Goal: Task Accomplishment & Management: Manage account settings

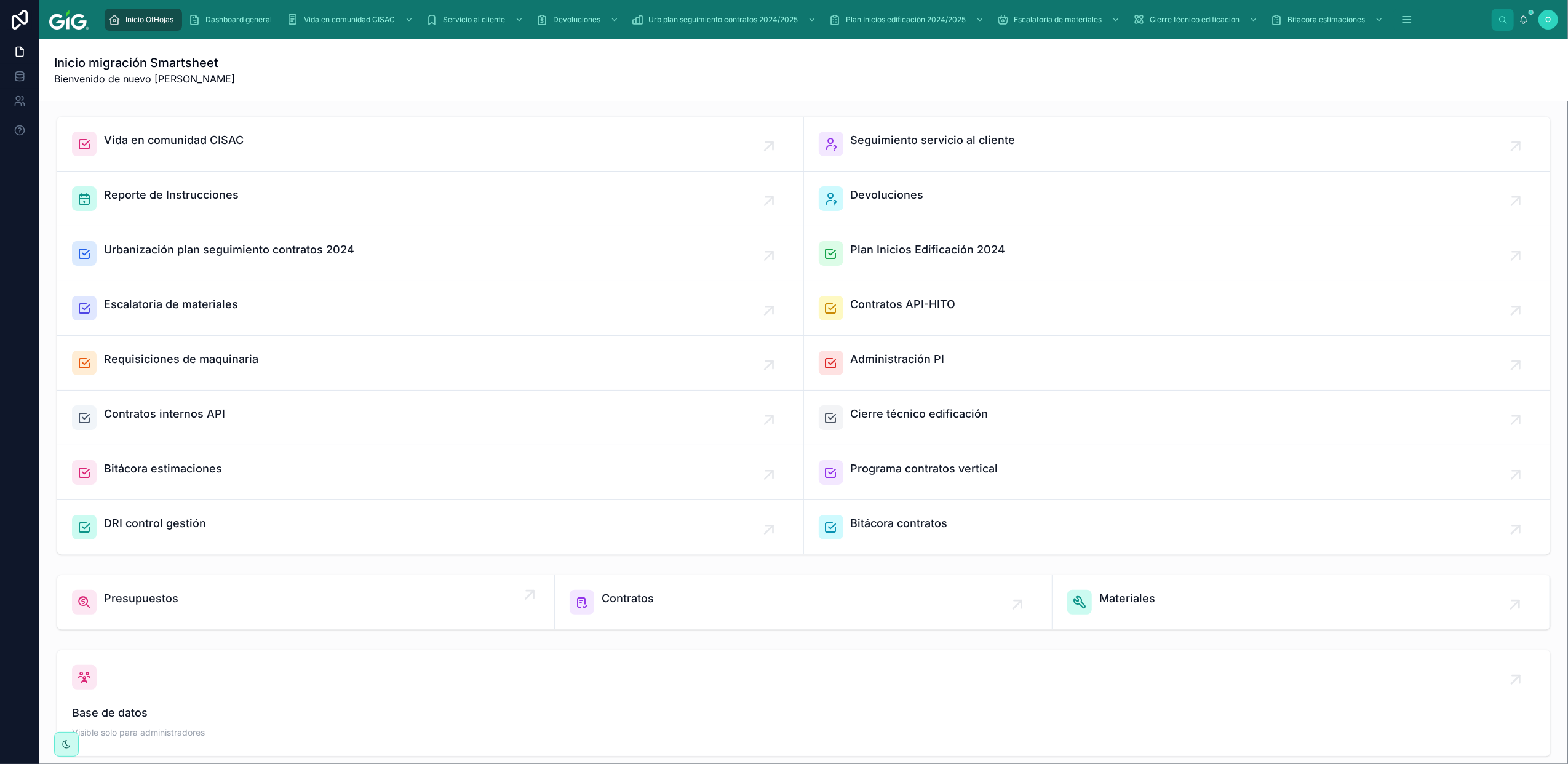
click at [168, 601] on span "Presupuestos" at bounding box center [141, 599] width 74 height 17
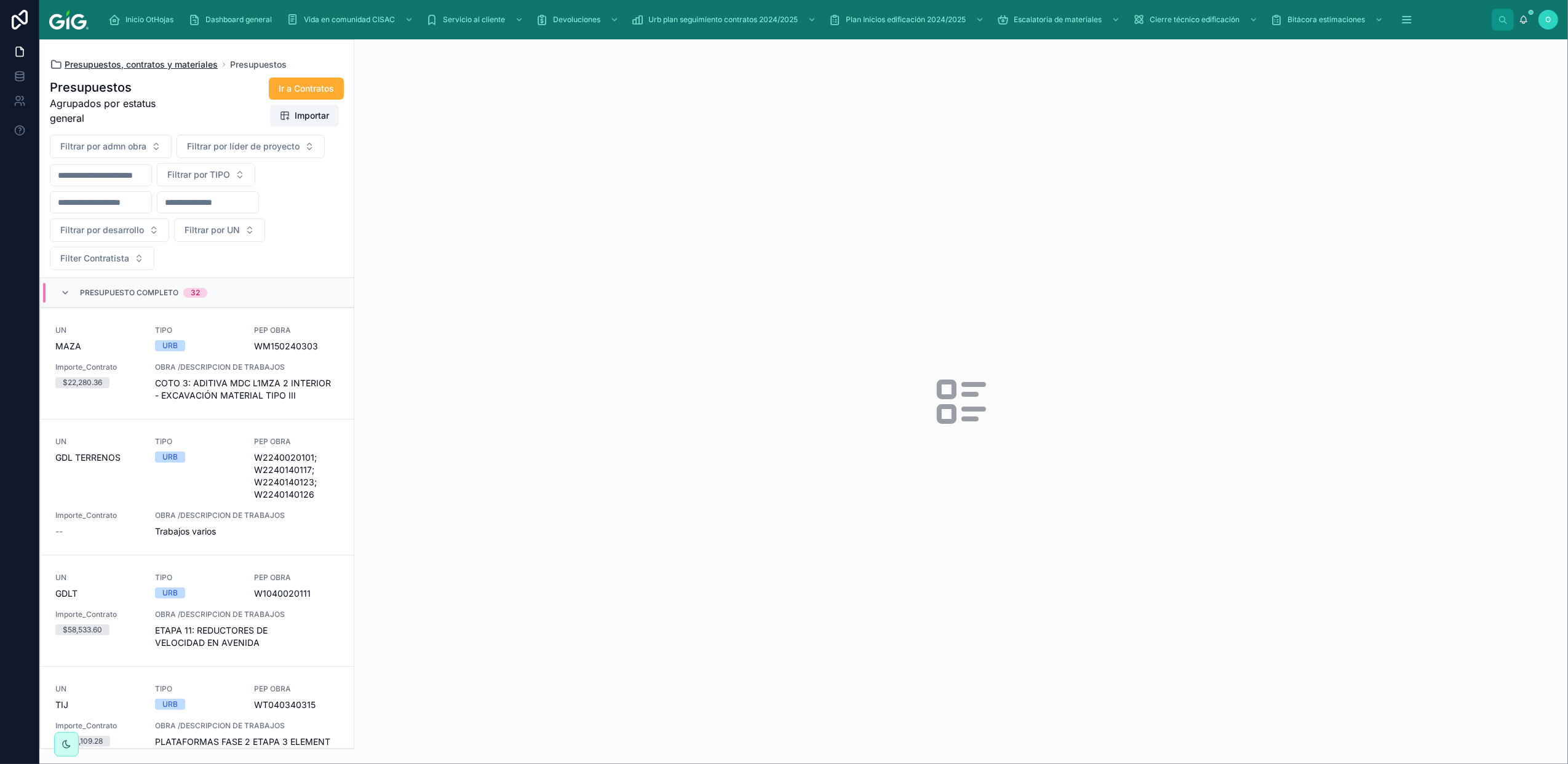
click at [129, 62] on span "Presupuestos, contratos y materiales" at bounding box center [141, 65] width 153 height 12
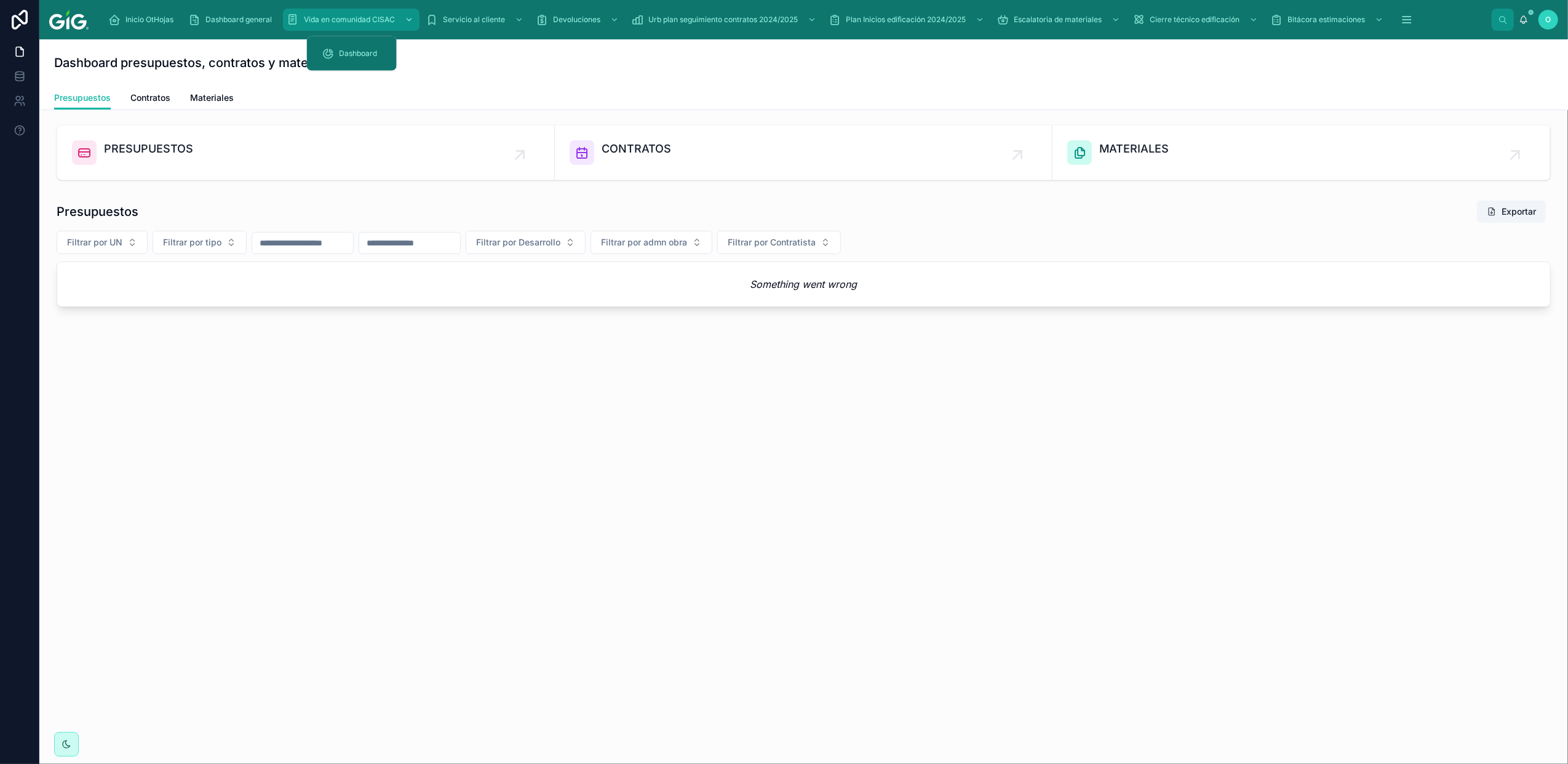
click at [412, 23] on icon "scrollable content" at bounding box center [408, 19] width 8 height 8
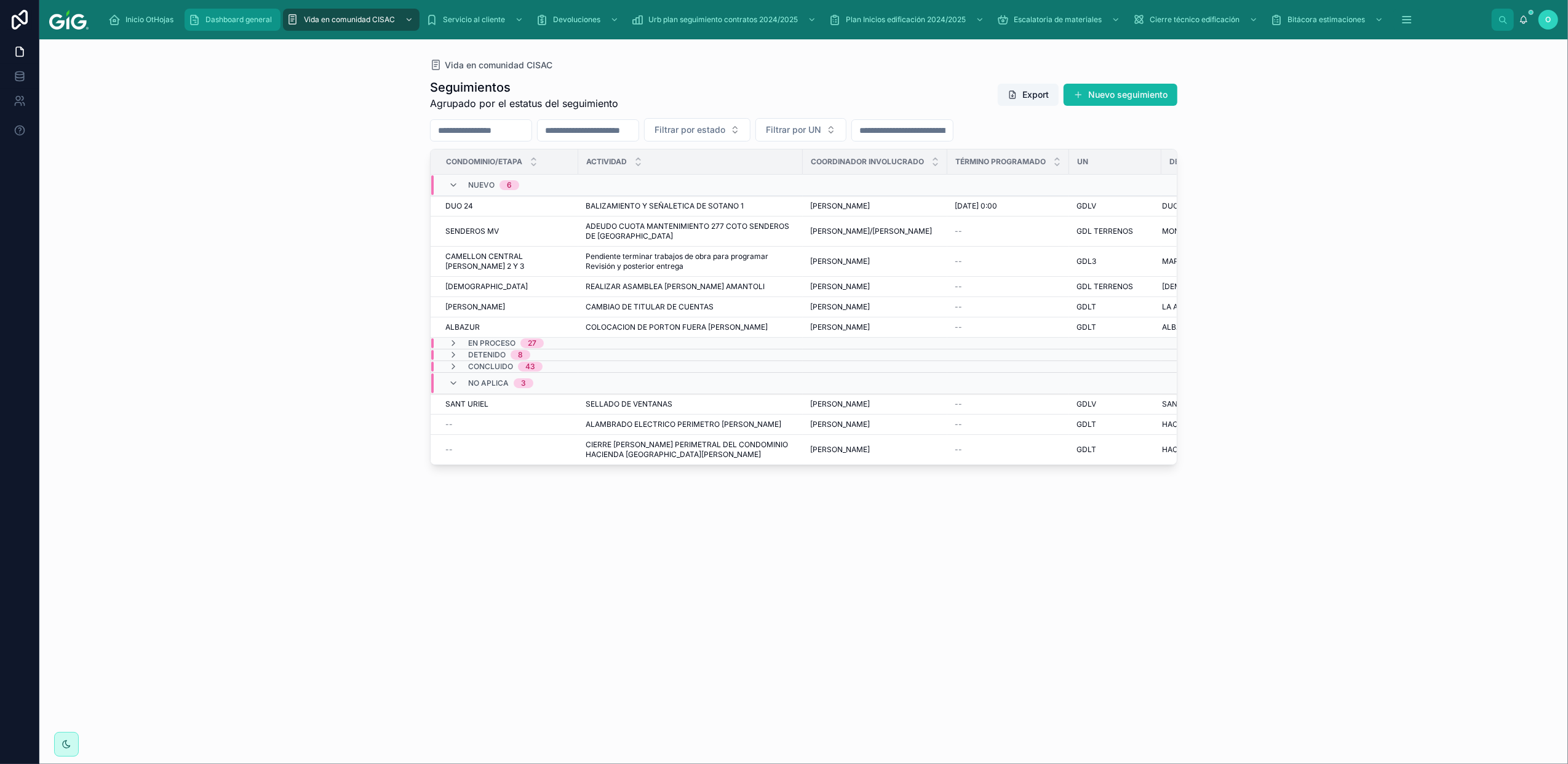
click at [220, 18] on span "Dashboard general" at bounding box center [238, 20] width 66 height 10
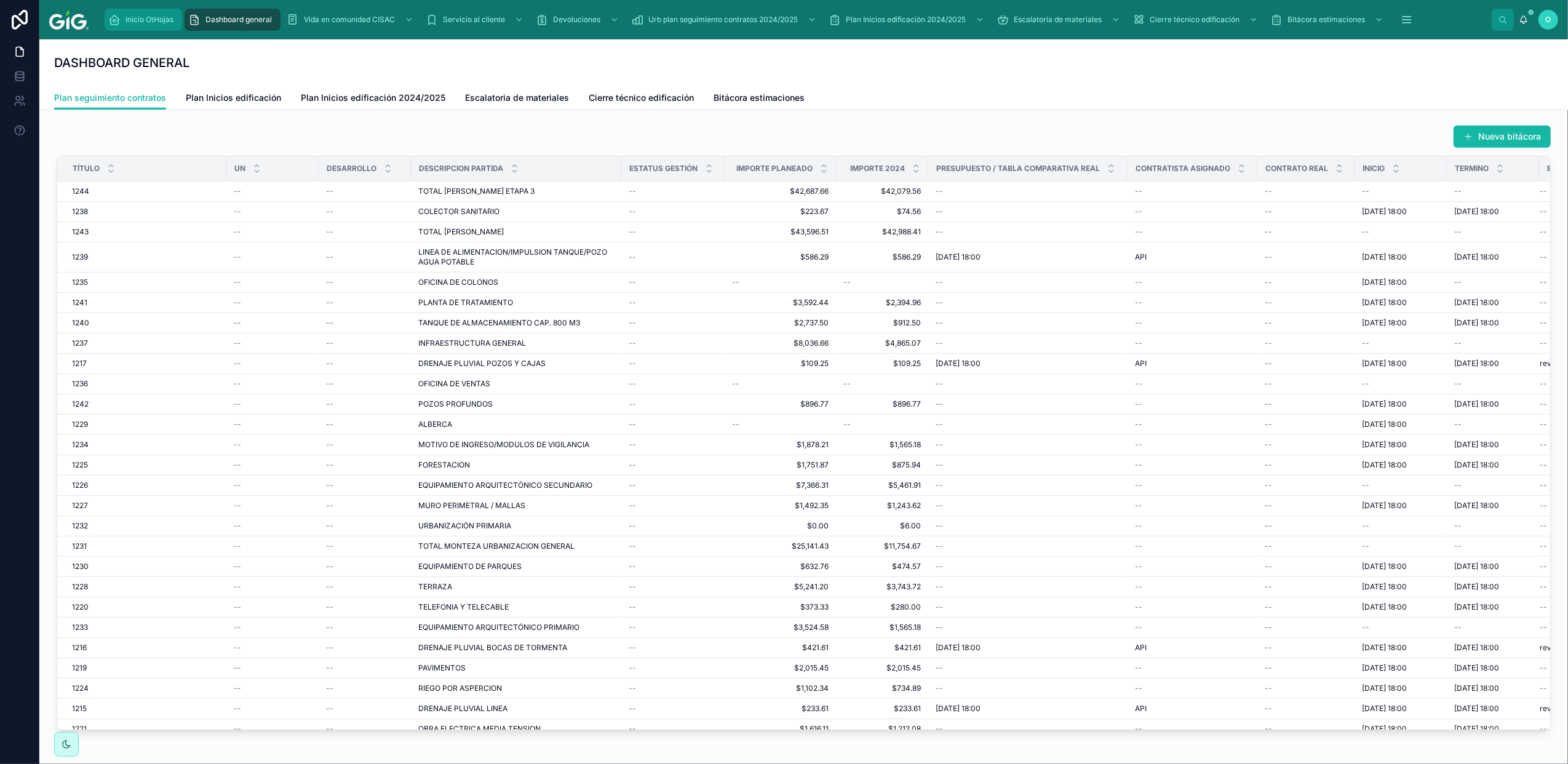
click at [150, 21] on span "Inicio OtHojas" at bounding box center [150, 20] width 48 height 10
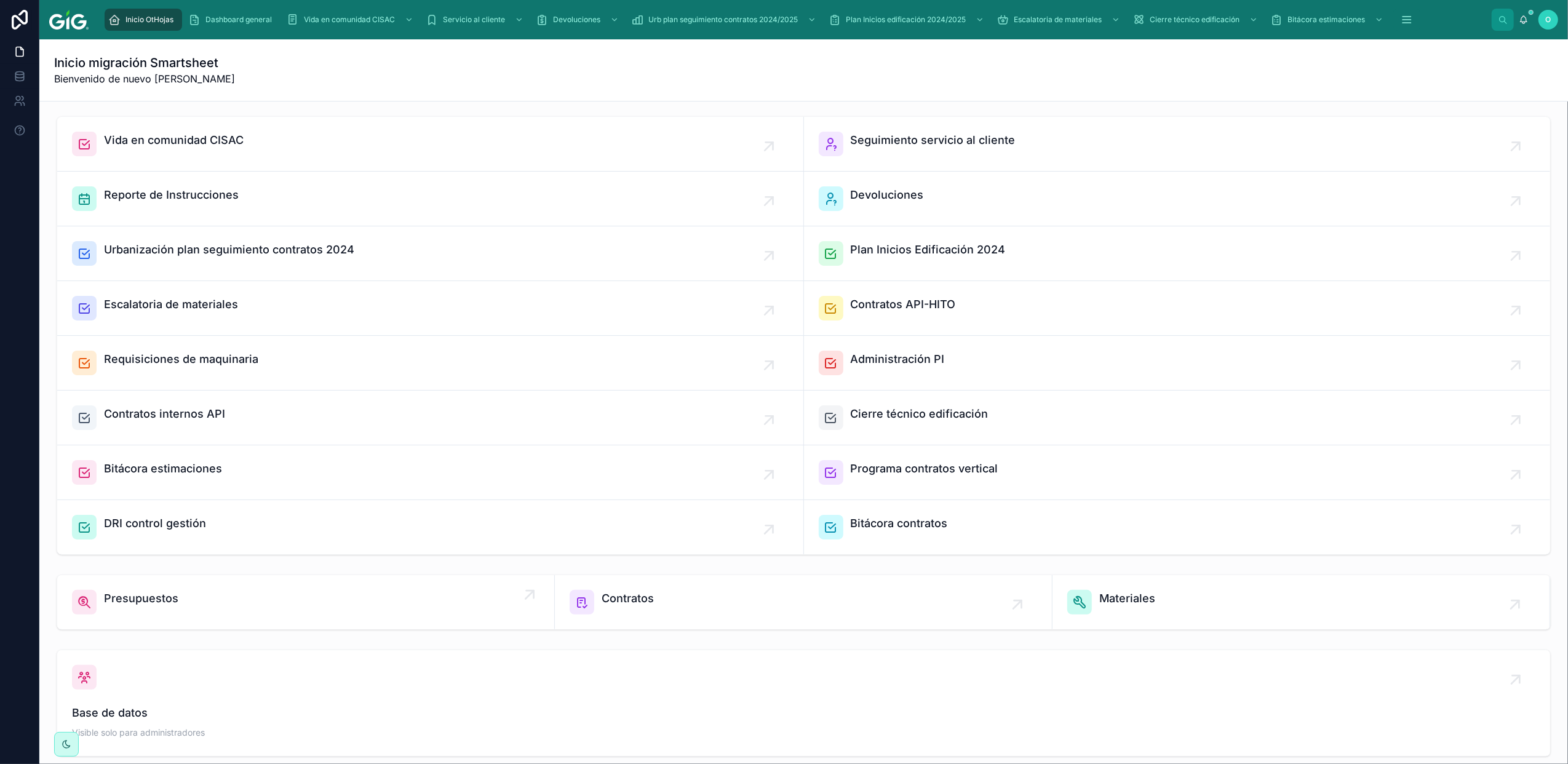
click at [147, 598] on span "Presupuestos" at bounding box center [141, 599] width 74 height 17
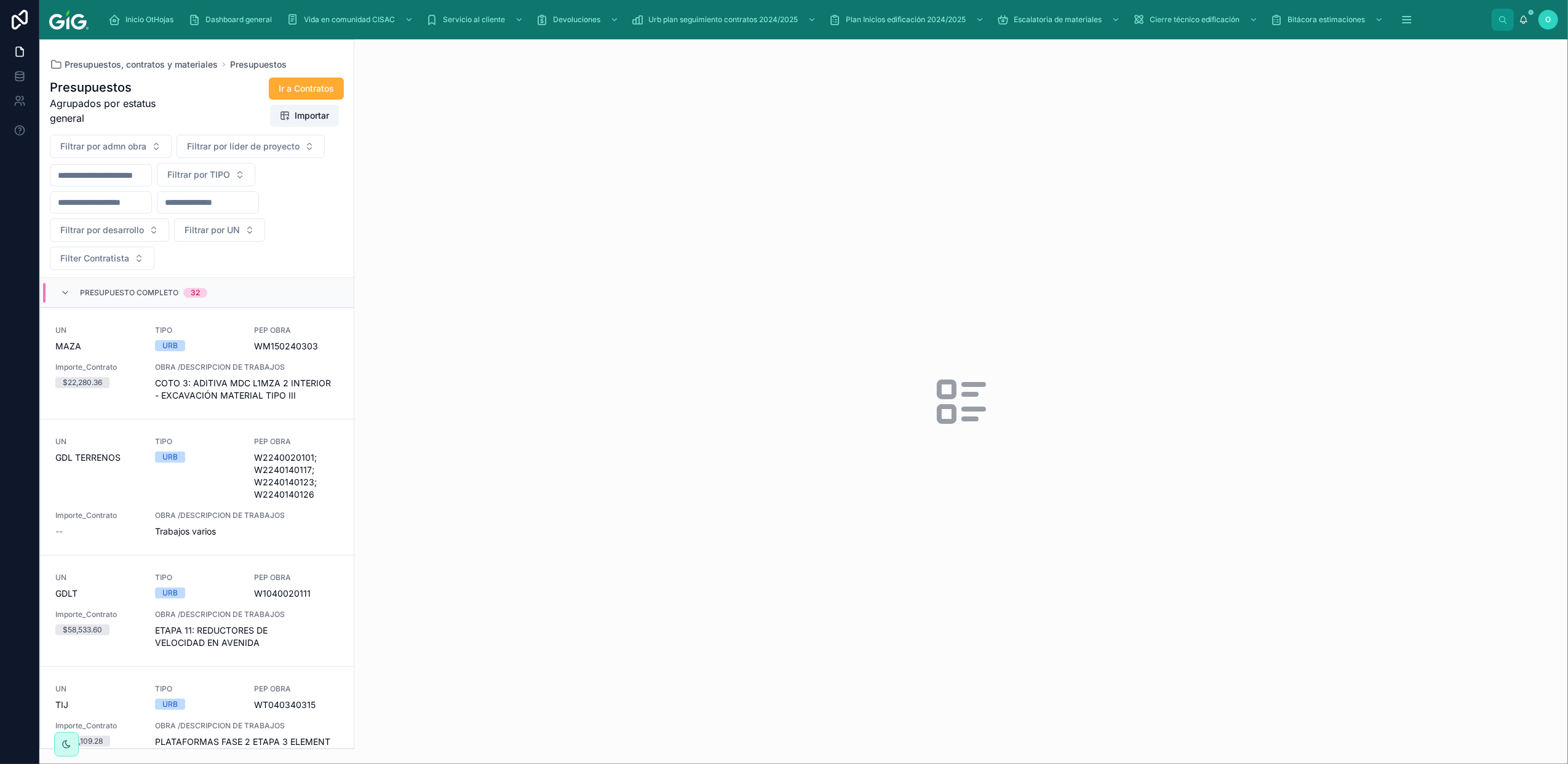
click at [116, 65] on span "Presupuestos, contratos y materiales" at bounding box center [141, 65] width 153 height 12
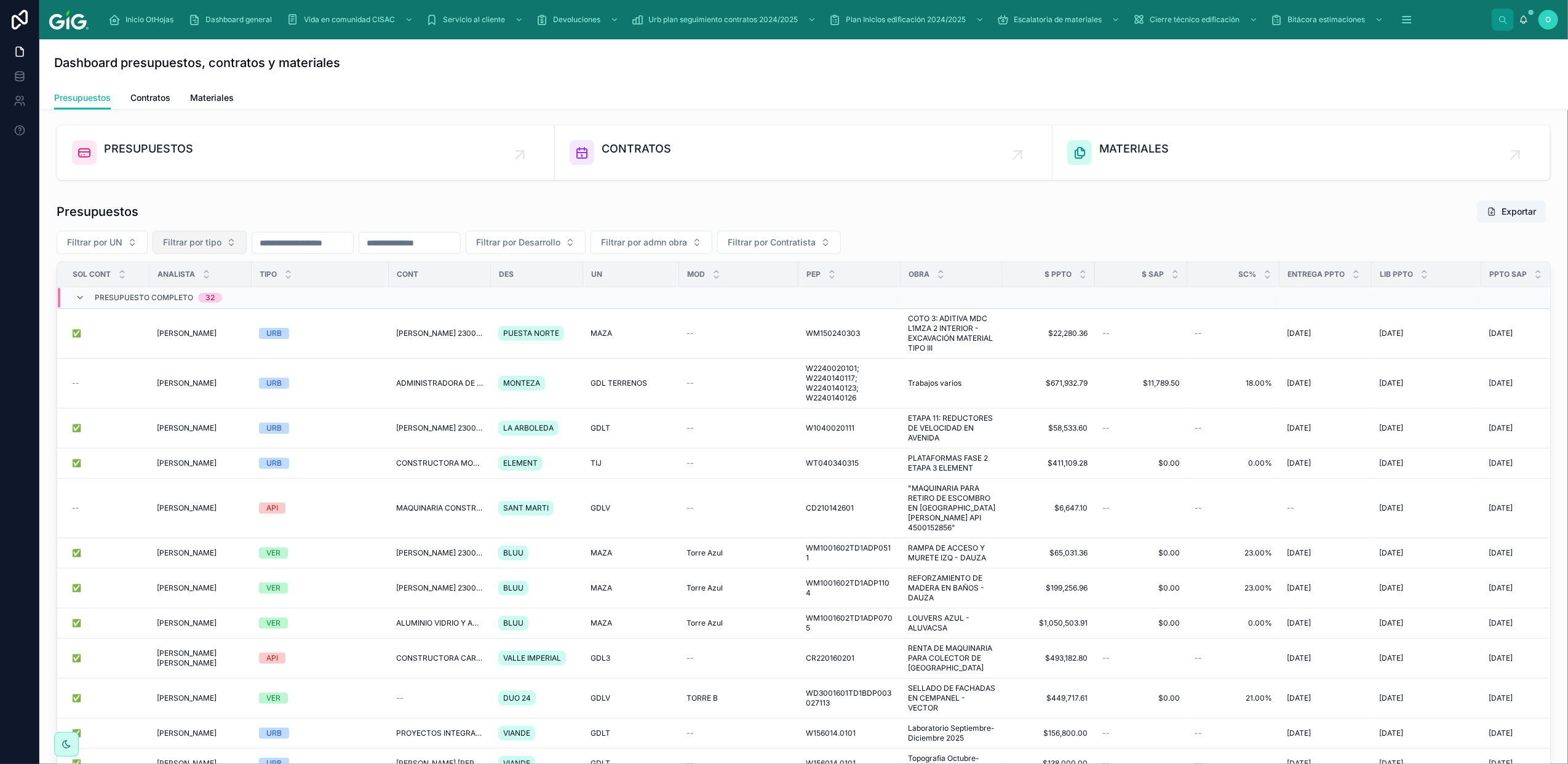
click at [232, 246] on button "Filtrar por tipo" at bounding box center [199, 242] width 94 height 23
click at [220, 333] on div "VER" at bounding box center [200, 333] width 147 height 20
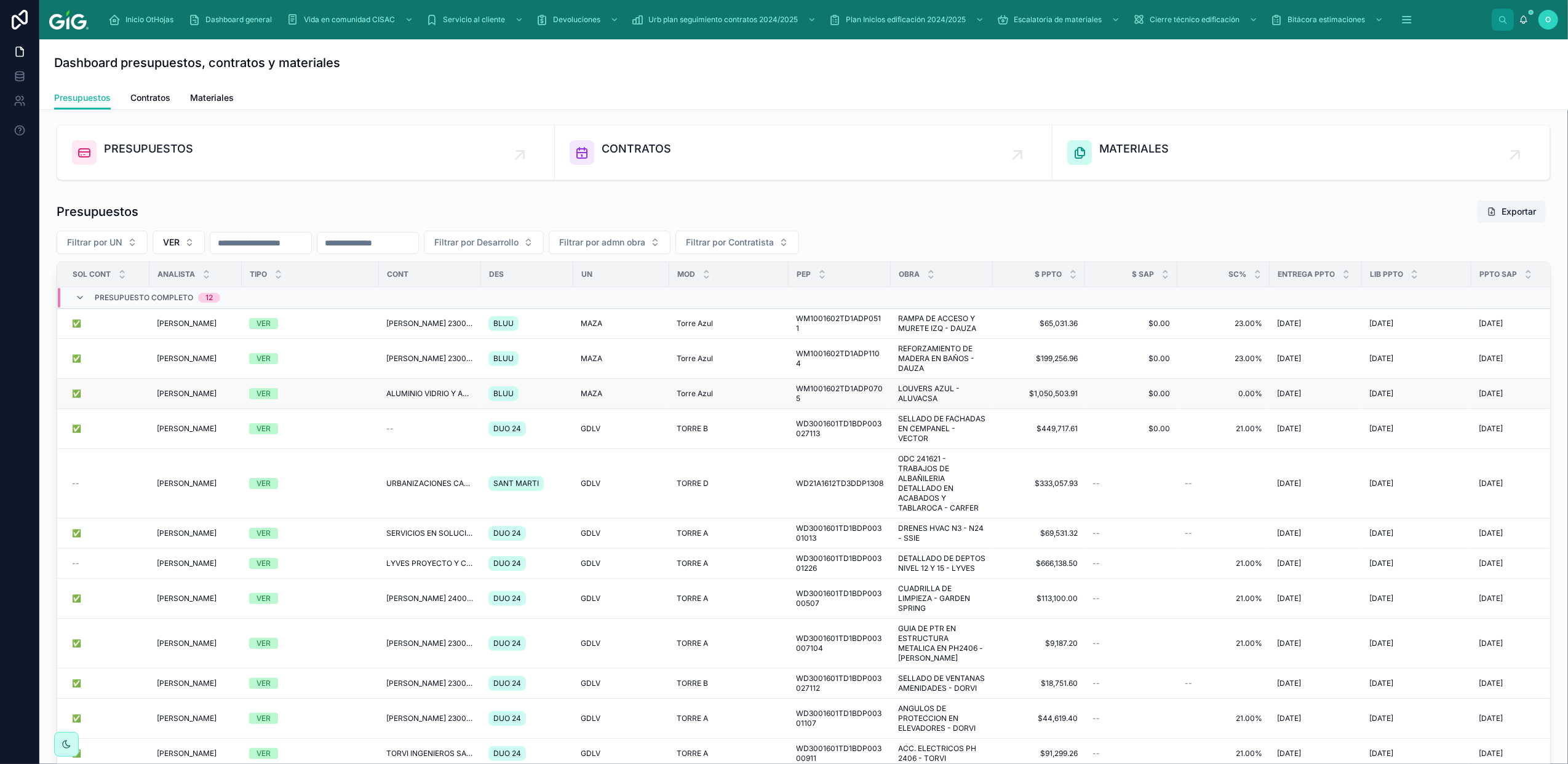
scroll to position [181, 0]
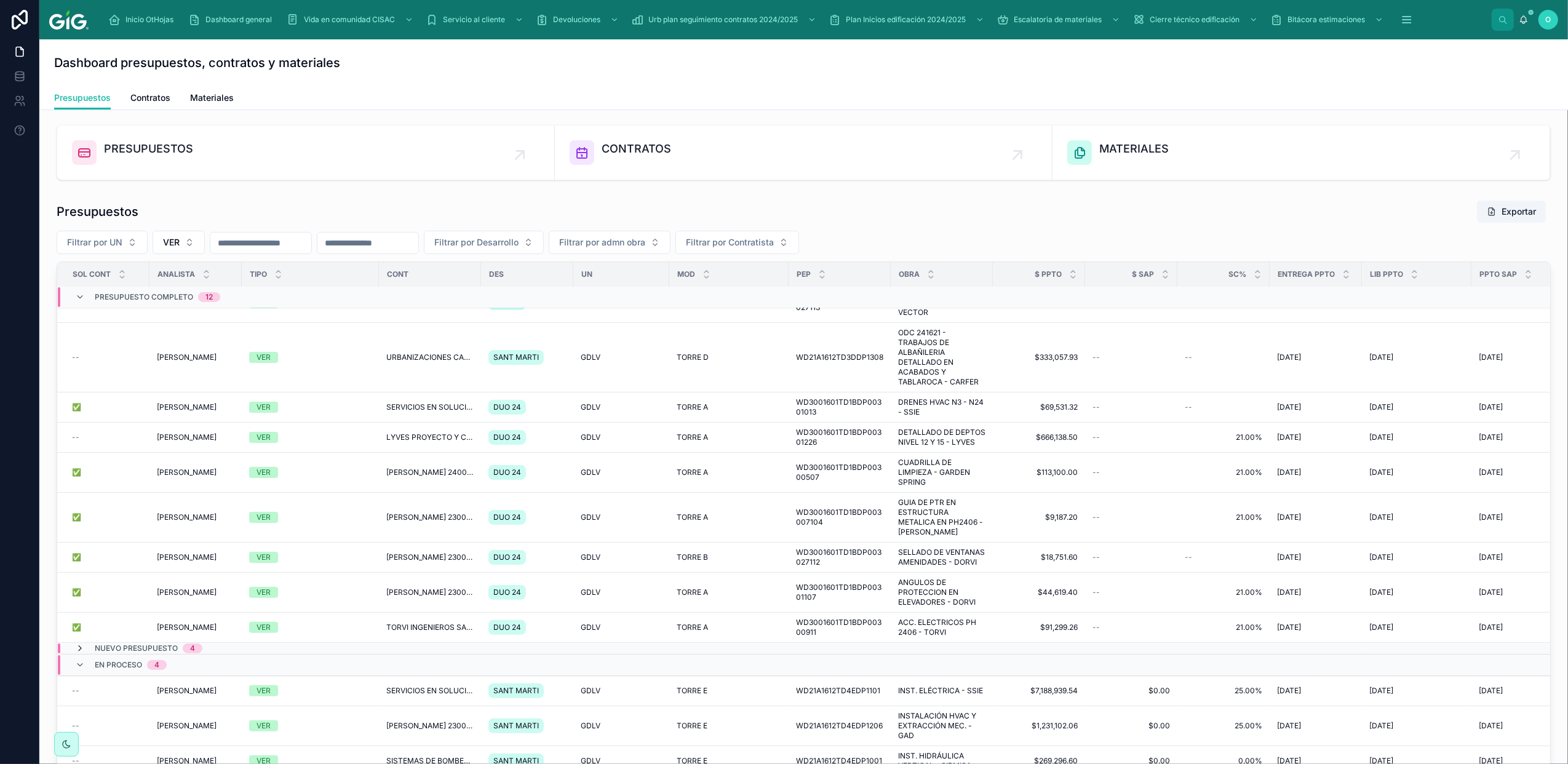
click at [77, 644] on icon at bounding box center [80, 648] width 10 height 10
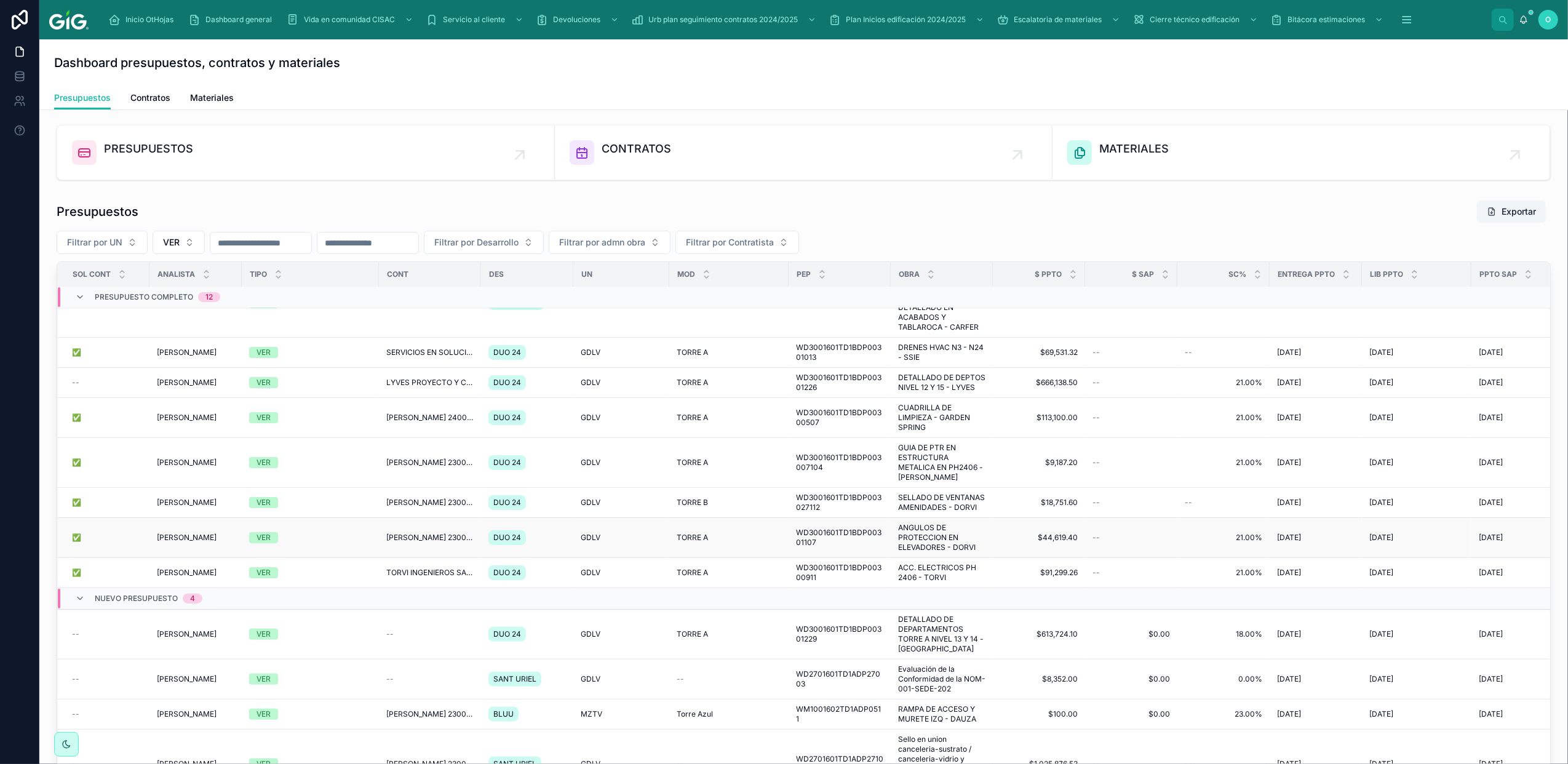
scroll to position [371, 0]
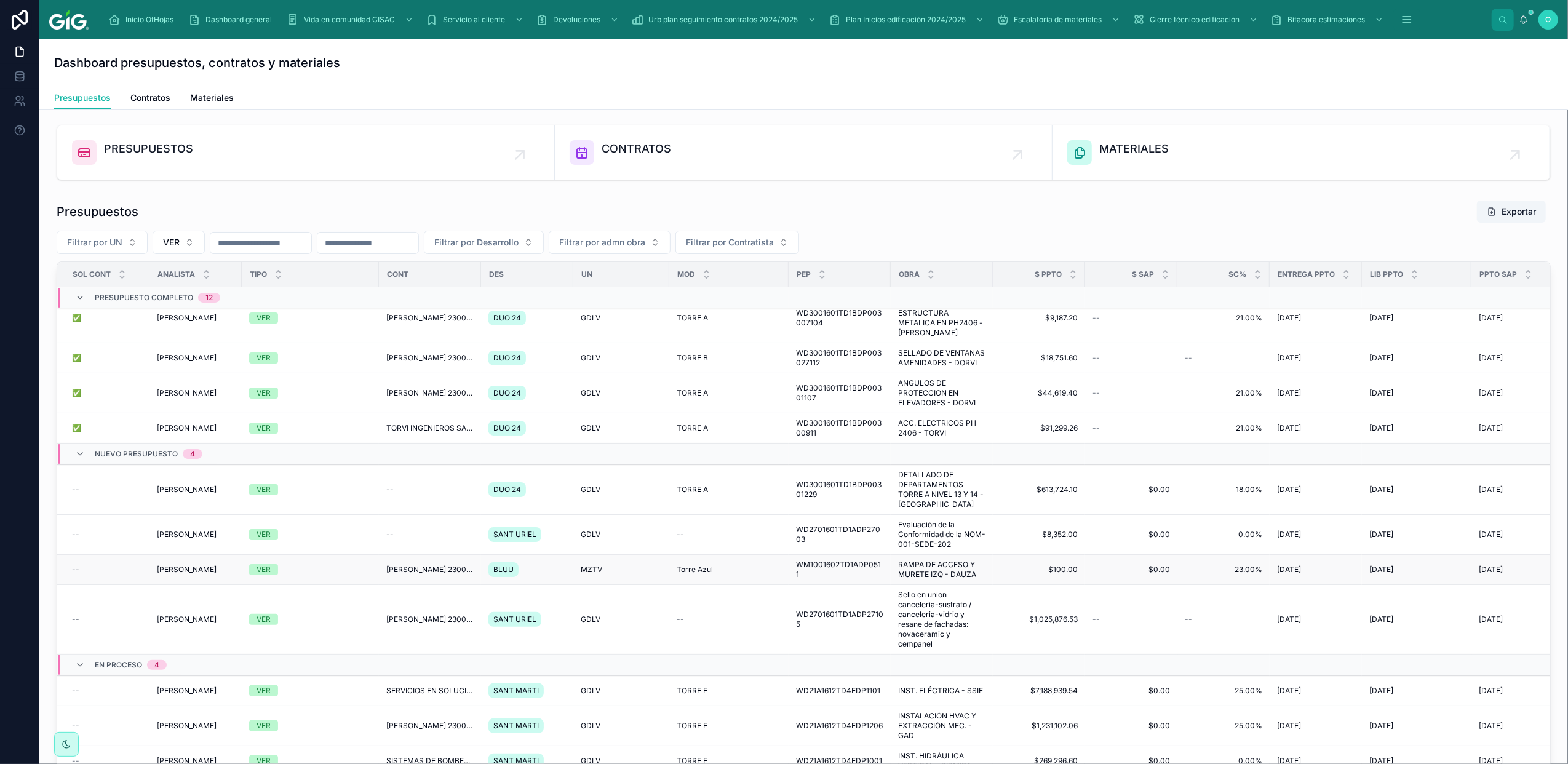
click at [1035, 570] on span "$100.00" at bounding box center [1039, 569] width 77 height 10
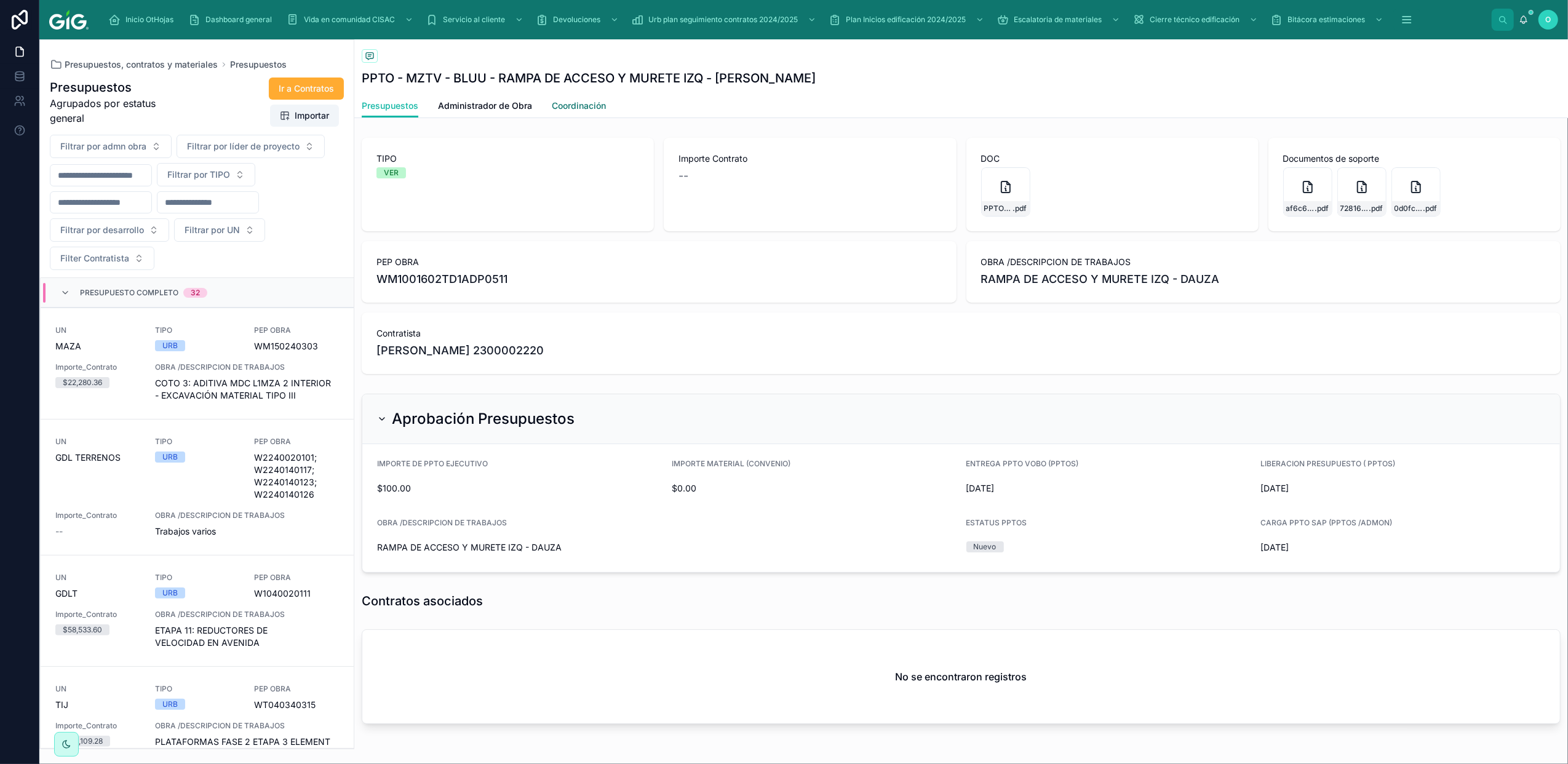
click at [588, 105] on span "Coordinación" at bounding box center [579, 106] width 54 height 12
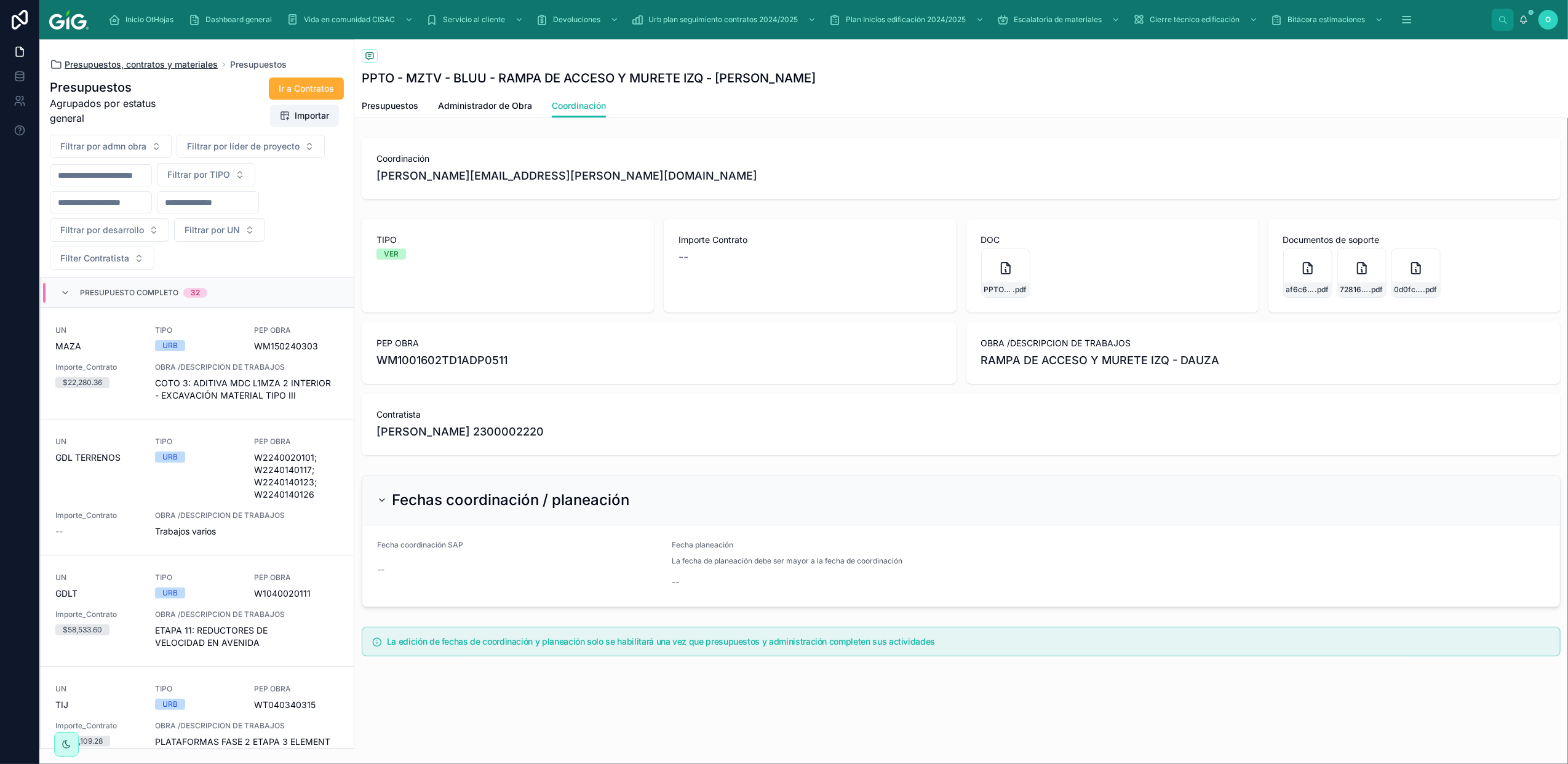
click at [163, 64] on span "Presupuestos, contratos y materiales" at bounding box center [141, 65] width 153 height 12
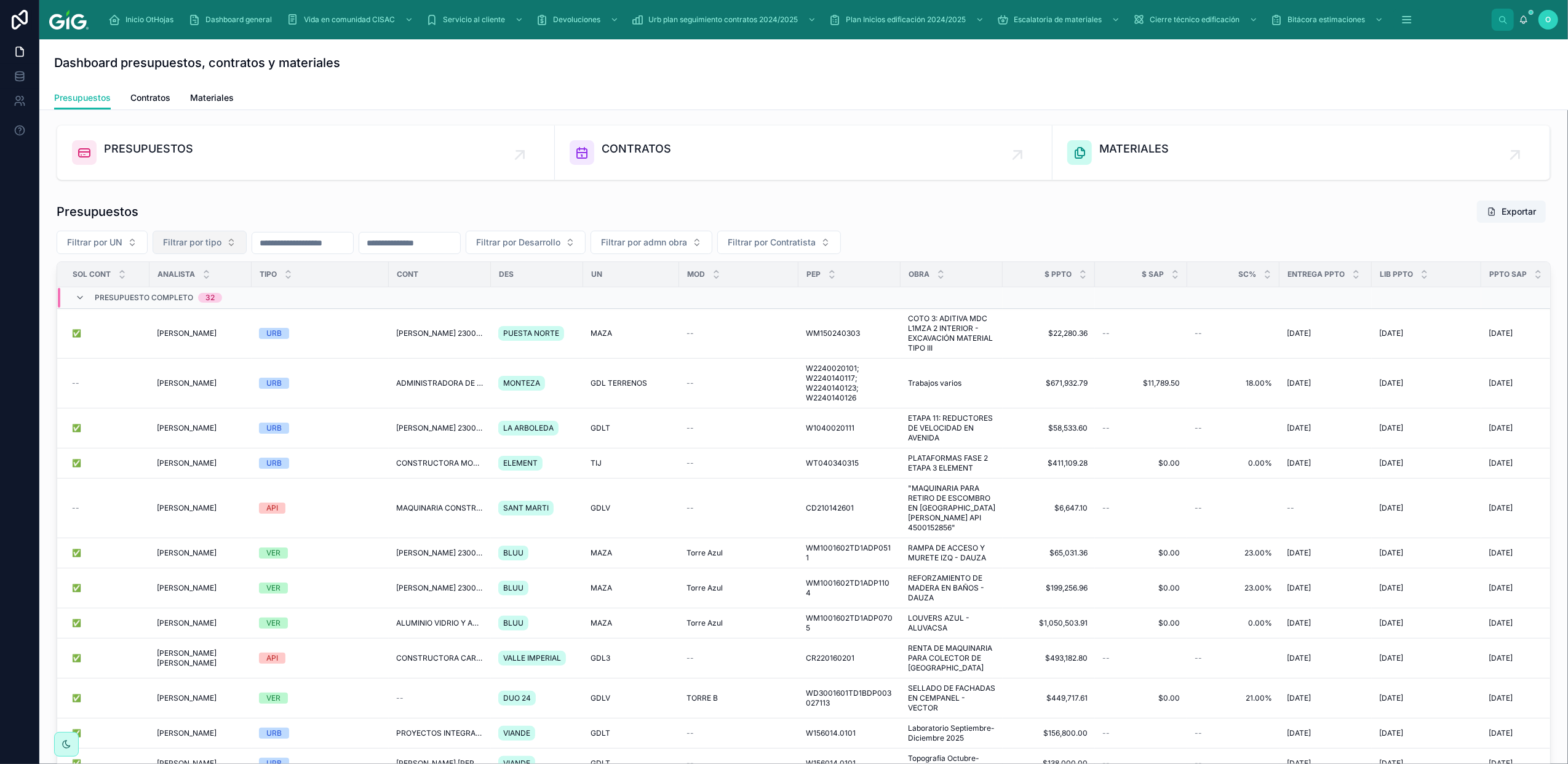
click at [230, 245] on button "Filtrar por tipo" at bounding box center [199, 242] width 94 height 23
click at [188, 335] on div "VER" at bounding box center [200, 333] width 147 height 20
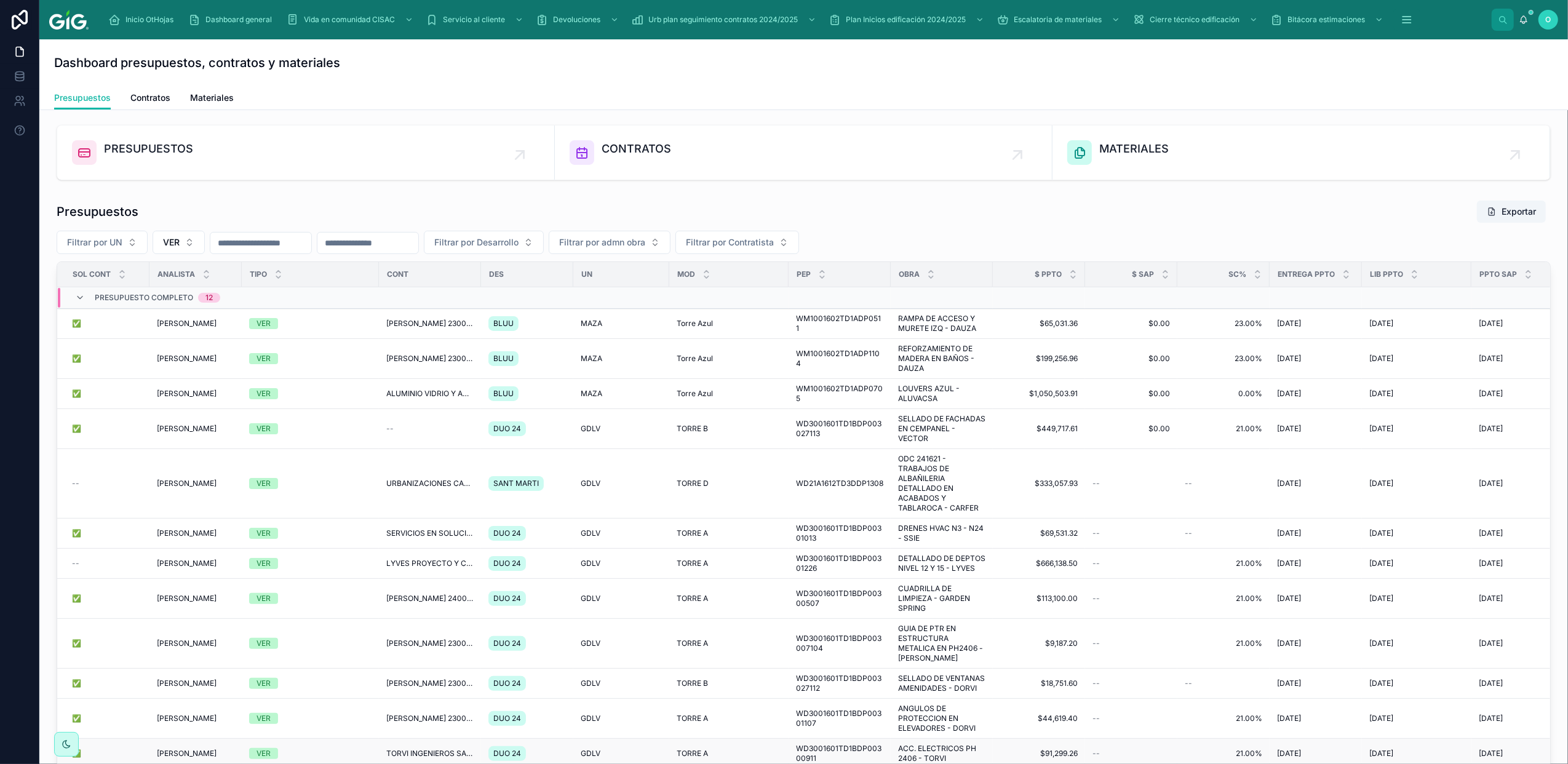
scroll to position [273, 0]
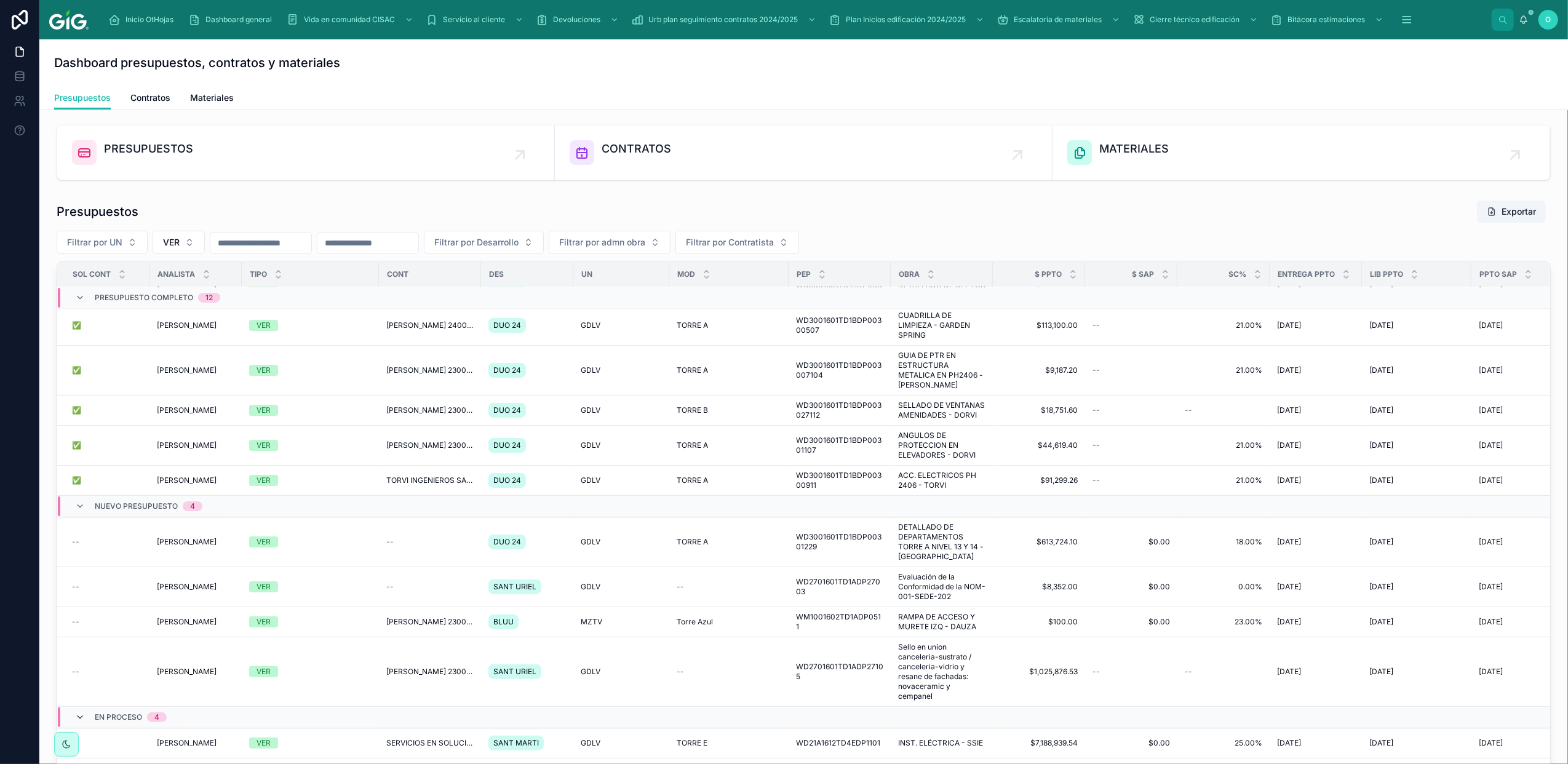
click at [81, 722] on icon at bounding box center [80, 717] width 10 height 10
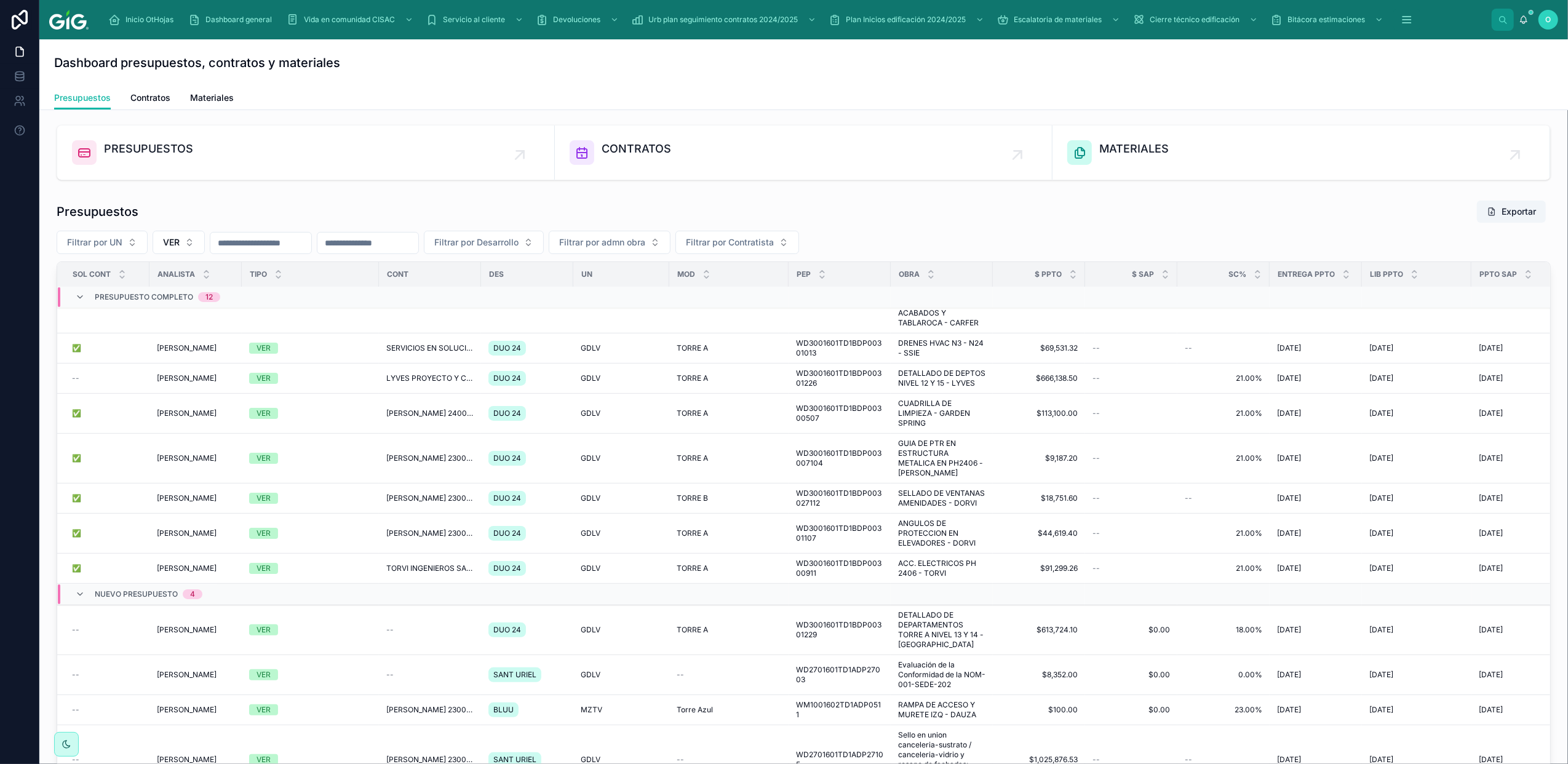
scroll to position [230, 0]
drag, startPoint x: 76, startPoint y: 592, endPoint x: 186, endPoint y: 566, distance: 113.0
click at [102, 617] on tbody "Presupuesto Completo 12 ✅ ✅ David Arias David Arias VER FABIOLA GARATE SOLIS 23…" at bounding box center [1000, 454] width 1887 height 705
drag, startPoint x: 286, startPoint y: 724, endPoint x: 661, endPoint y: 751, distance: 376.0
click at [661, 751] on div "Dashboard presupuestos, contratos y materiales Presupuestos Presupuestos Contra…" at bounding box center [803, 489] width 1529 height 900
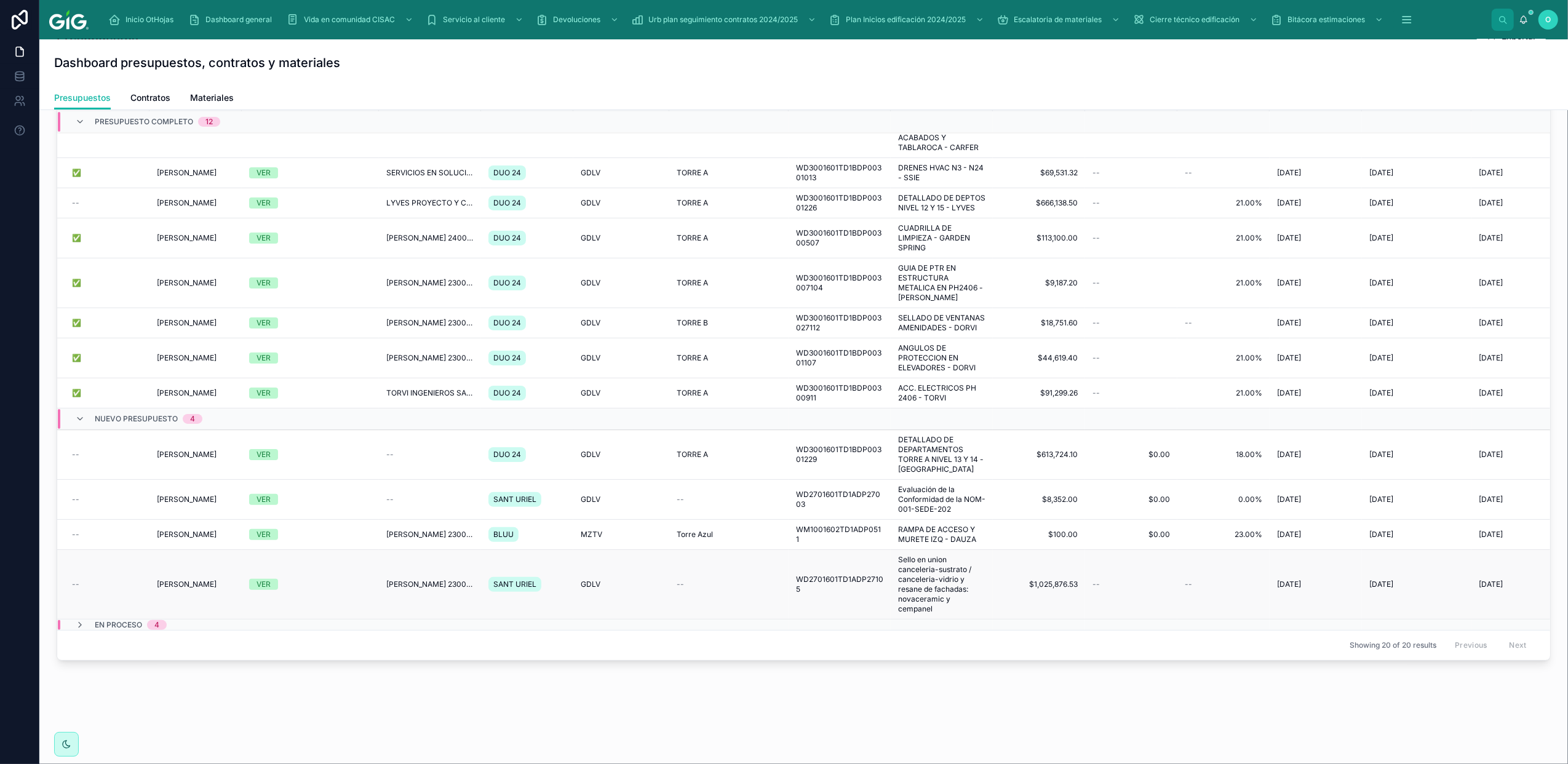
scroll to position [230, 3]
click at [471, 496] on div "--" at bounding box center [427, 499] width 87 height 10
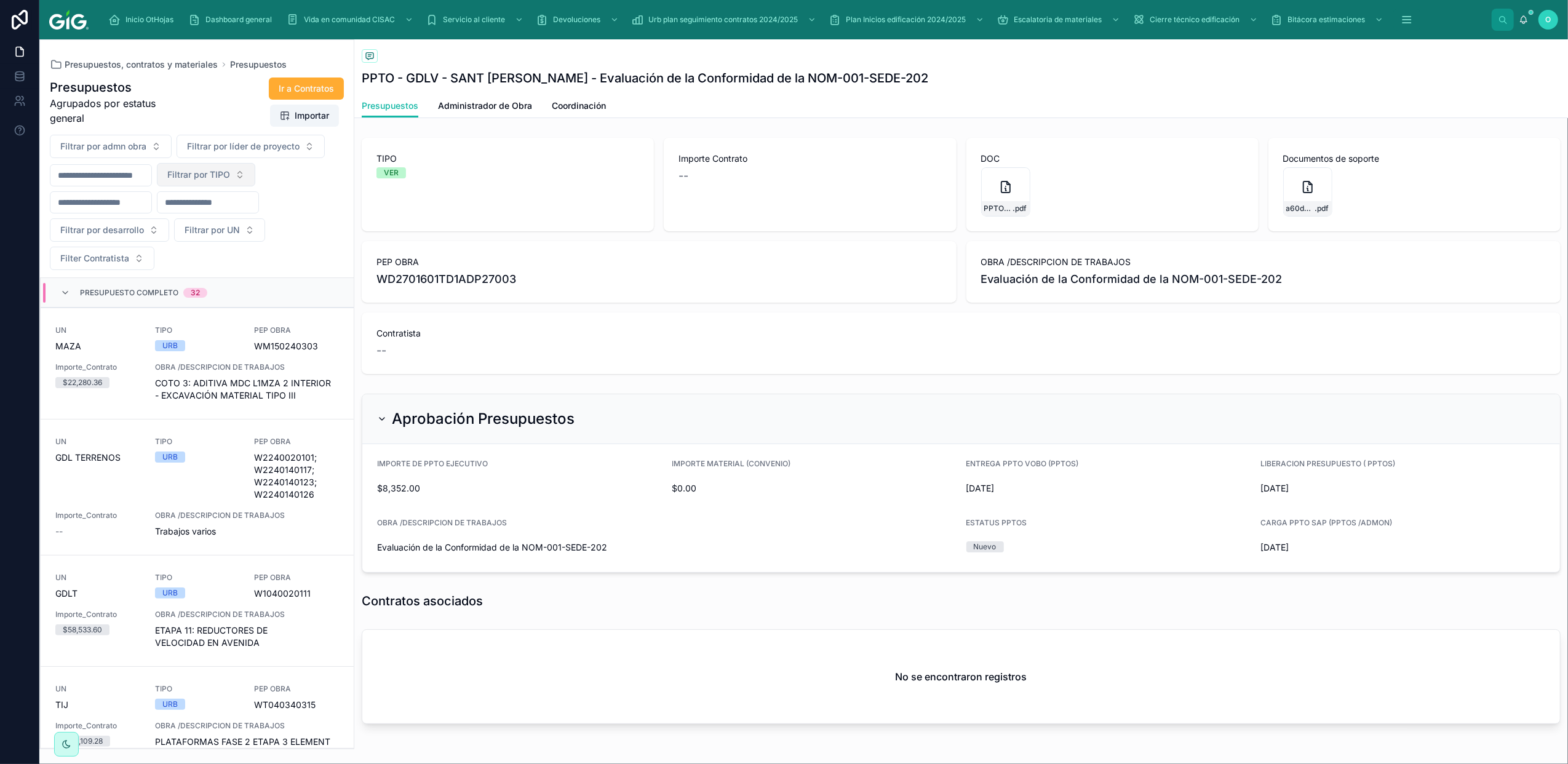
click at [256, 176] on button "Filtrar por TIPO" at bounding box center [206, 174] width 99 height 23
click at [584, 104] on span "Coordinación" at bounding box center [579, 106] width 54 height 12
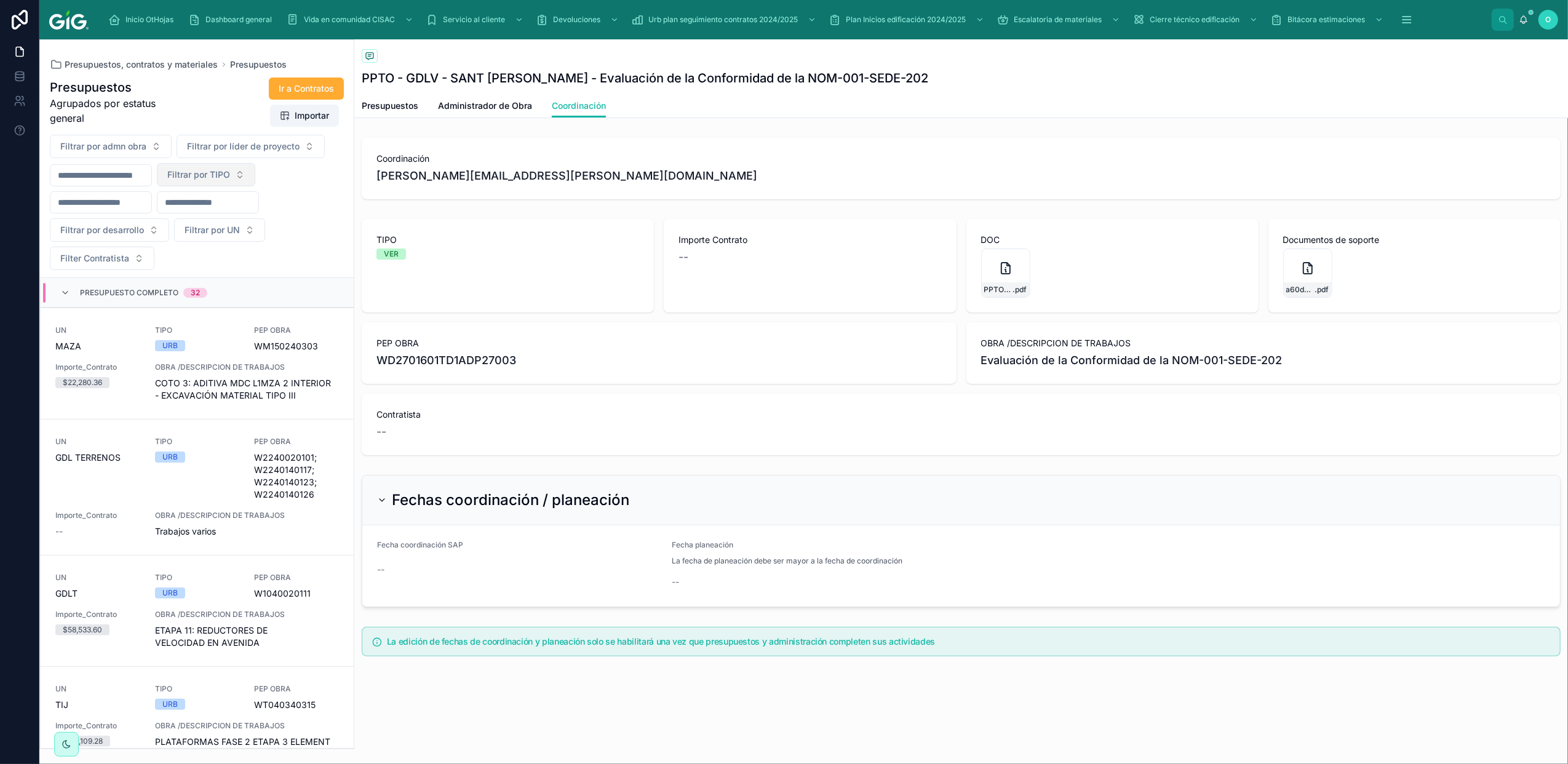
click at [256, 174] on button "Filtrar por TIPO" at bounding box center [206, 174] width 99 height 23
drag, startPoint x: 241, startPoint y: 259, endPoint x: 249, endPoint y: 268, distance: 12.0
click at [242, 263] on div "VER" at bounding box center [238, 265] width 147 height 20
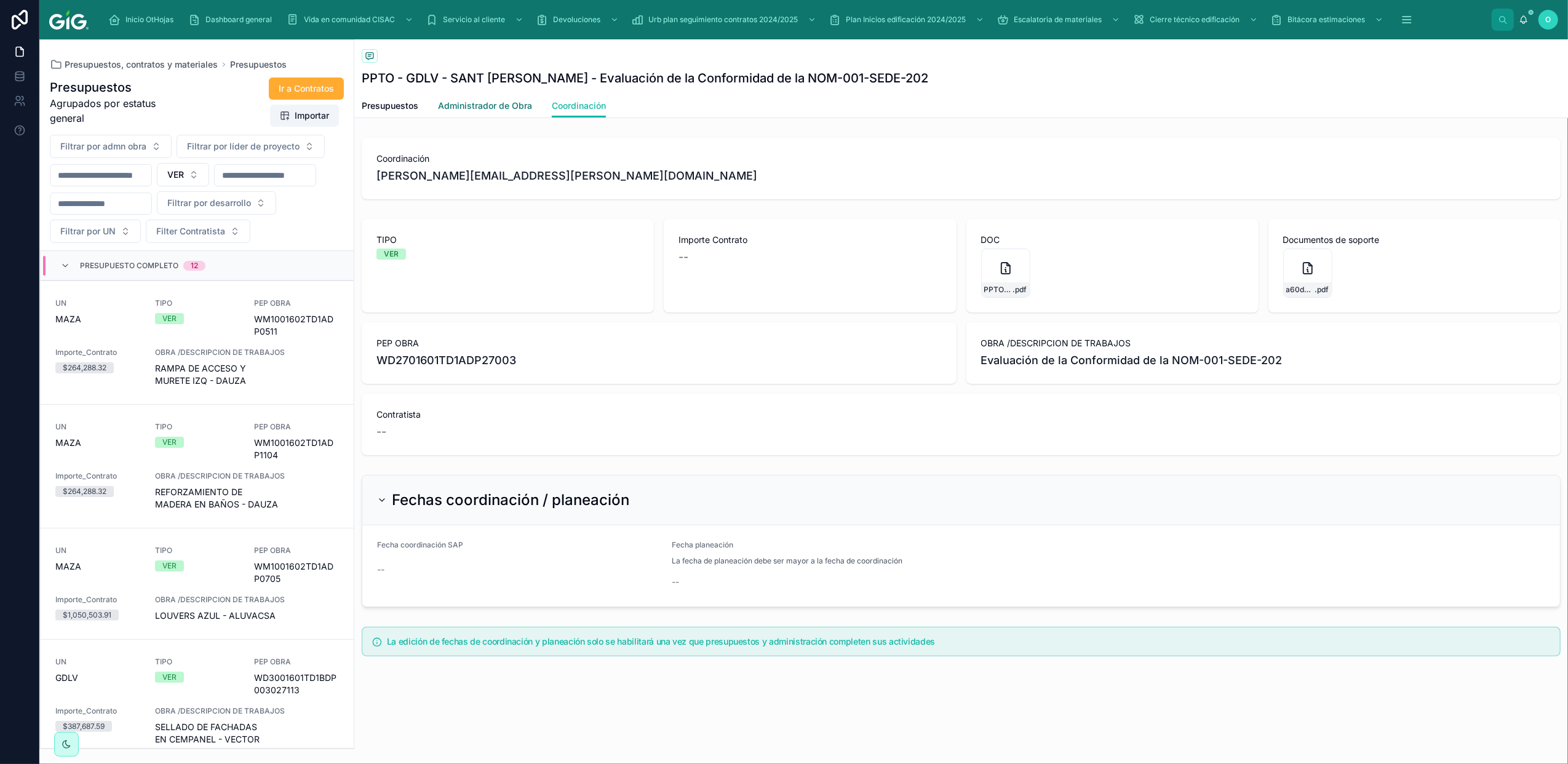
drag, startPoint x: 526, startPoint y: 103, endPoint x: 526, endPoint y: 118, distance: 15.0
click at [526, 103] on span "Administrador de Obra" at bounding box center [484, 106] width 94 height 12
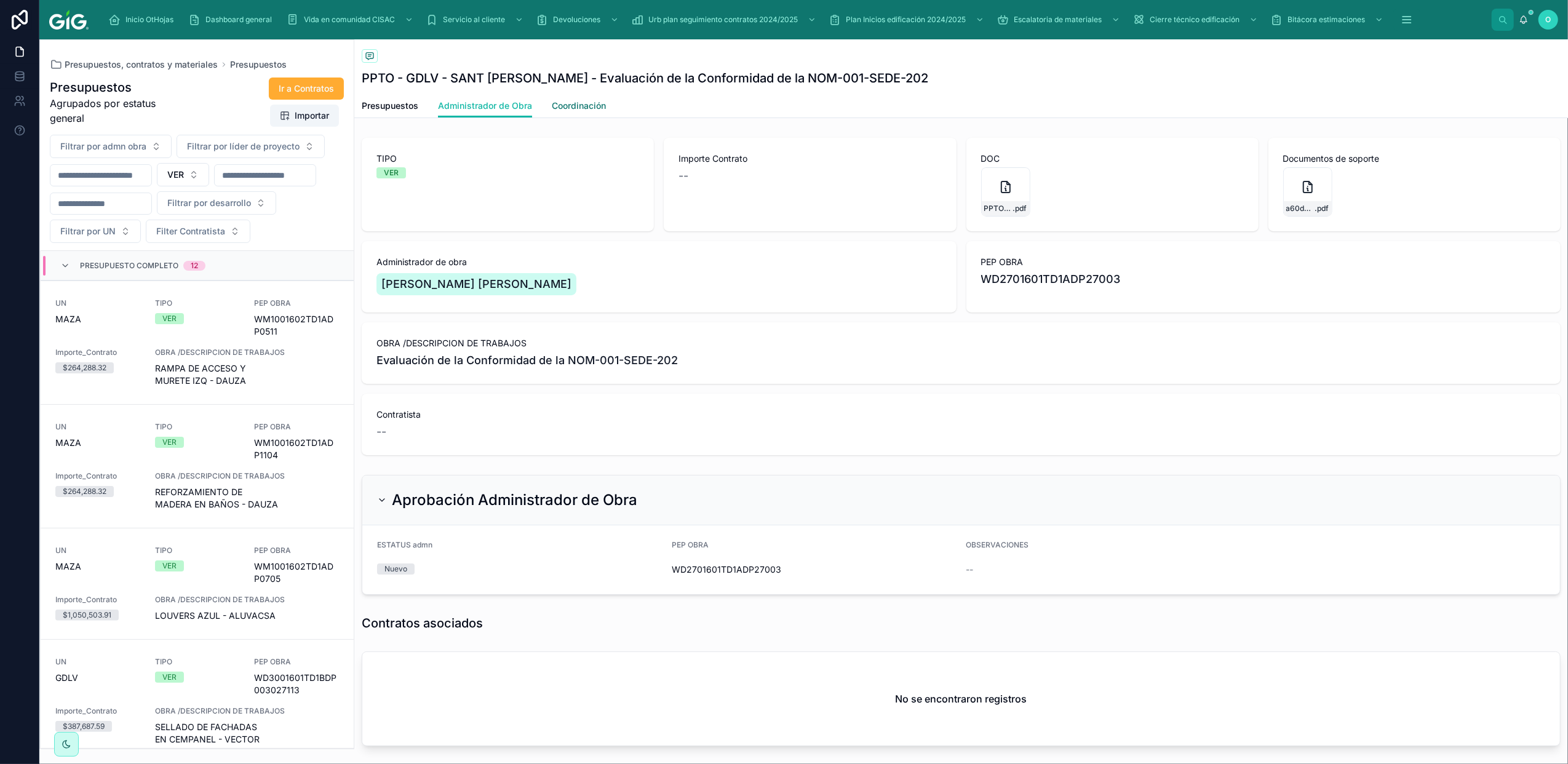
click at [575, 111] on span "Coordinación" at bounding box center [579, 106] width 54 height 12
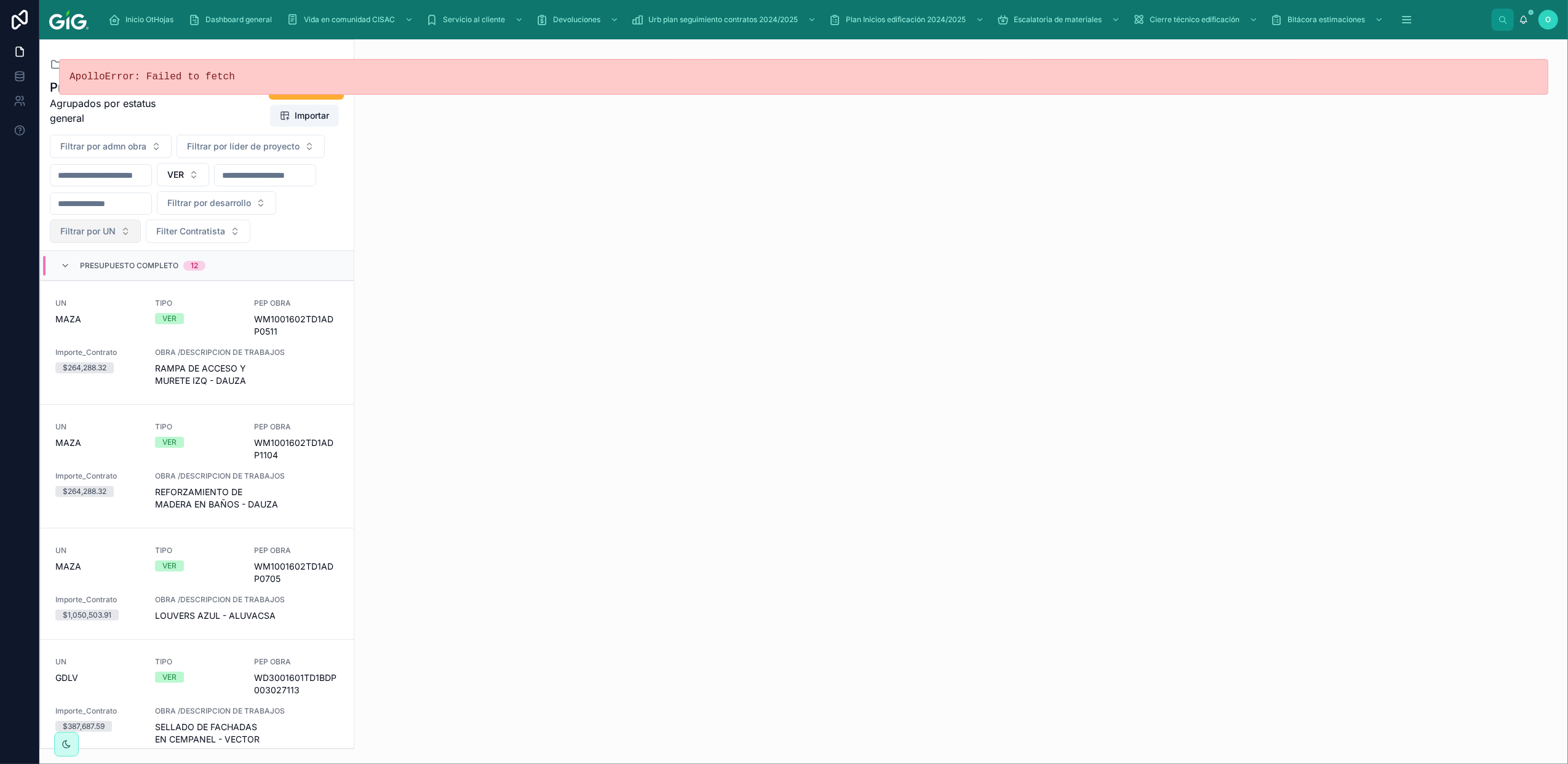
click at [141, 235] on button "Filtrar por UN" at bounding box center [95, 231] width 91 height 23
click at [182, 400] on div "GDLV" at bounding box center [220, 400] width 147 height 20
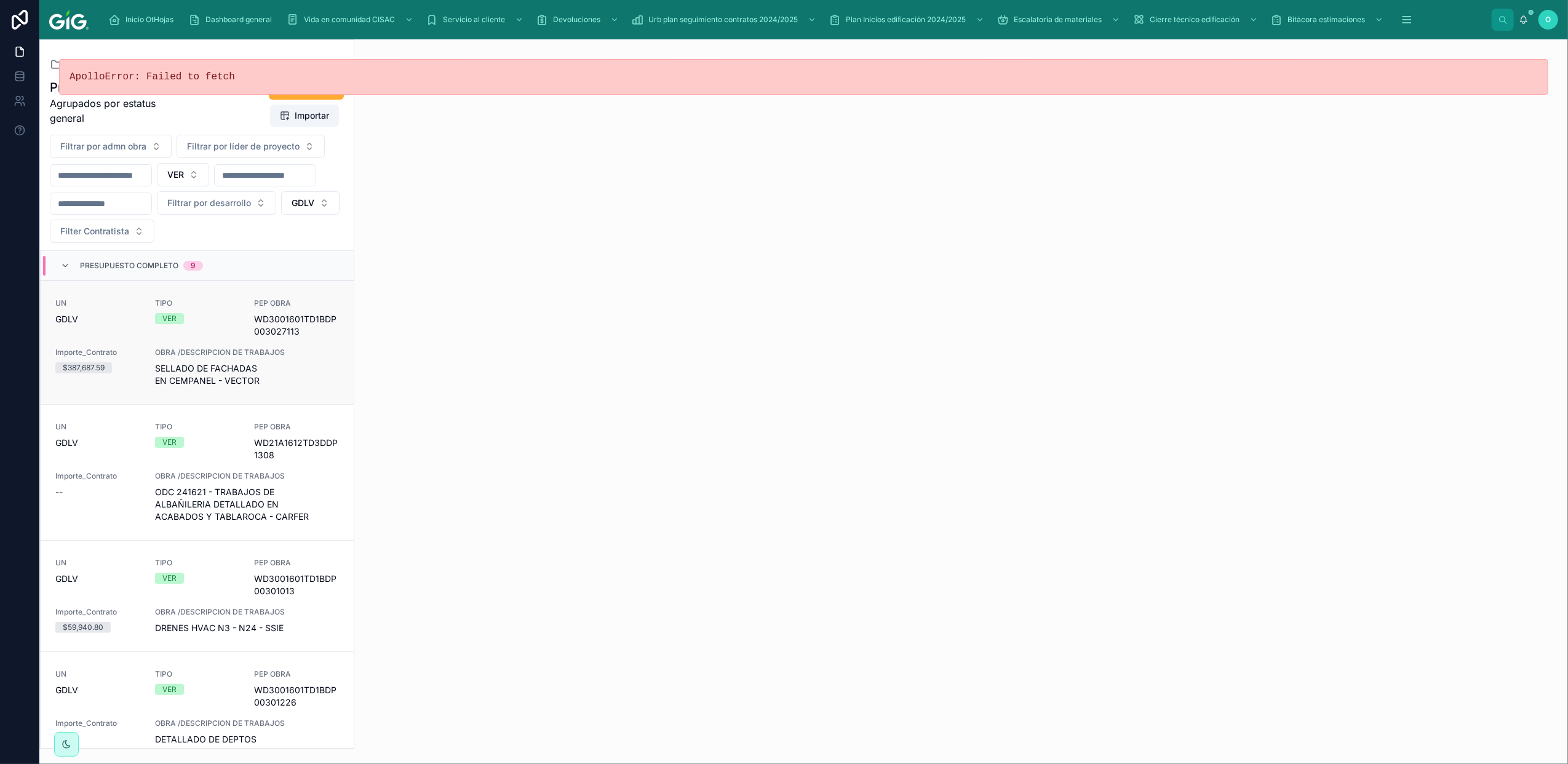
click at [313, 374] on span "SELLADO DE FACHADAS EN CEMPANEL - VECTOR" at bounding box center [247, 374] width 184 height 25
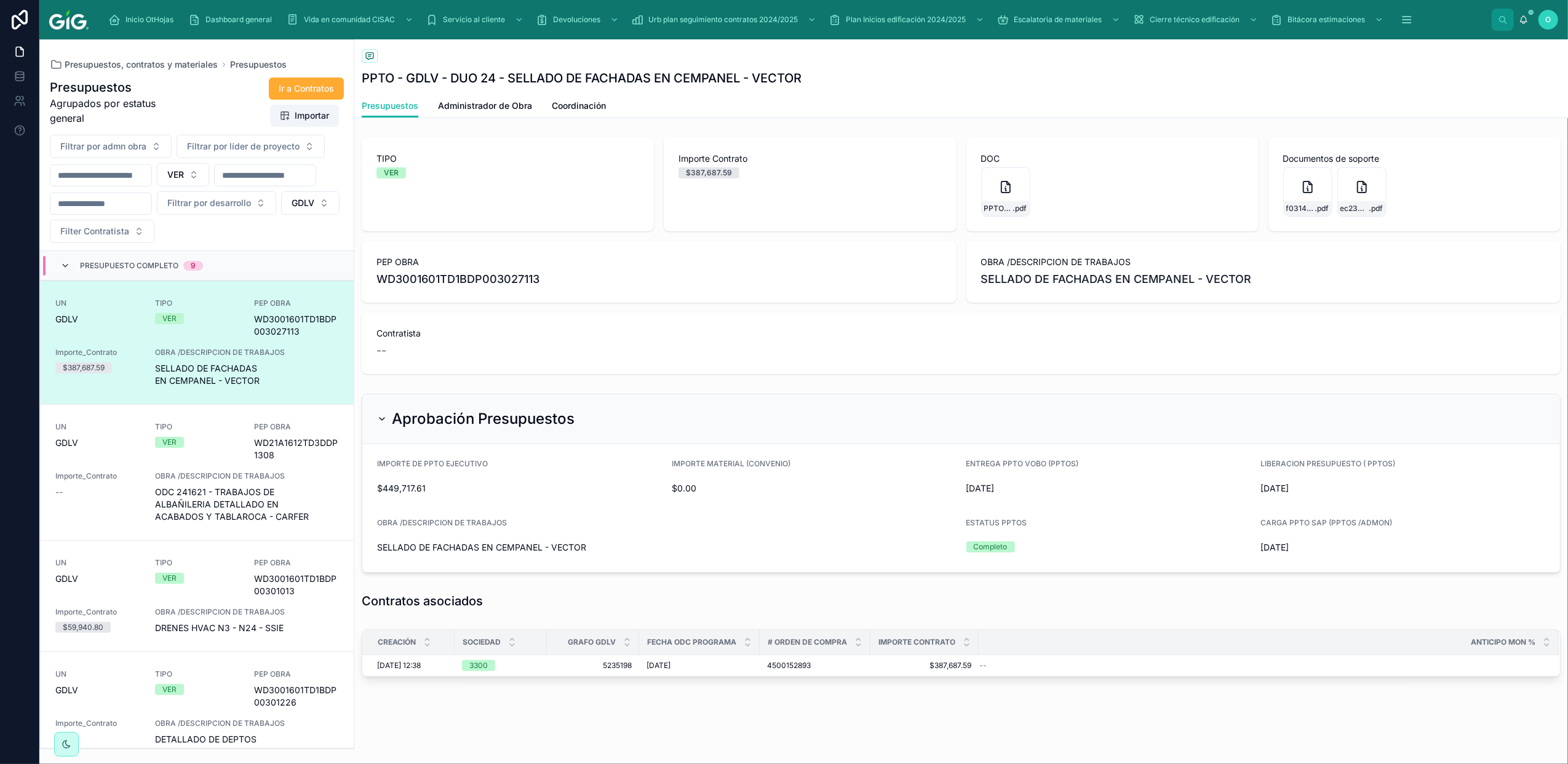
click at [62, 266] on icon at bounding box center [65, 265] width 10 height 10
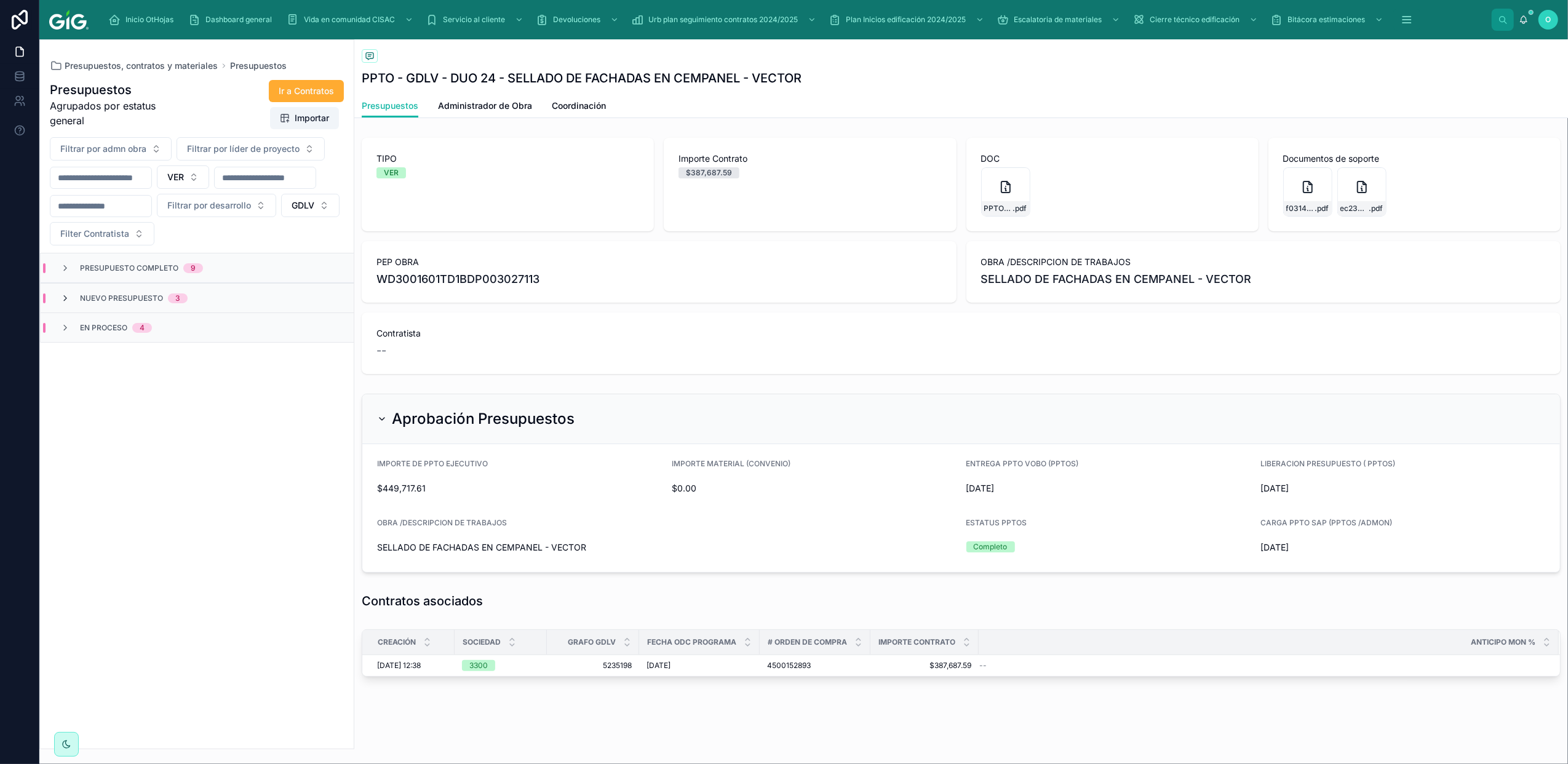
click at [60, 302] on icon at bounding box center [65, 298] width 10 height 10
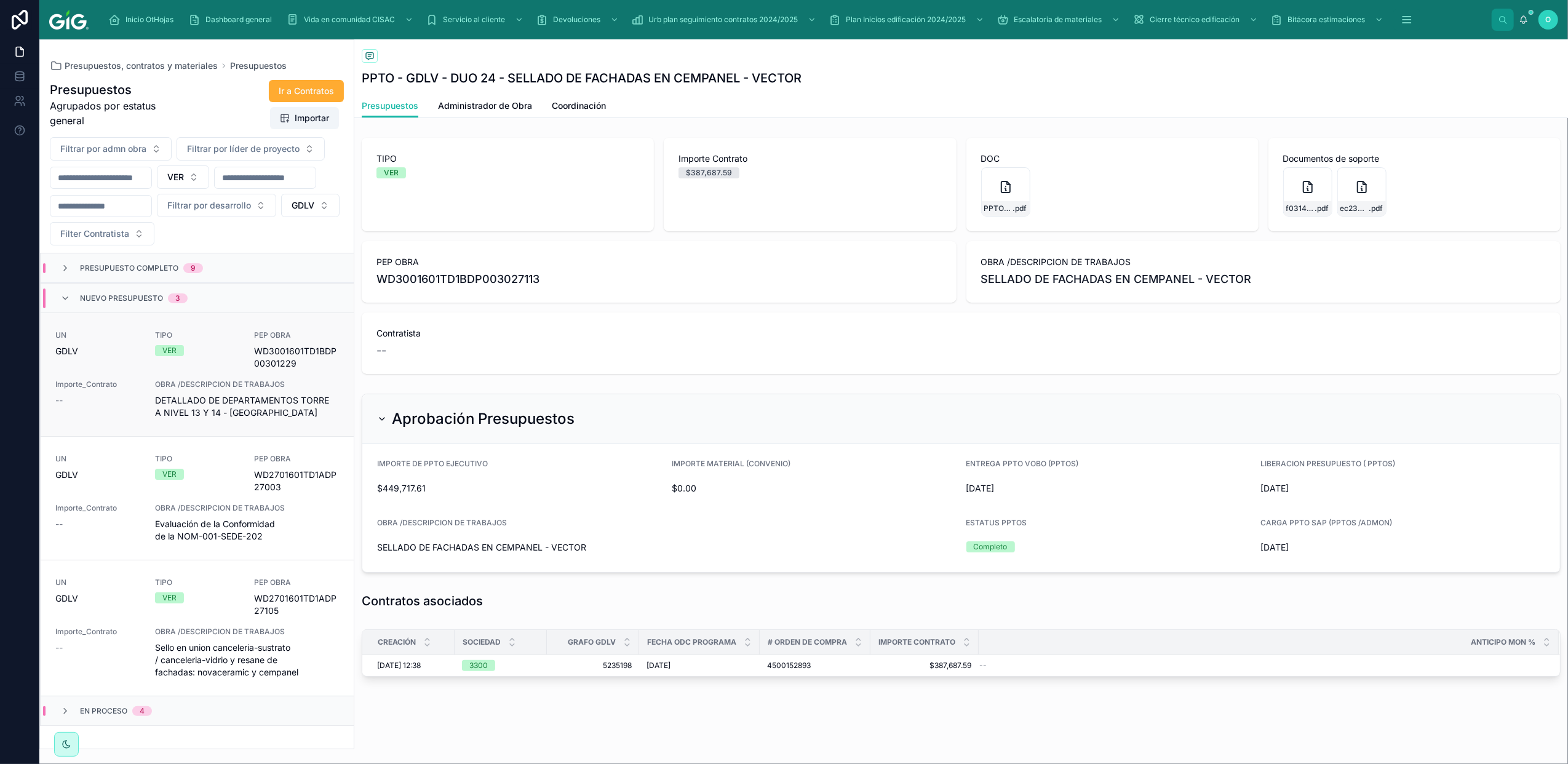
click at [336, 411] on span "DETALLADO DE DEPARTAMENTOS TORRE A NIVEL 13 Y 14 - ORSAN" at bounding box center [247, 406] width 184 height 25
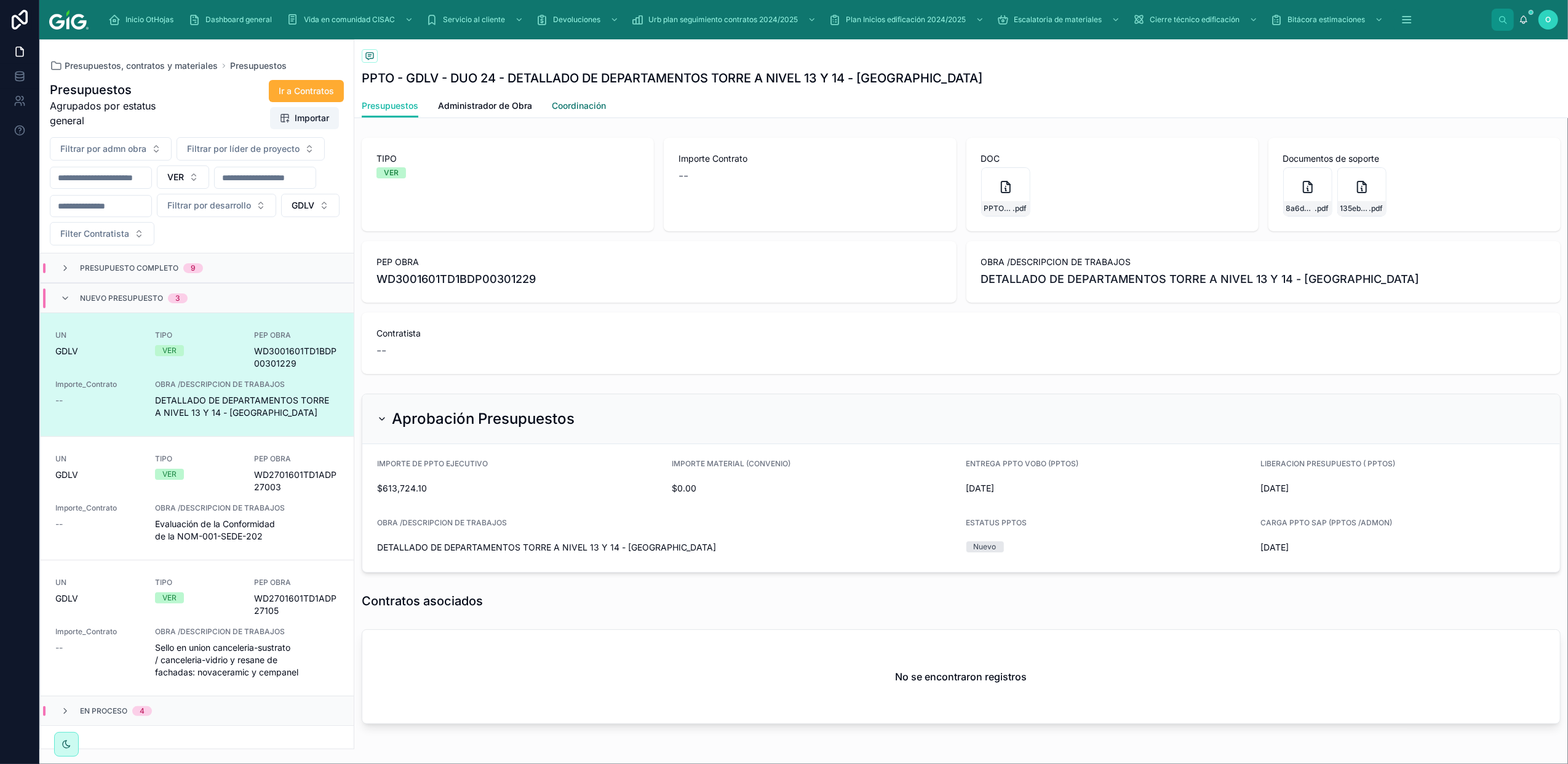
click at [566, 104] on span "Coordinación" at bounding box center [579, 106] width 54 height 12
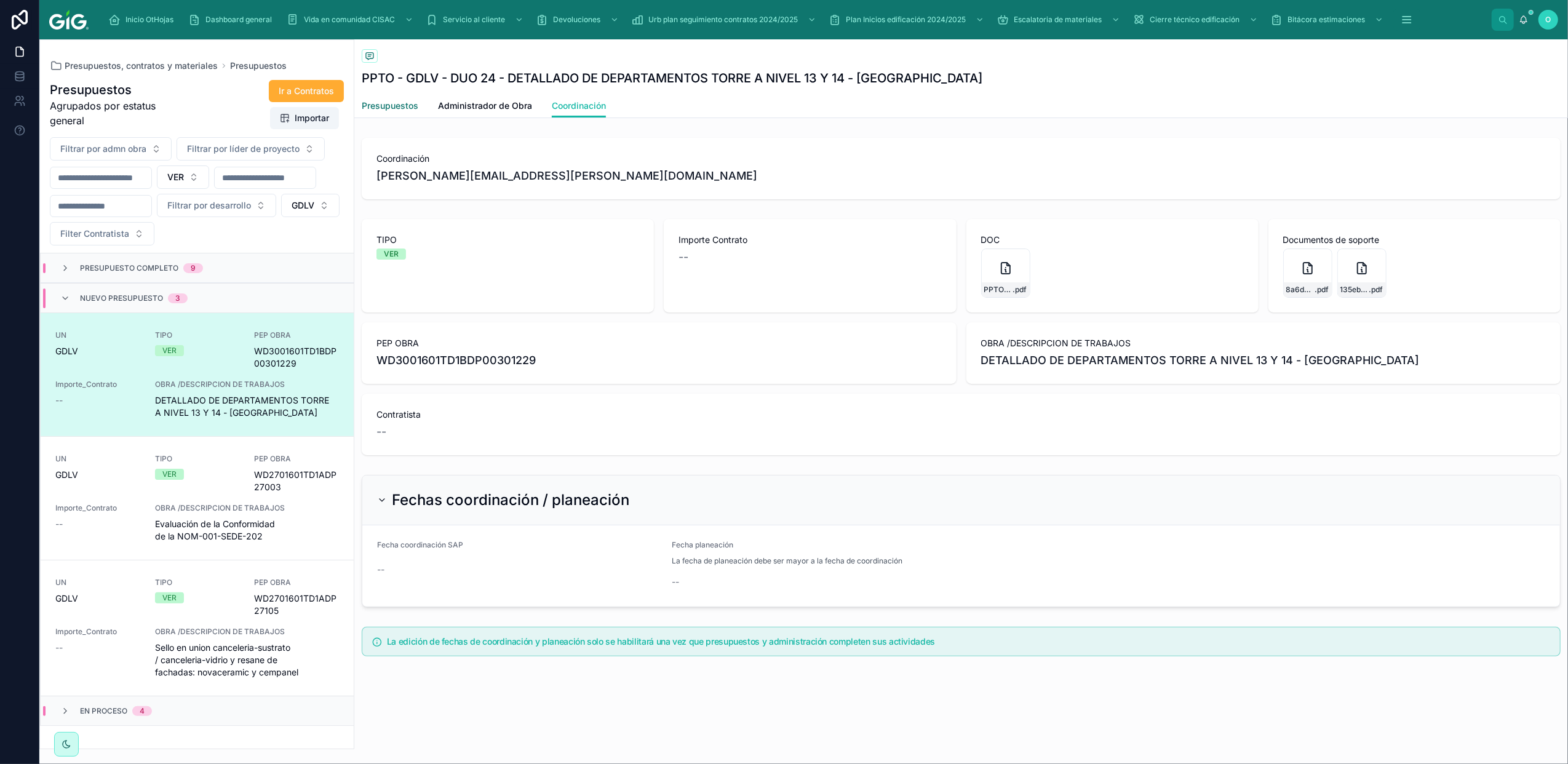
click at [392, 103] on span "Presupuestos" at bounding box center [390, 106] width 56 height 12
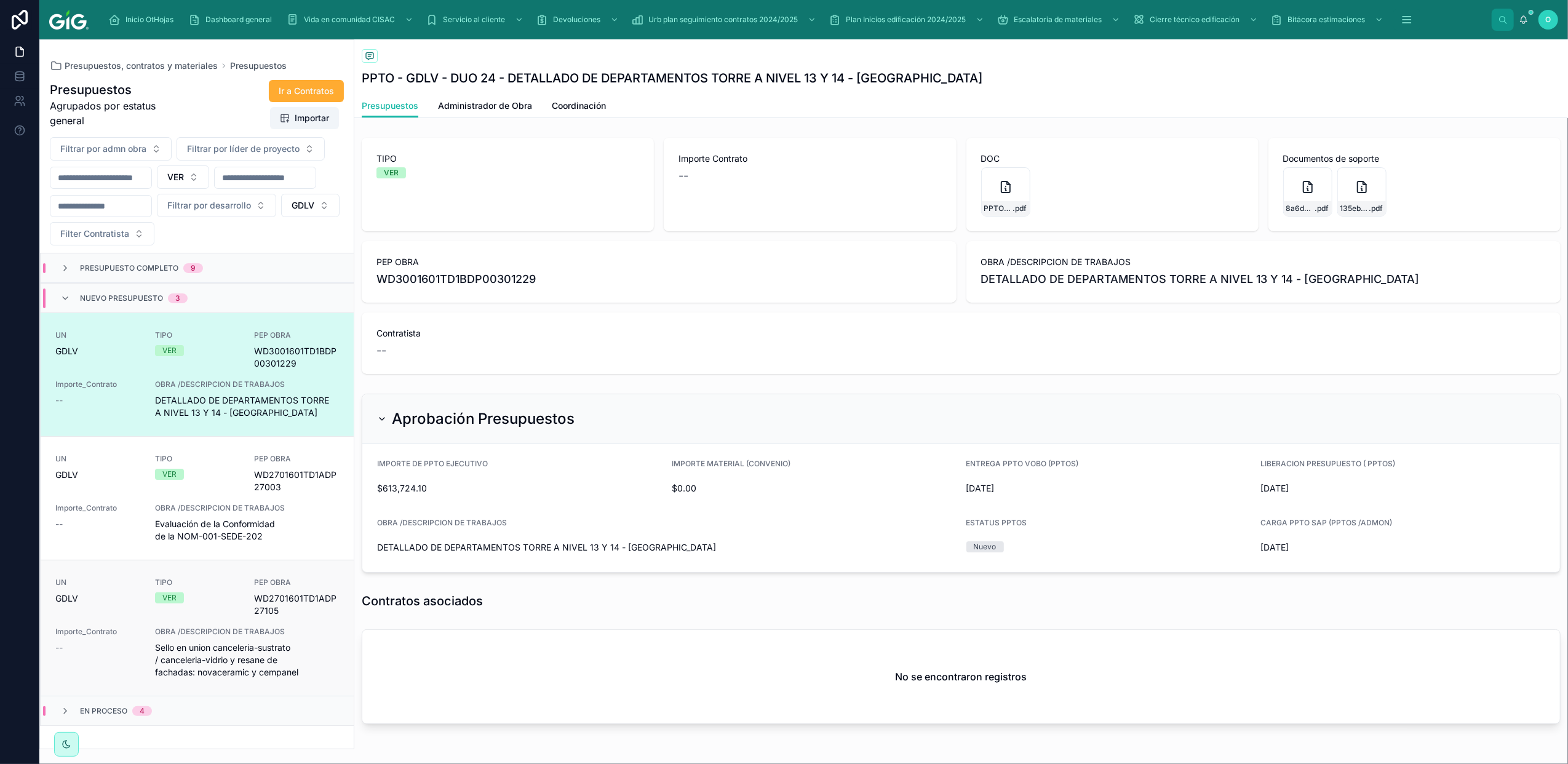
click at [299, 634] on span "OBRA /DESCRIPCION DE TRABAJOS" at bounding box center [247, 632] width 184 height 10
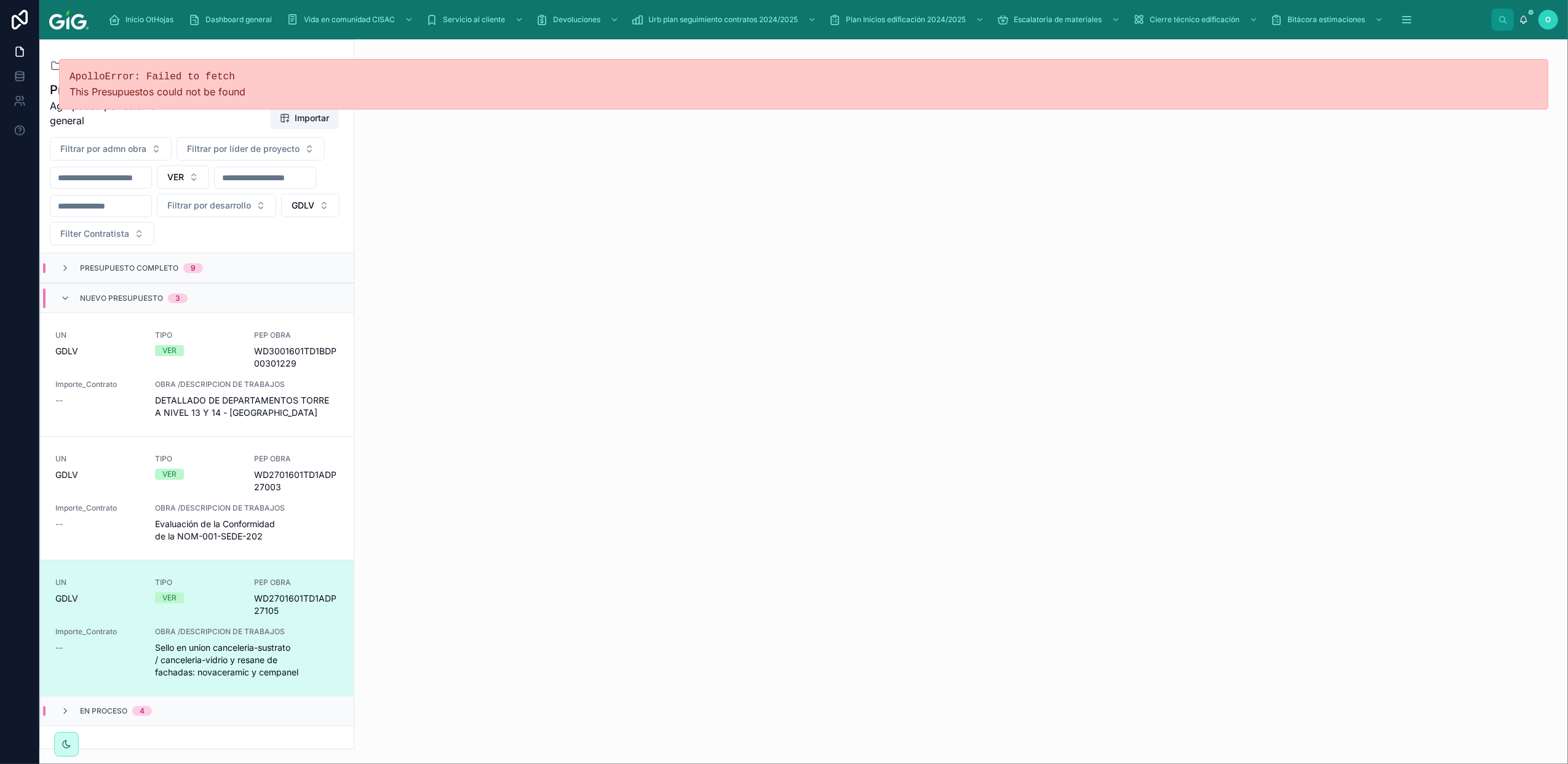
click at [215, 584] on span "TIPO" at bounding box center [197, 582] width 85 height 10
click at [296, 522] on span "Evaluación de la Conformidad de la NOM-001-SEDE-202" at bounding box center [247, 530] width 184 height 25
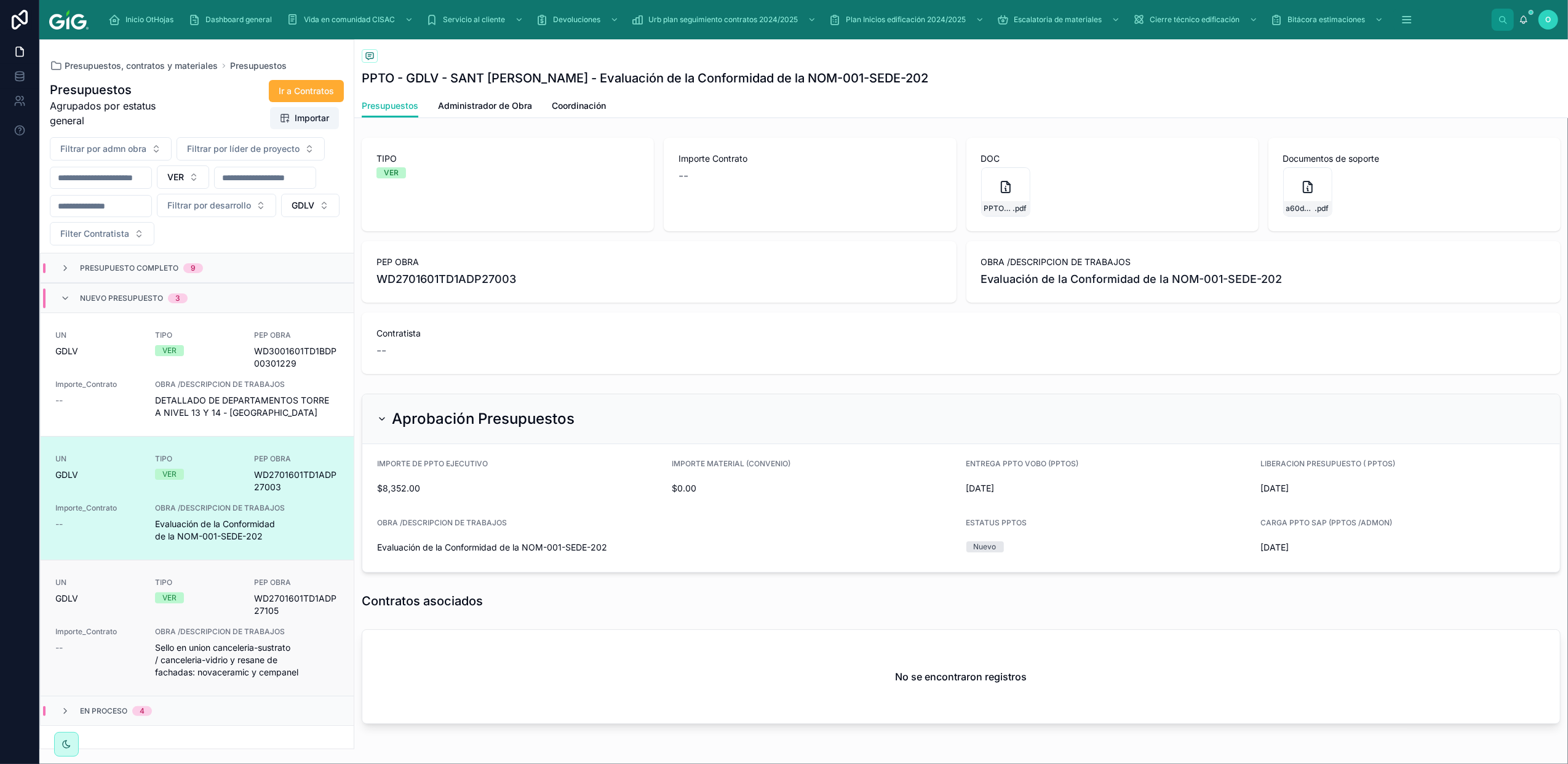
click at [202, 605] on div "TIPO VER" at bounding box center [197, 597] width 85 height 39
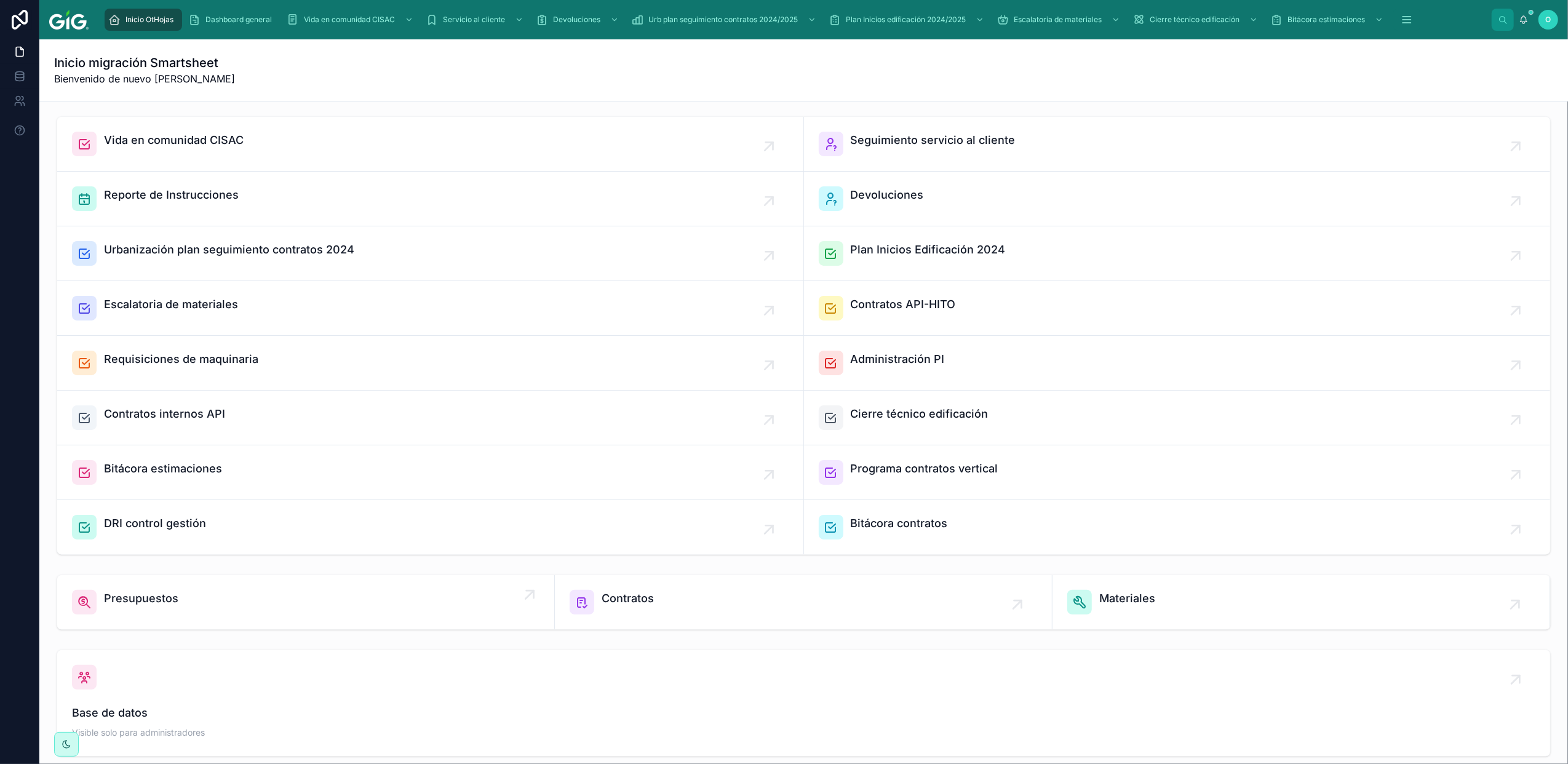
click at [153, 573] on span "Presupuestos" at bounding box center [141, 599] width 74 height 17
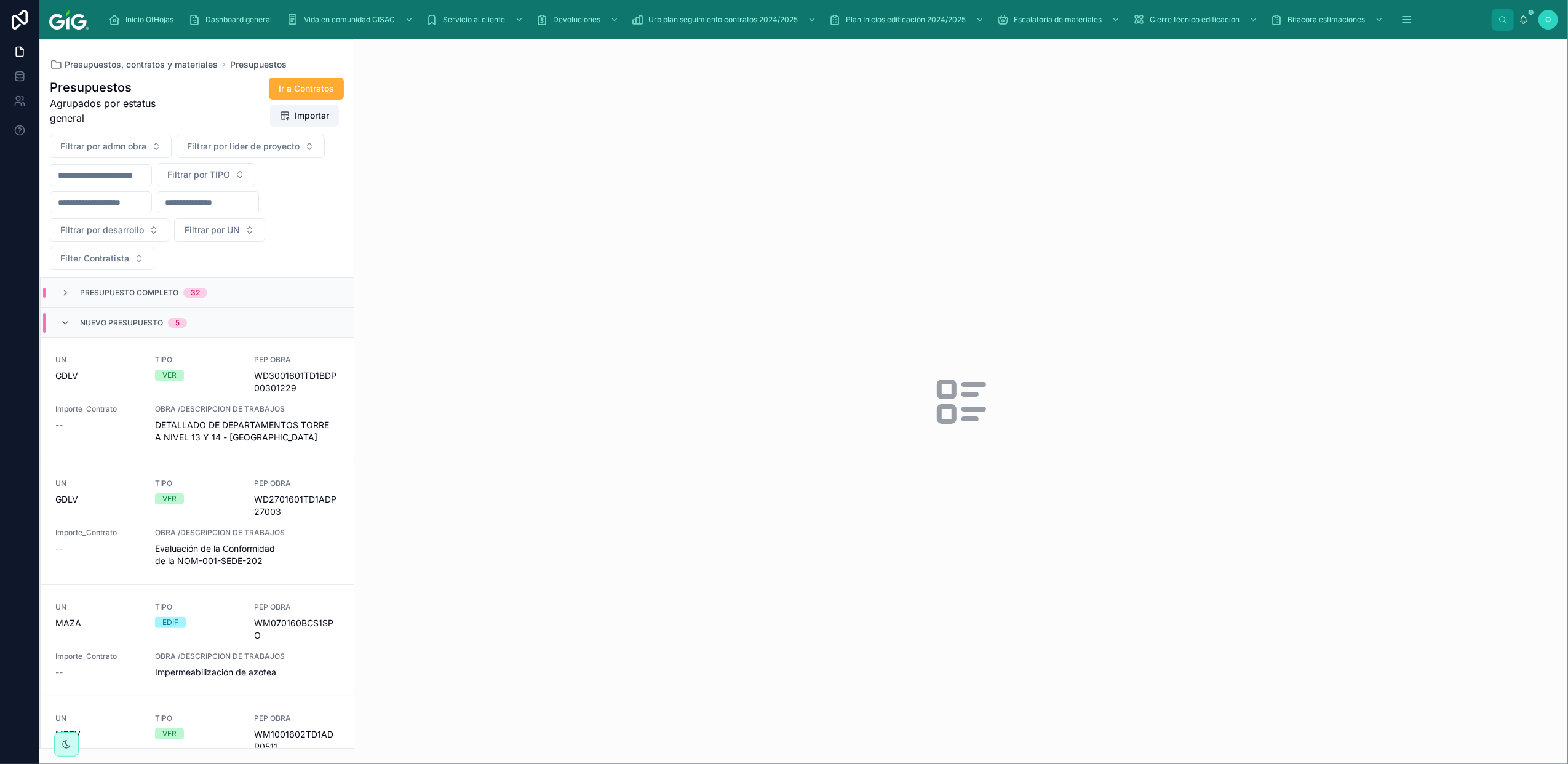
click at [138, 65] on span "Presupuestos, contratos y materiales" at bounding box center [141, 65] width 153 height 12
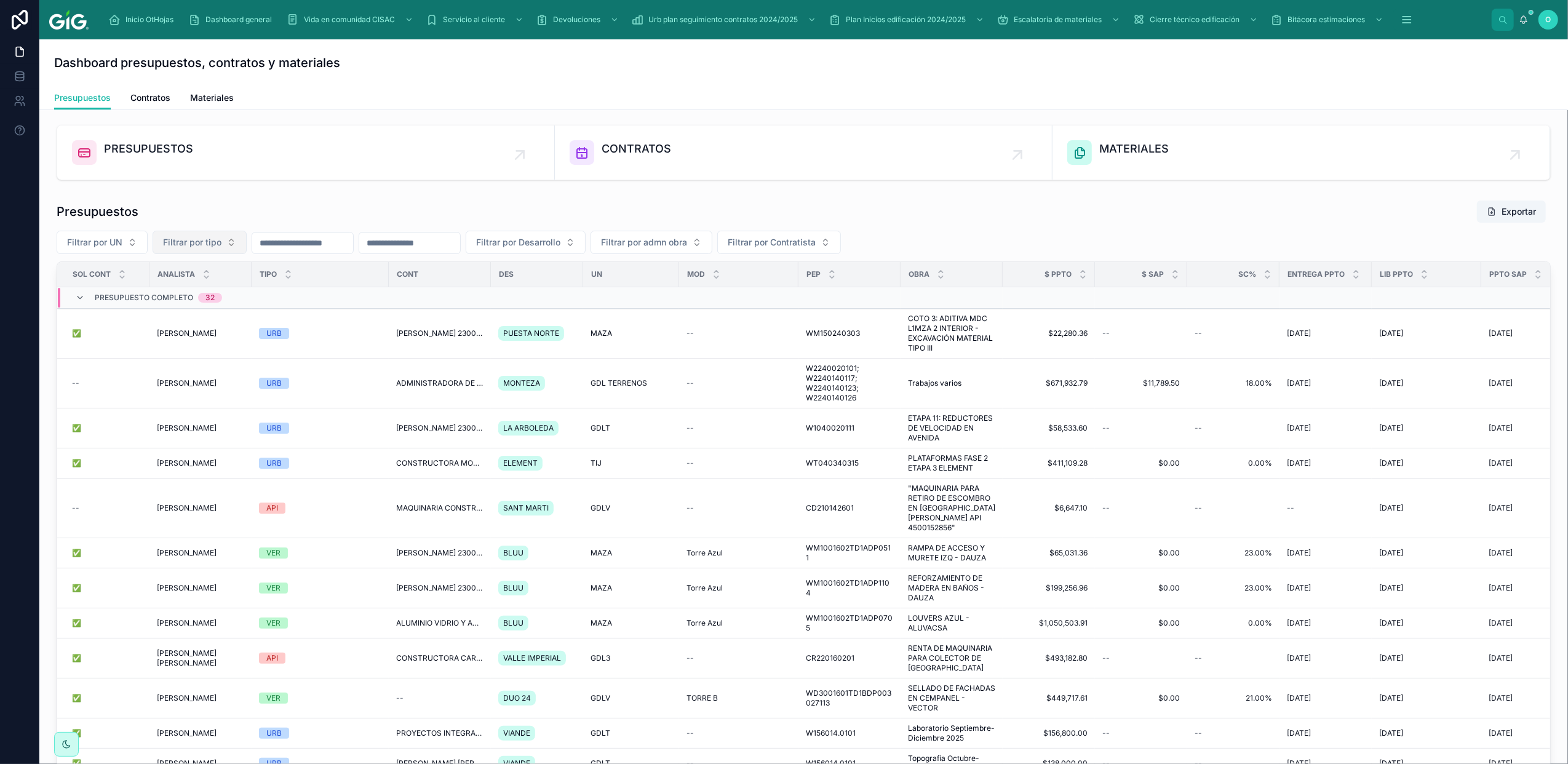
click at [239, 247] on button "Filtrar por tipo" at bounding box center [199, 242] width 94 height 23
click at [190, 337] on div "VER" at bounding box center [200, 333] width 147 height 20
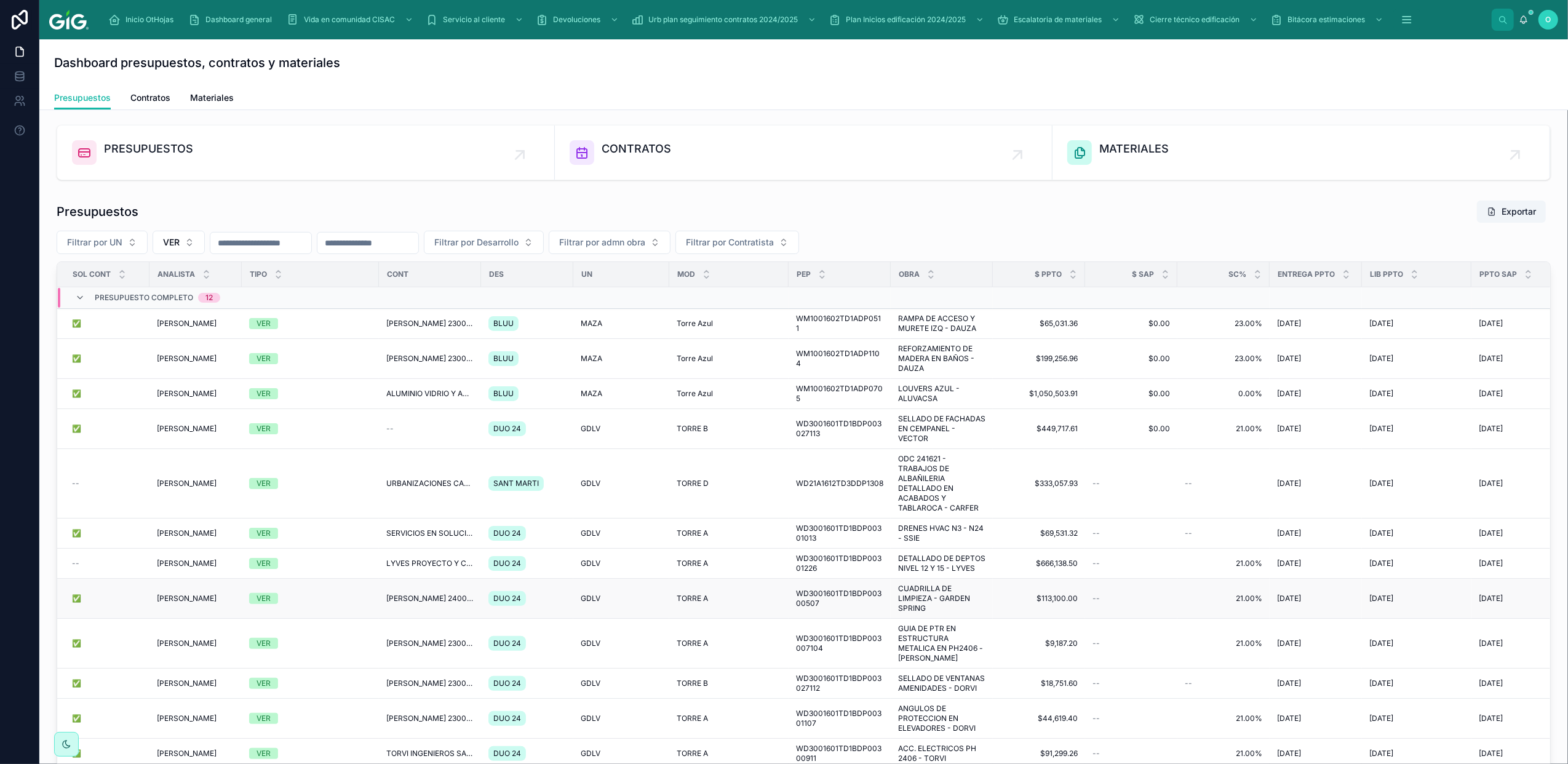
scroll to position [230, 0]
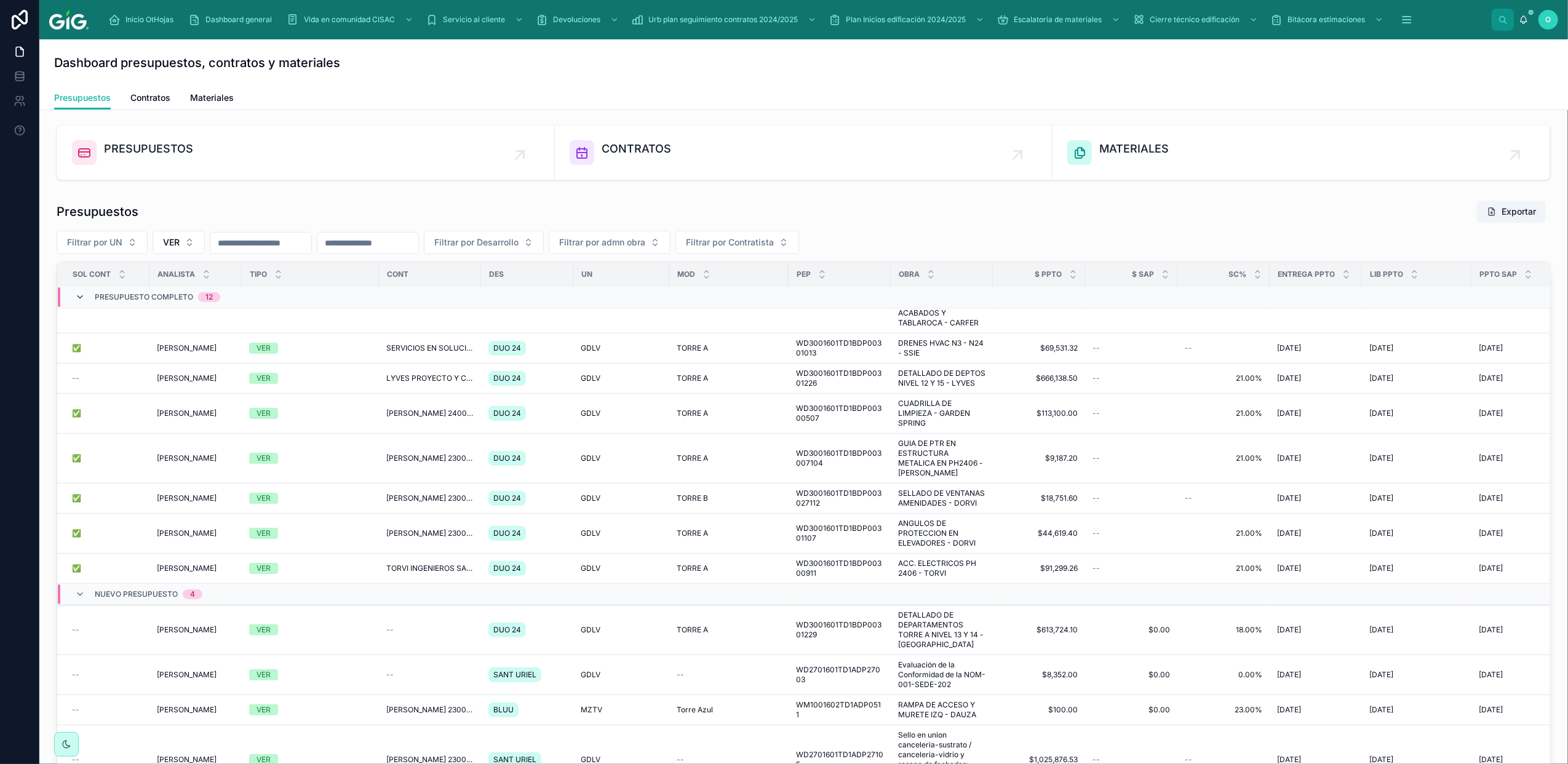
click at [81, 298] on icon at bounding box center [80, 297] width 10 height 10
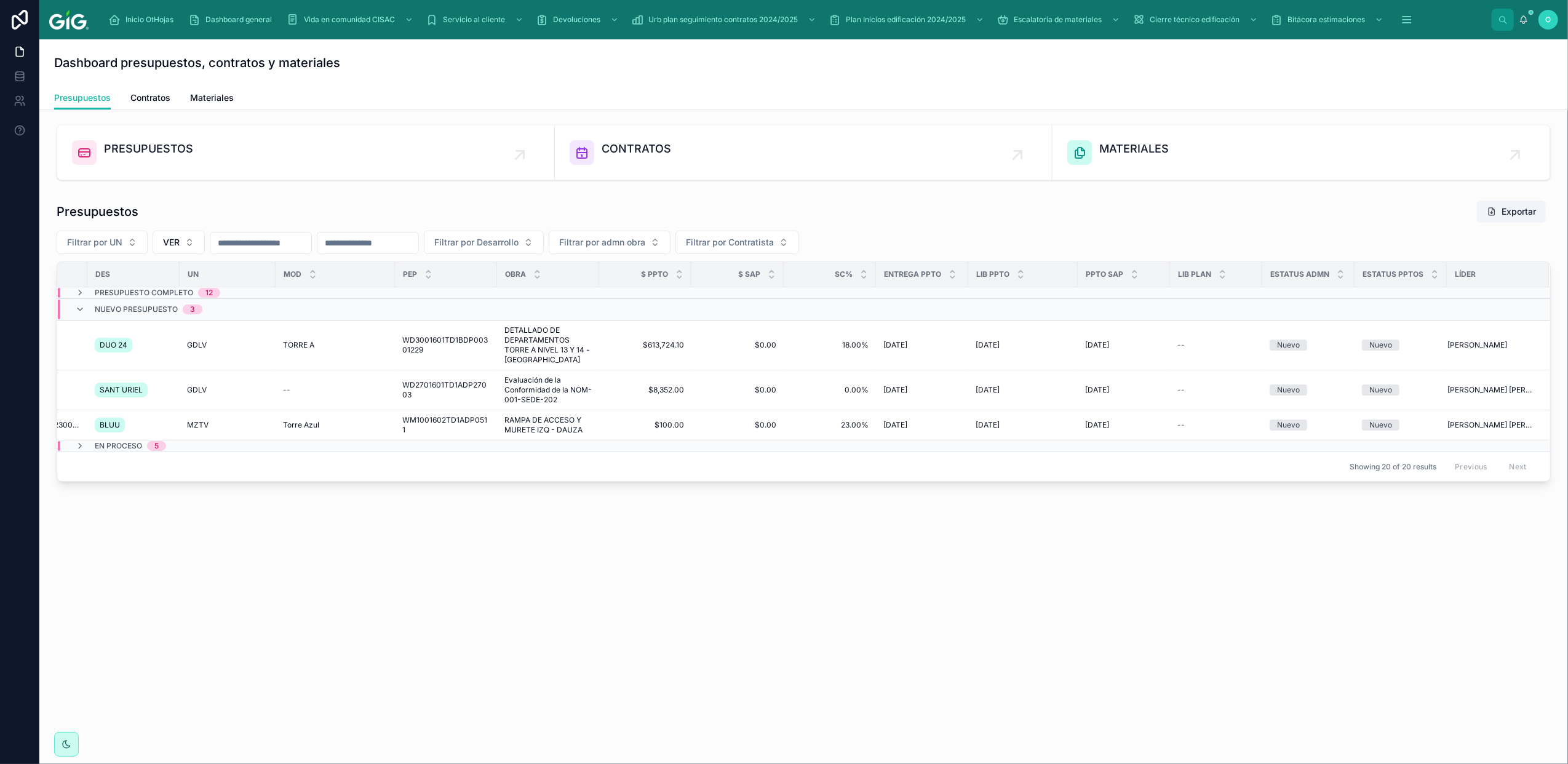
scroll to position [0, 0]
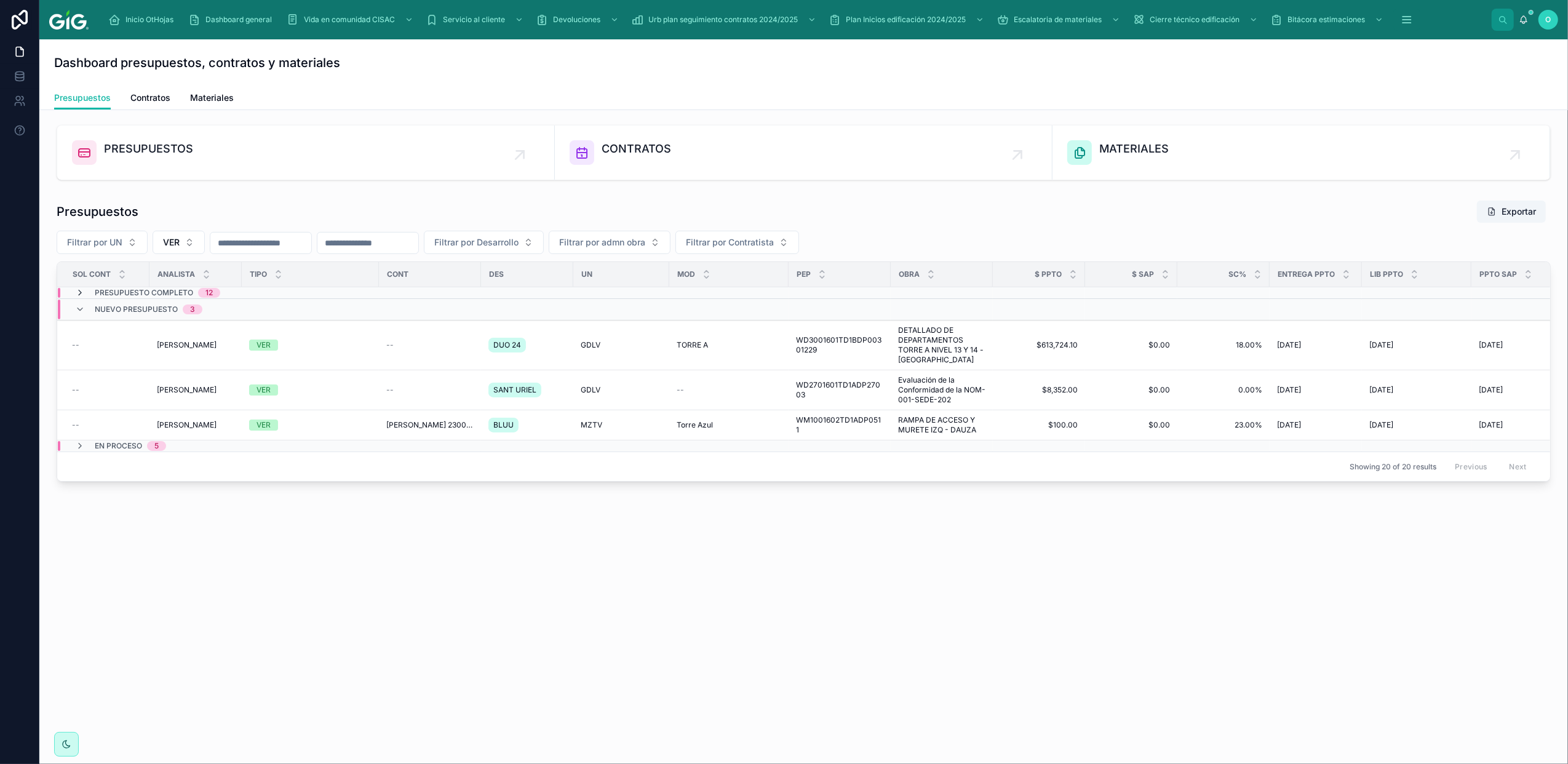
click at [81, 293] on icon at bounding box center [80, 293] width 10 height 10
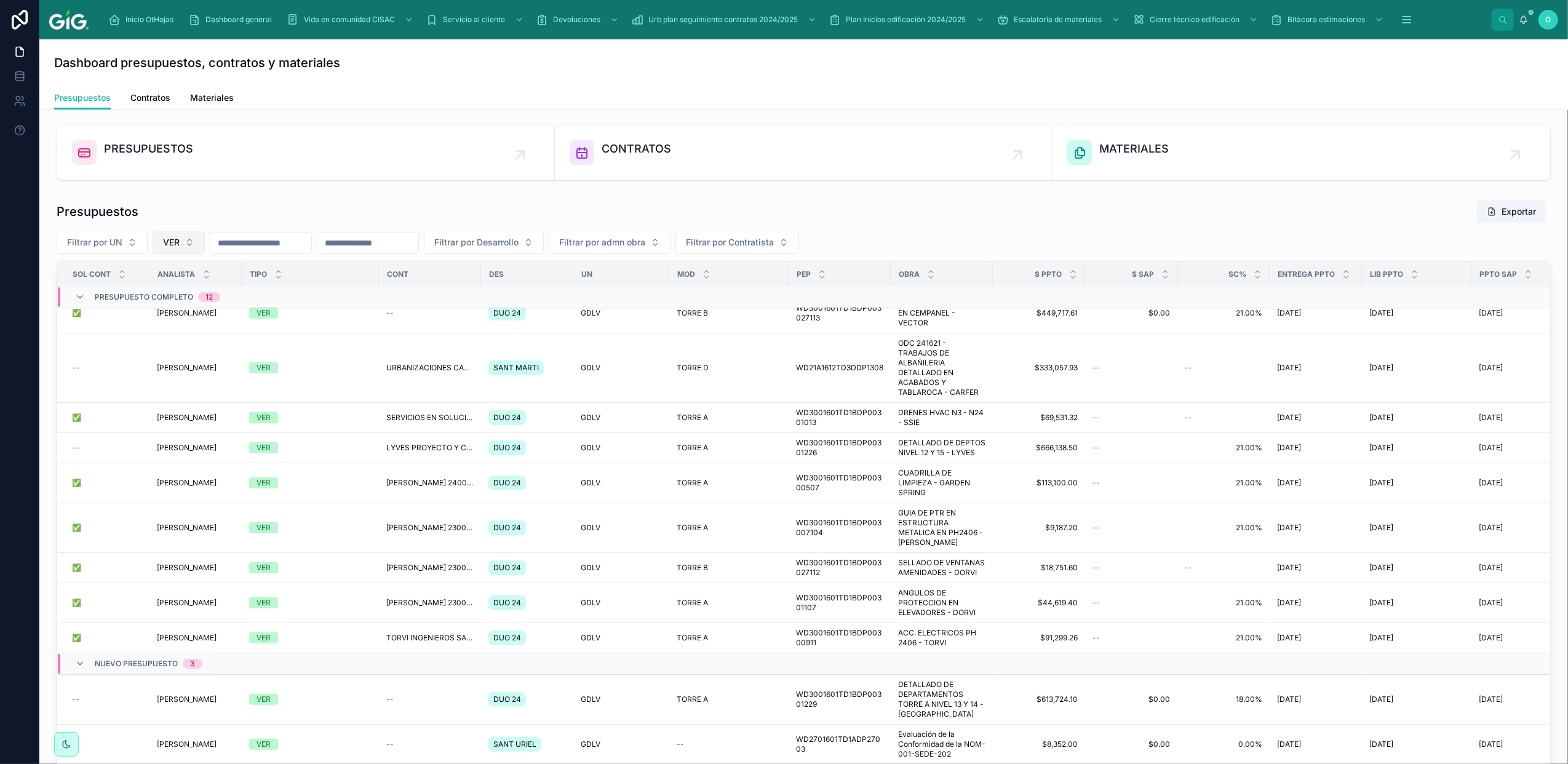
click at [195, 244] on button "VER" at bounding box center [179, 242] width 53 height 23
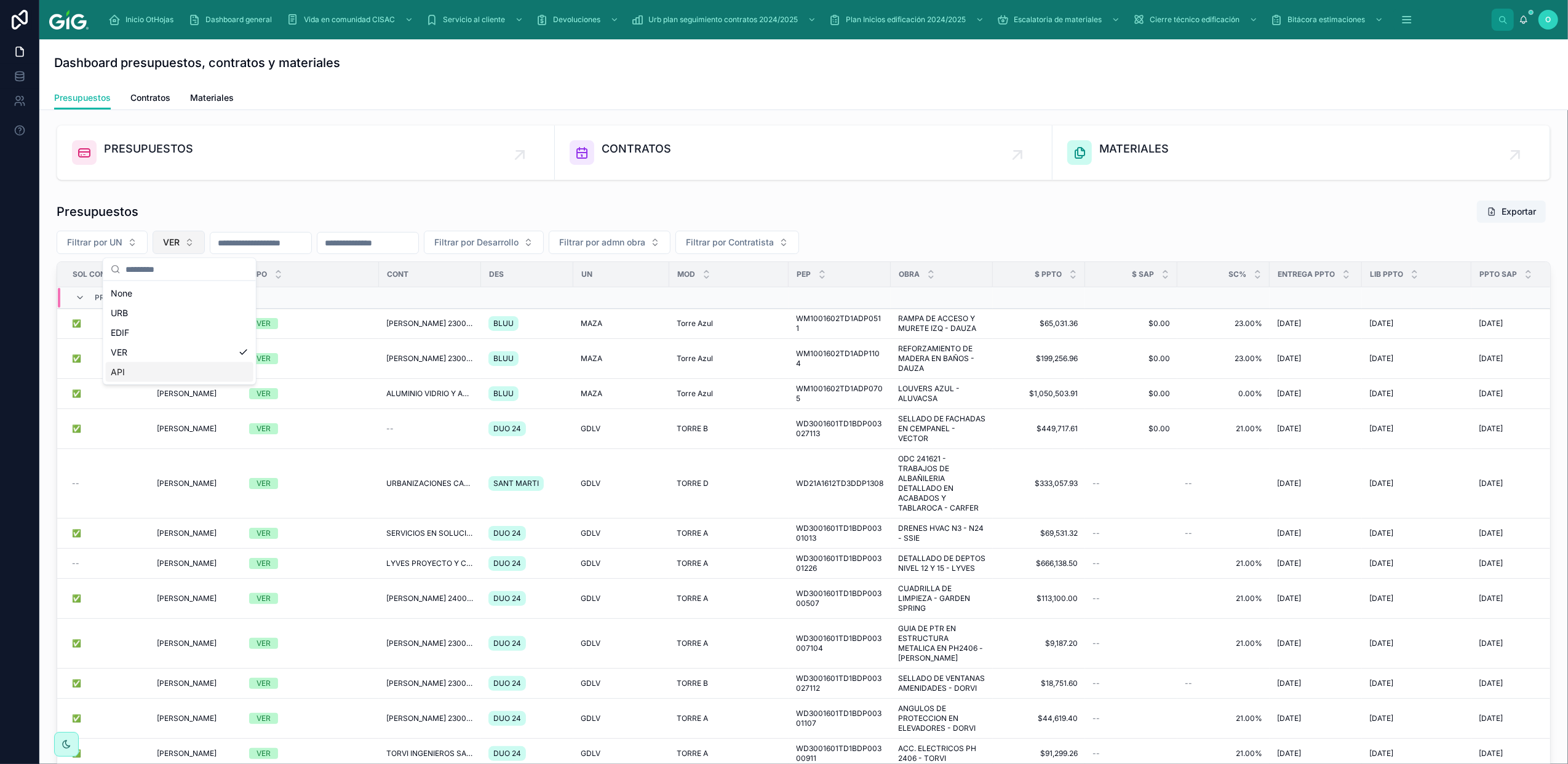
click at [166, 239] on span "VER" at bounding box center [171, 242] width 17 height 12
click at [80, 299] on icon at bounding box center [80, 297] width 10 height 10
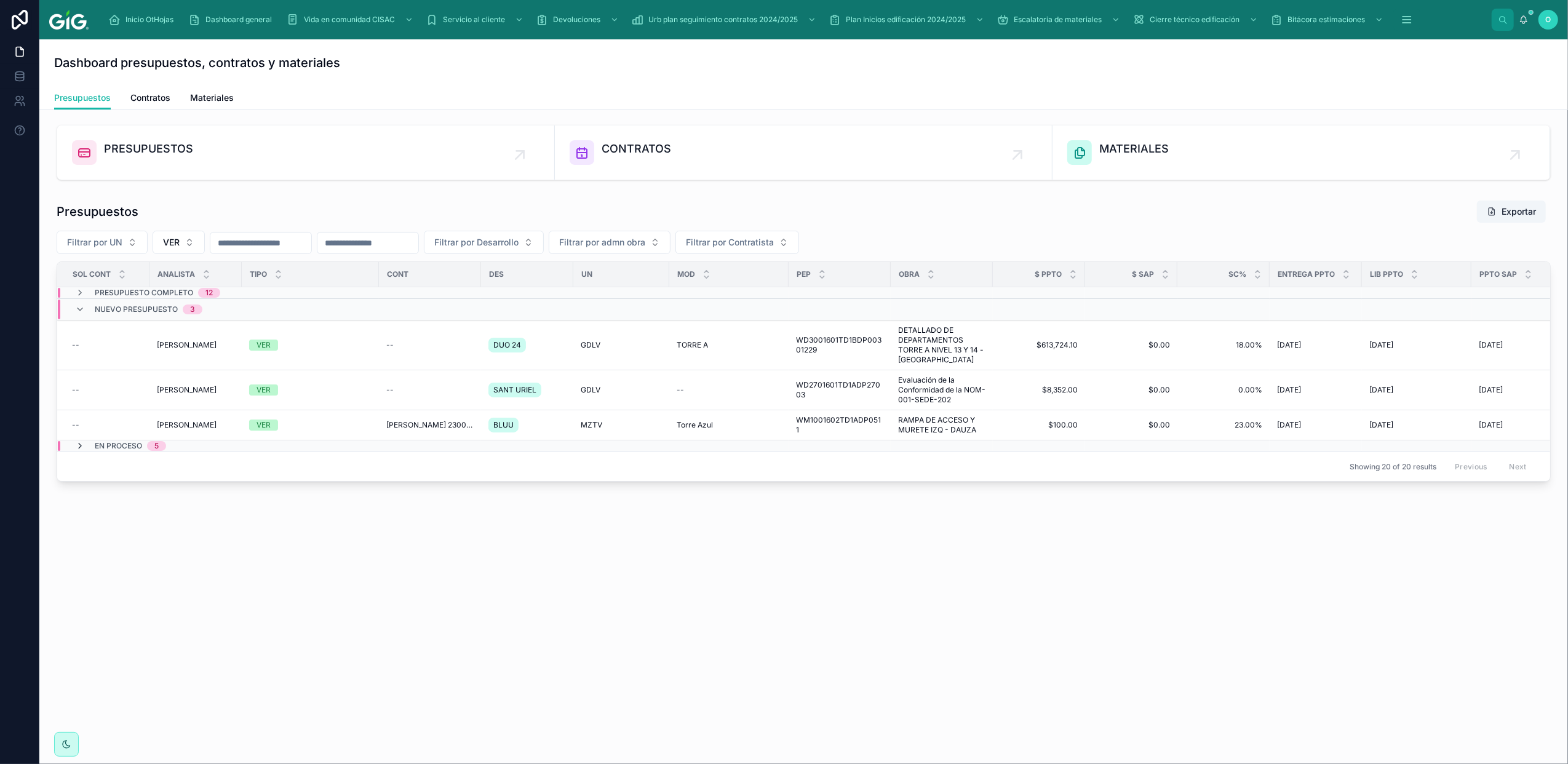
click at [80, 446] on icon at bounding box center [80, 446] width 10 height 10
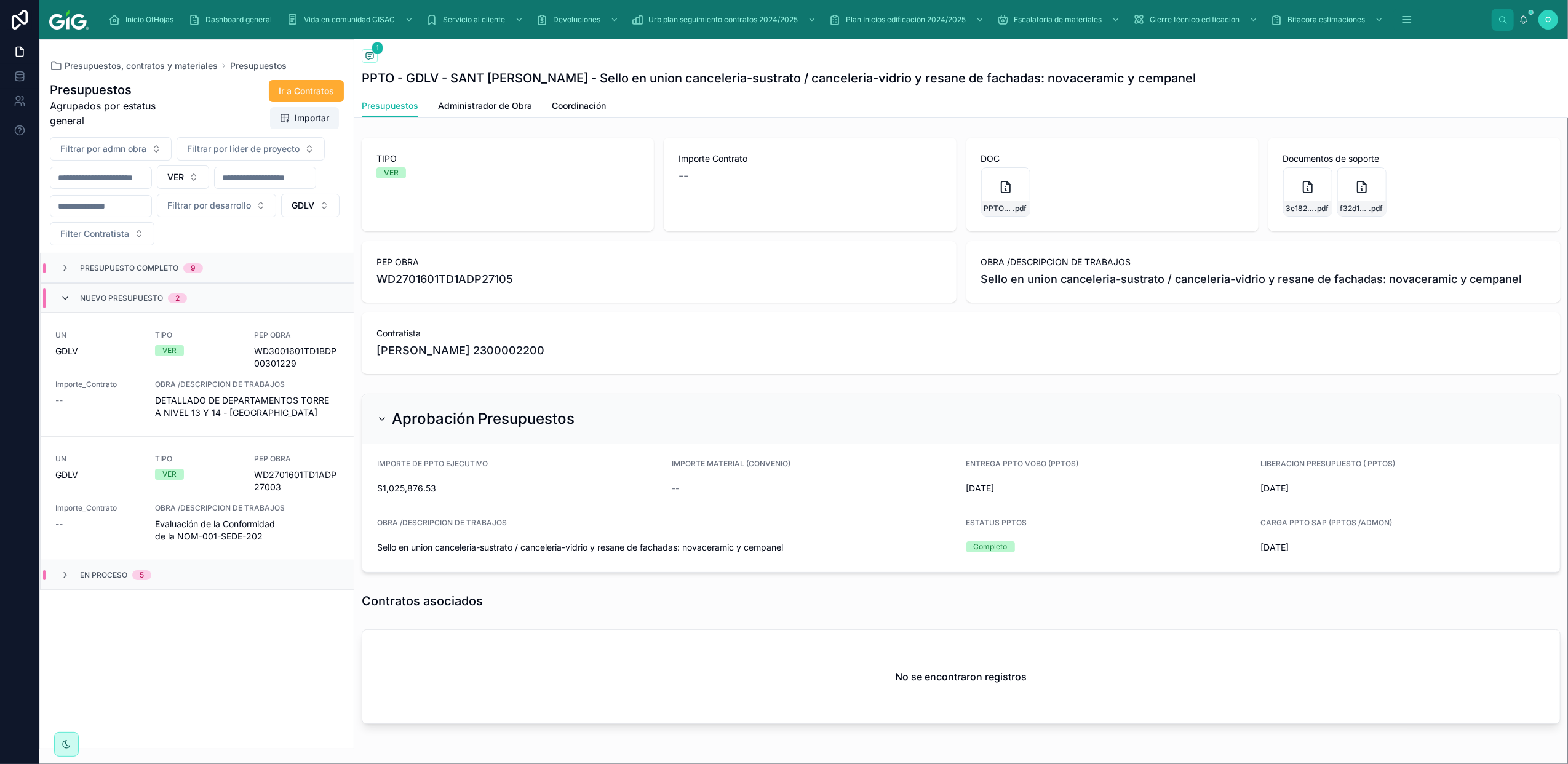
click at [66, 298] on icon at bounding box center [65, 298] width 10 height 10
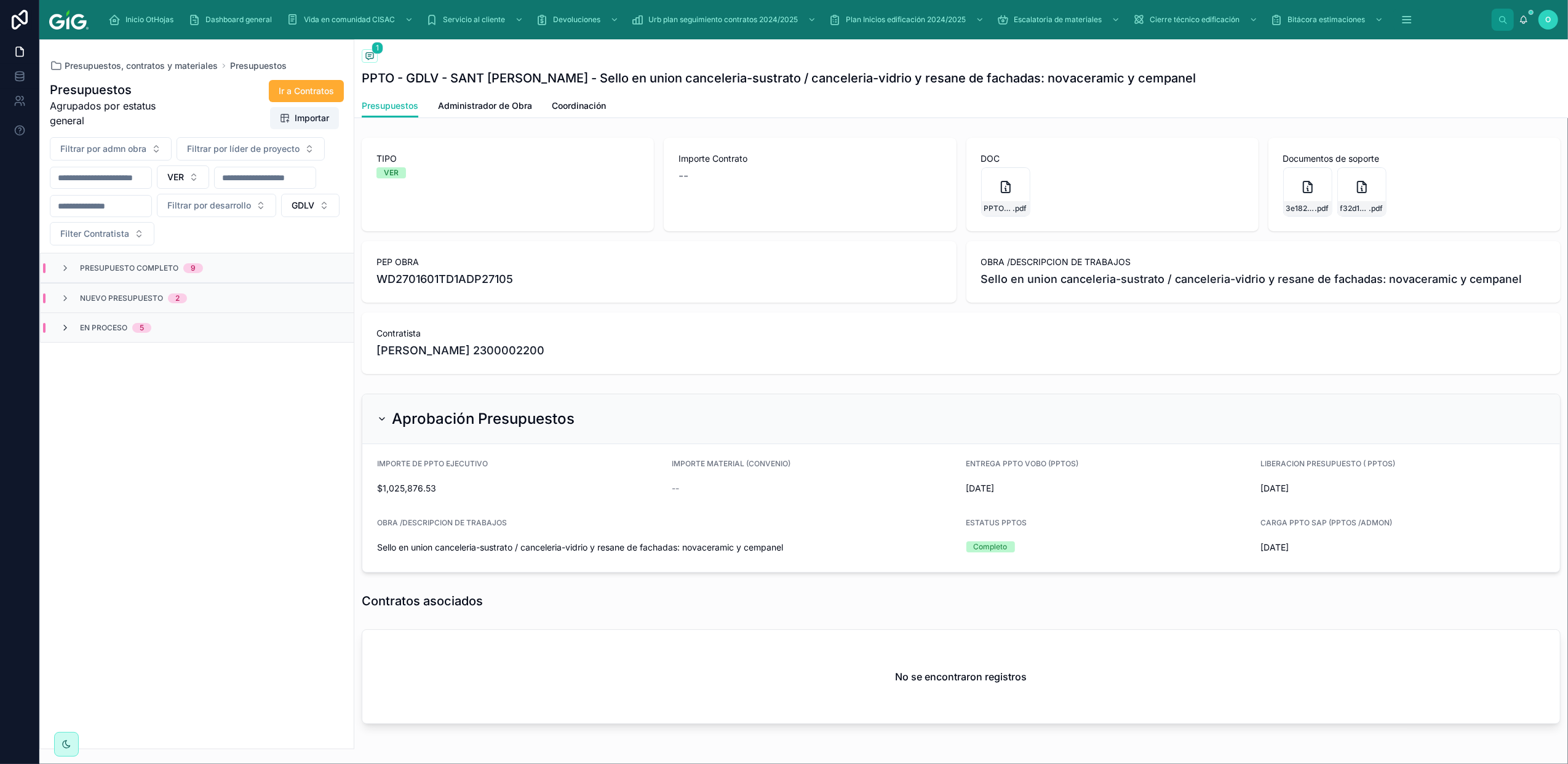
click at [62, 330] on icon at bounding box center [65, 328] width 10 height 10
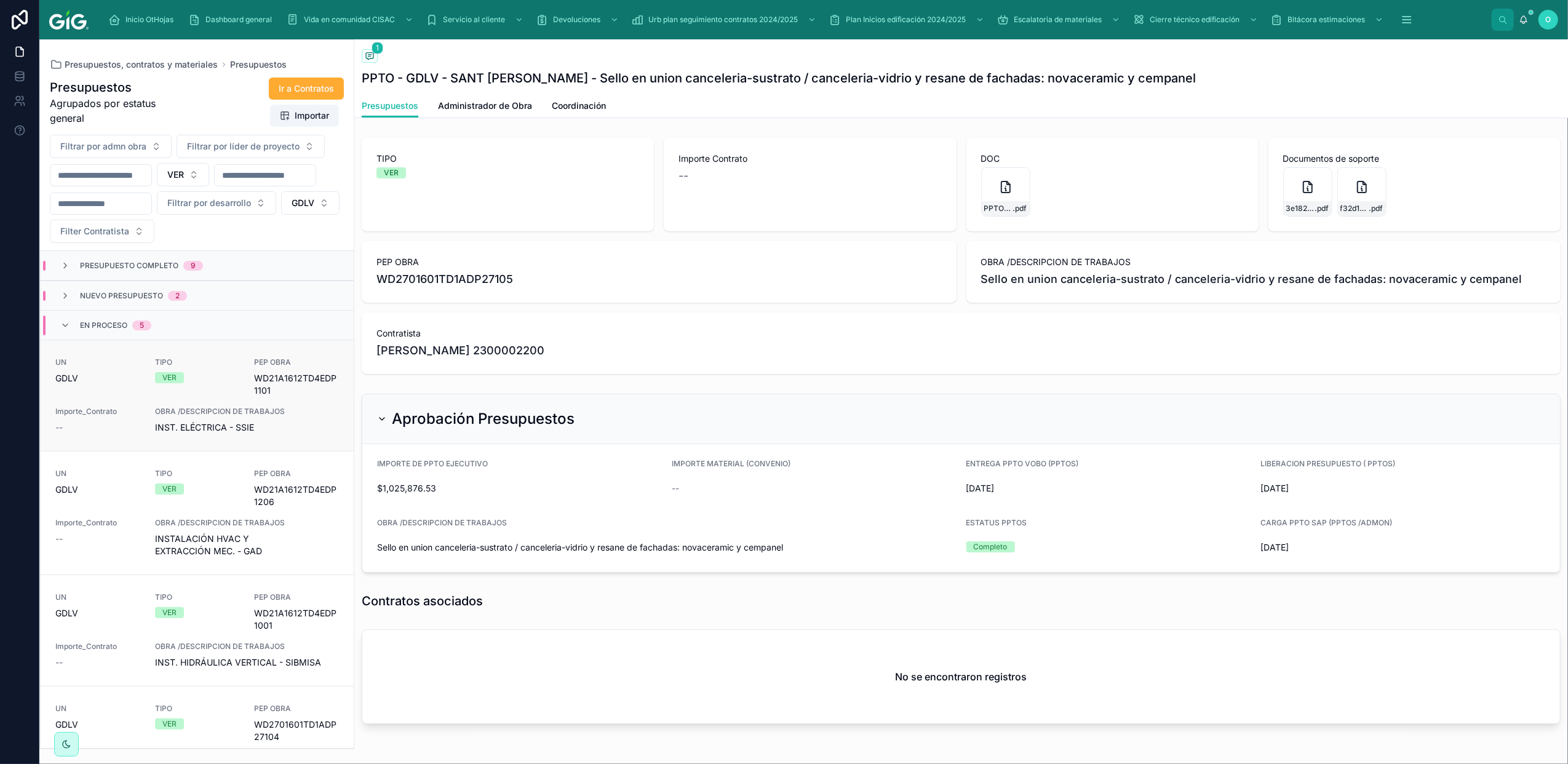
click at [181, 390] on div "TIPO VER" at bounding box center [197, 377] width 85 height 39
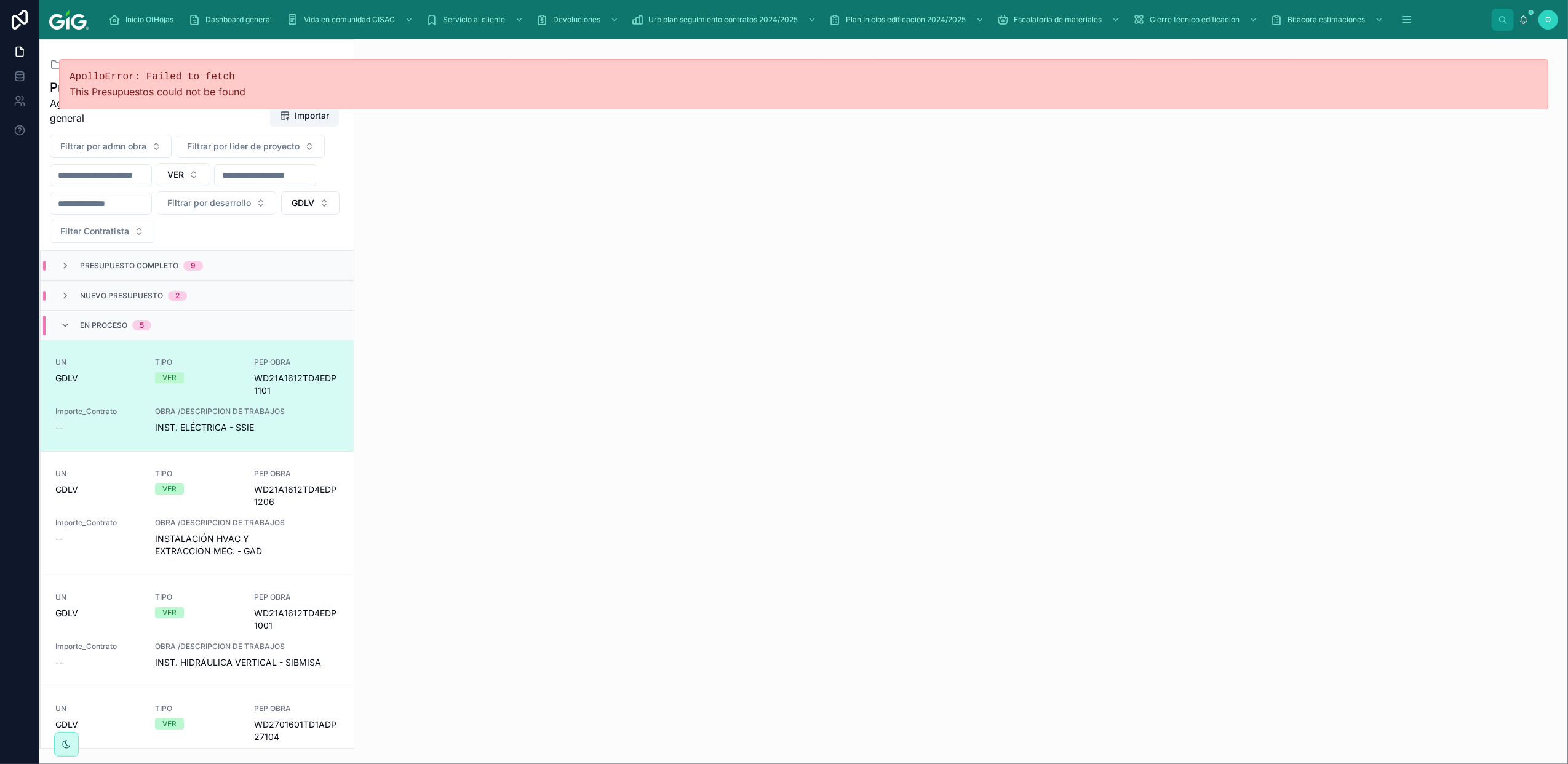
click at [220, 392] on div "TIPO VER" at bounding box center [197, 377] width 85 height 39
click at [223, 480] on div "TIPO VER" at bounding box center [197, 481] width 85 height 26
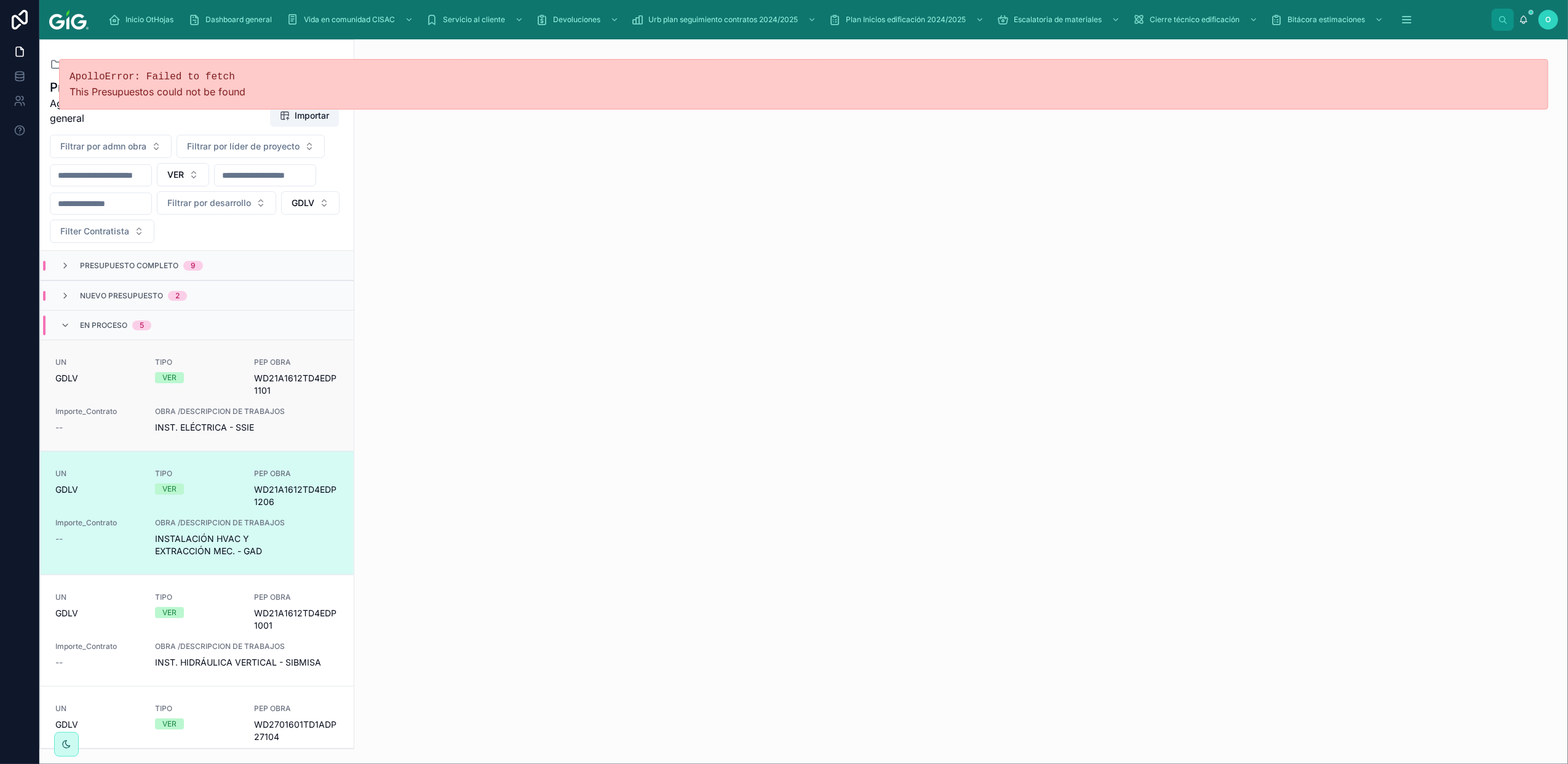
click at [213, 379] on div "VER" at bounding box center [197, 377] width 85 height 11
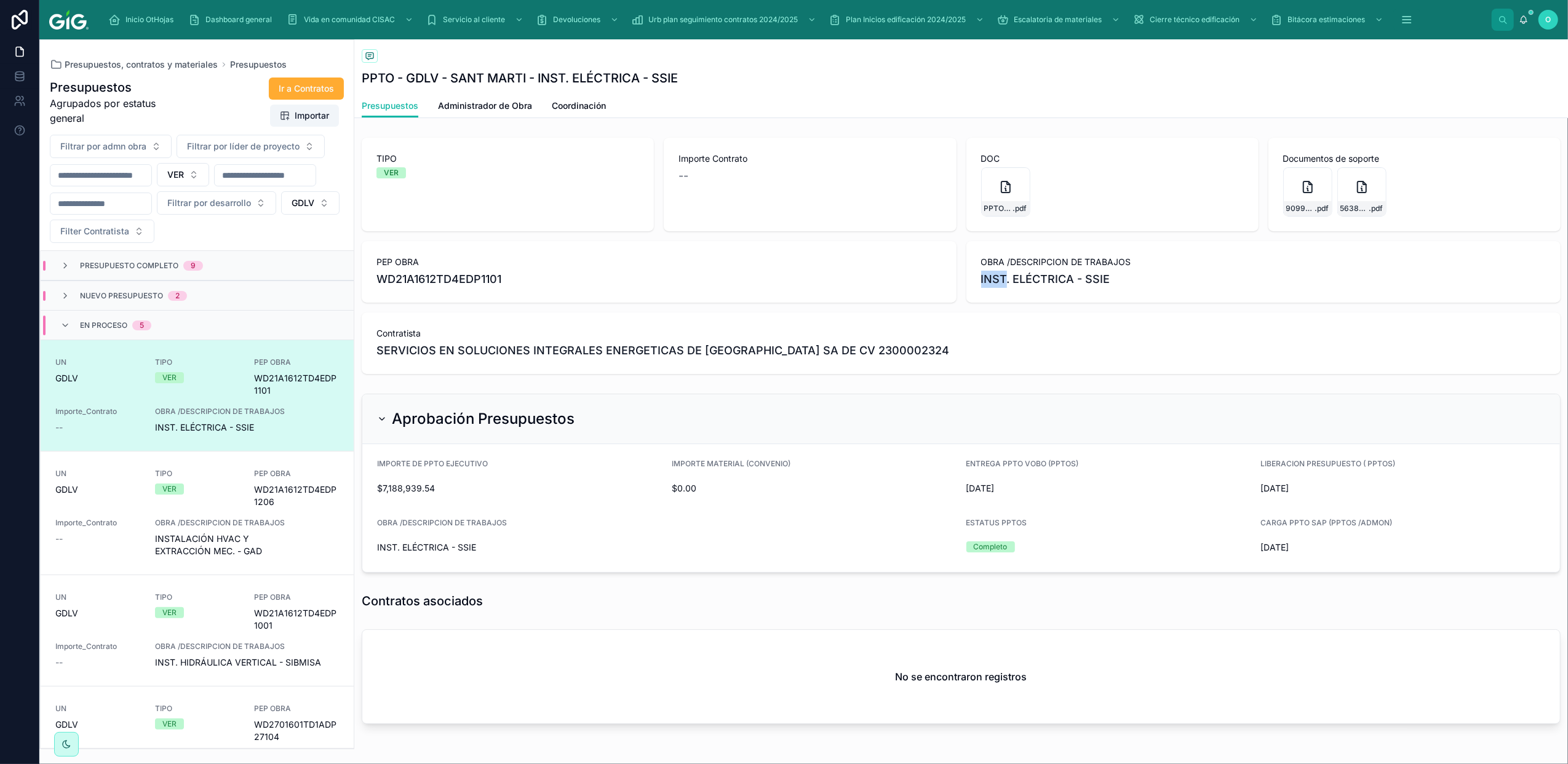
drag, startPoint x: 975, startPoint y: 278, endPoint x: 1121, endPoint y: 282, distance: 146.1
click at [1121, 282] on span "INST. ELÉCTRICA - SSIE" at bounding box center [1264, 279] width 566 height 17
copy span "INST. ELÉCTRICA - SSIE"
click at [575, 109] on span "Coordinación" at bounding box center [579, 106] width 54 height 12
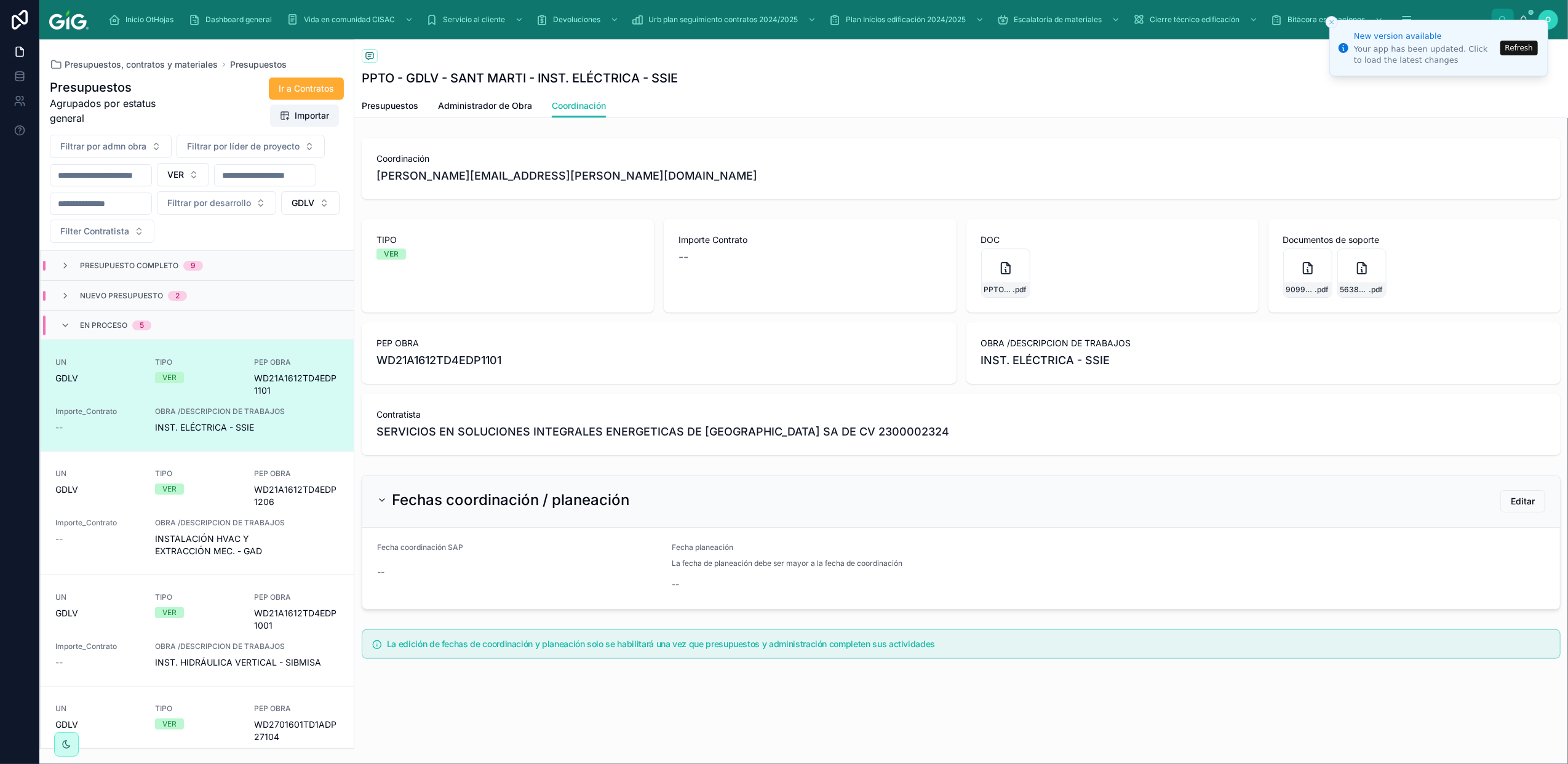
scroll to position [89, 0]
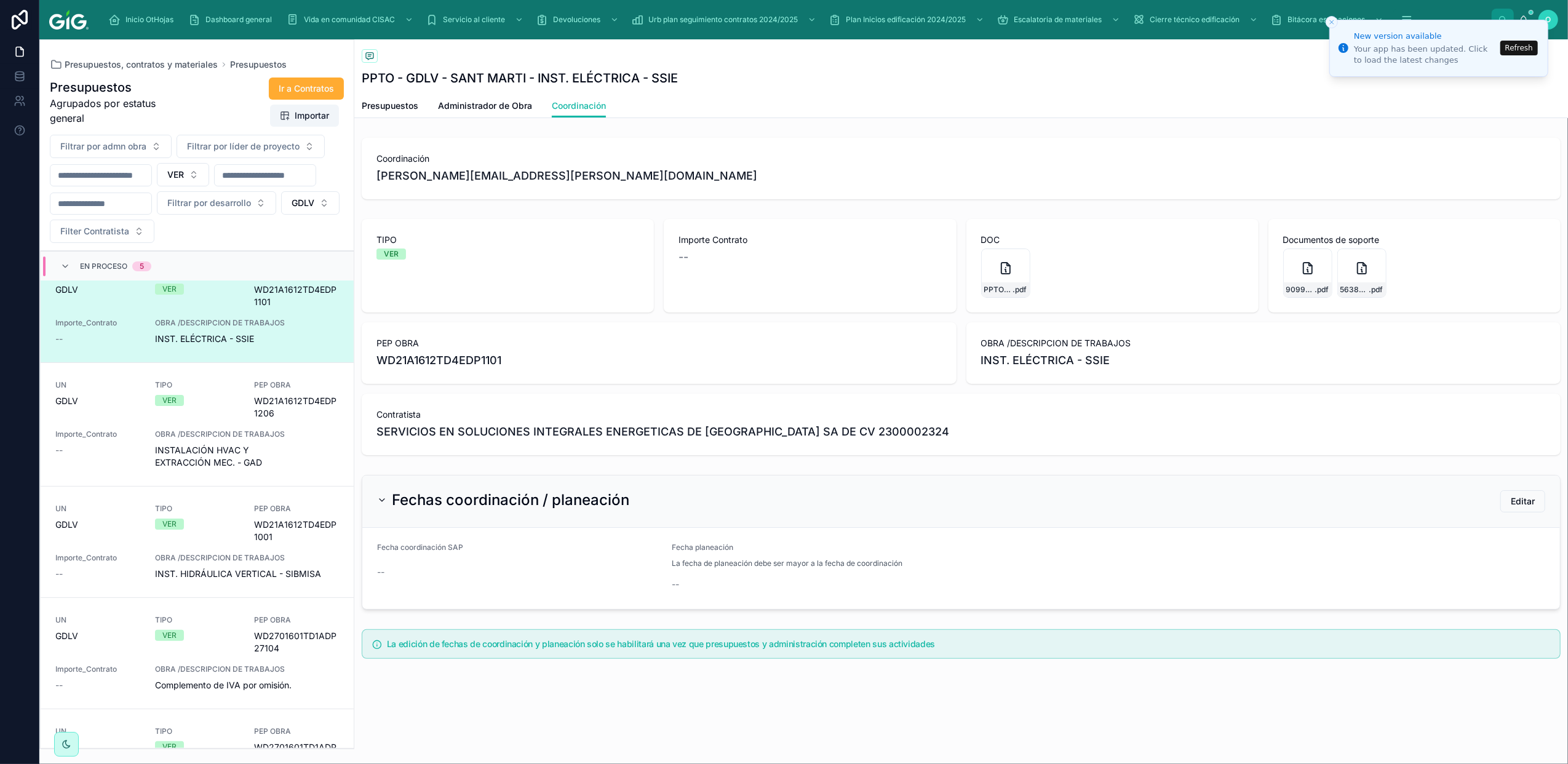
click at [1518, 50] on button "Refresh" at bounding box center [1519, 48] width 38 height 15
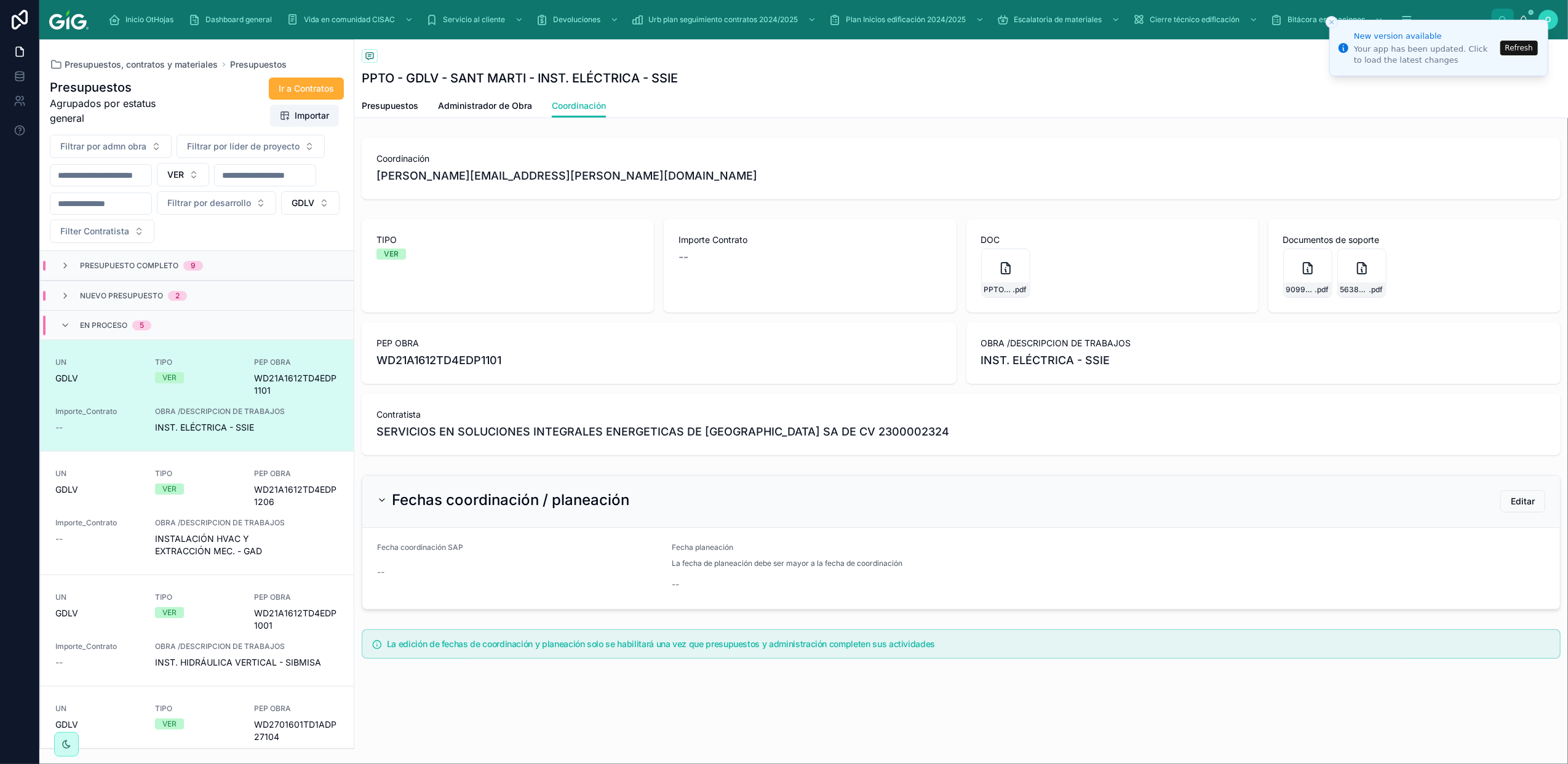
scroll to position [89, 0]
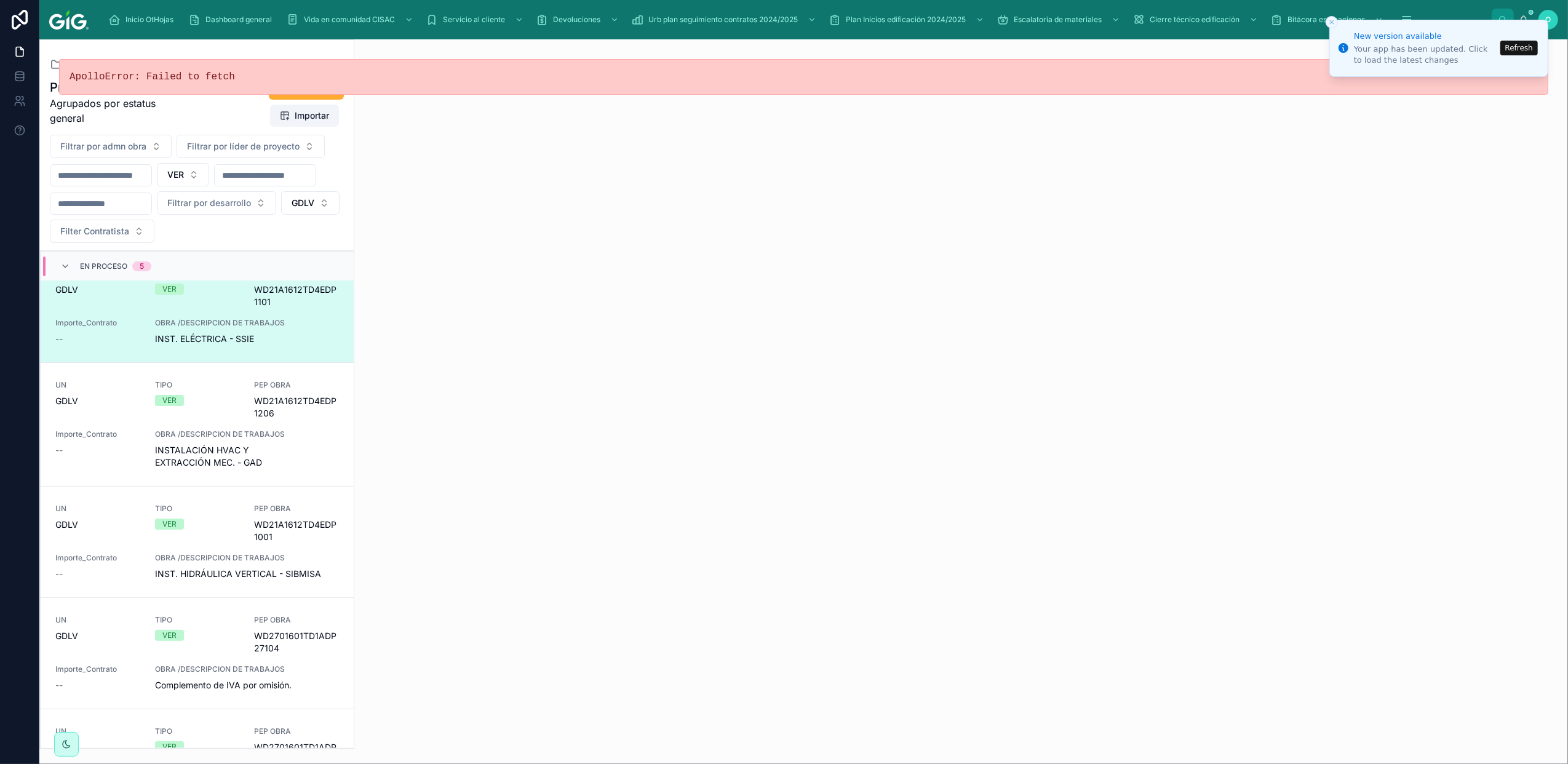
click at [1517, 50] on button "Refresh" at bounding box center [1519, 48] width 38 height 15
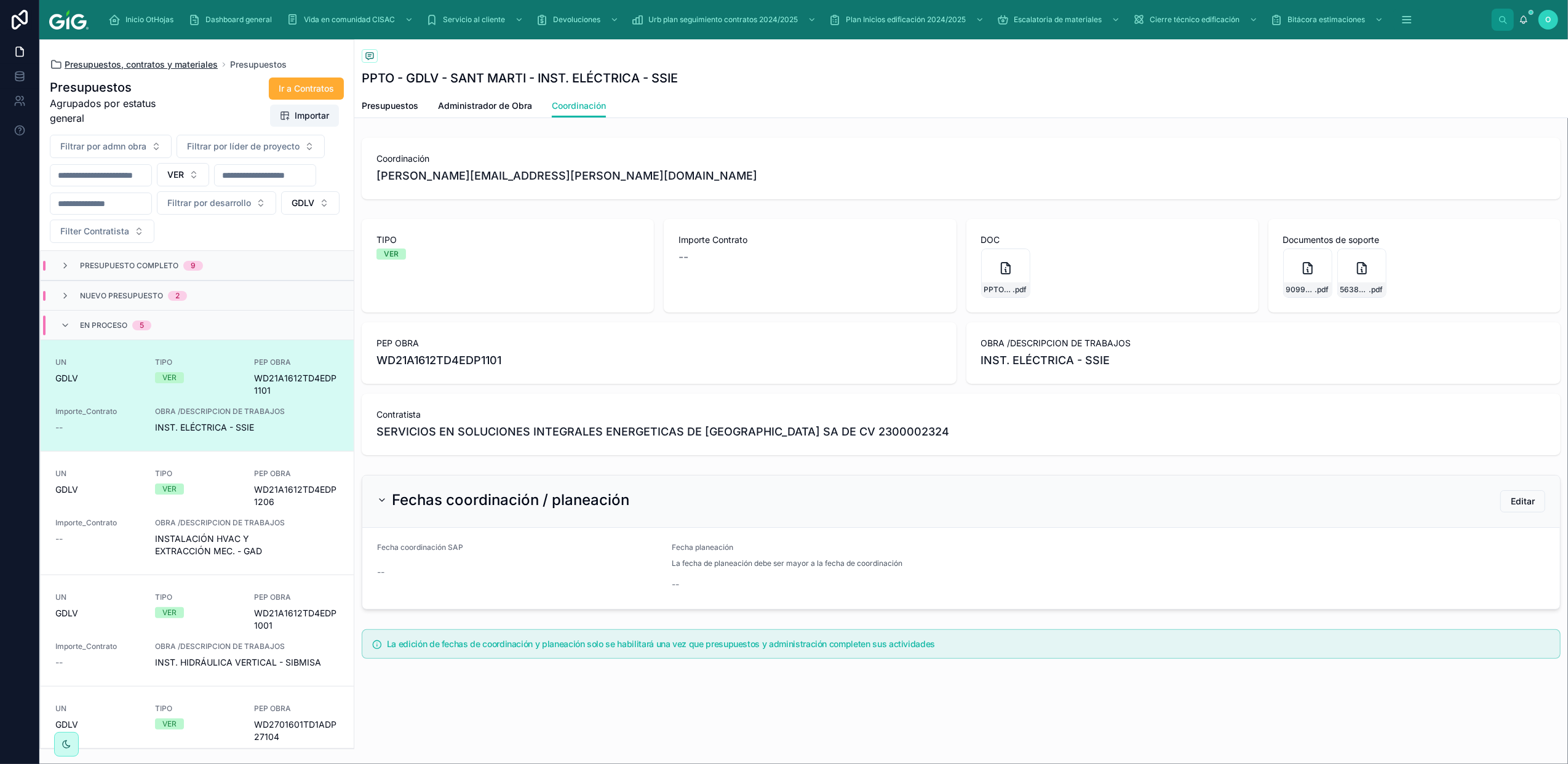
click at [127, 65] on span "Presupuestos, contratos y materiales" at bounding box center [141, 65] width 153 height 12
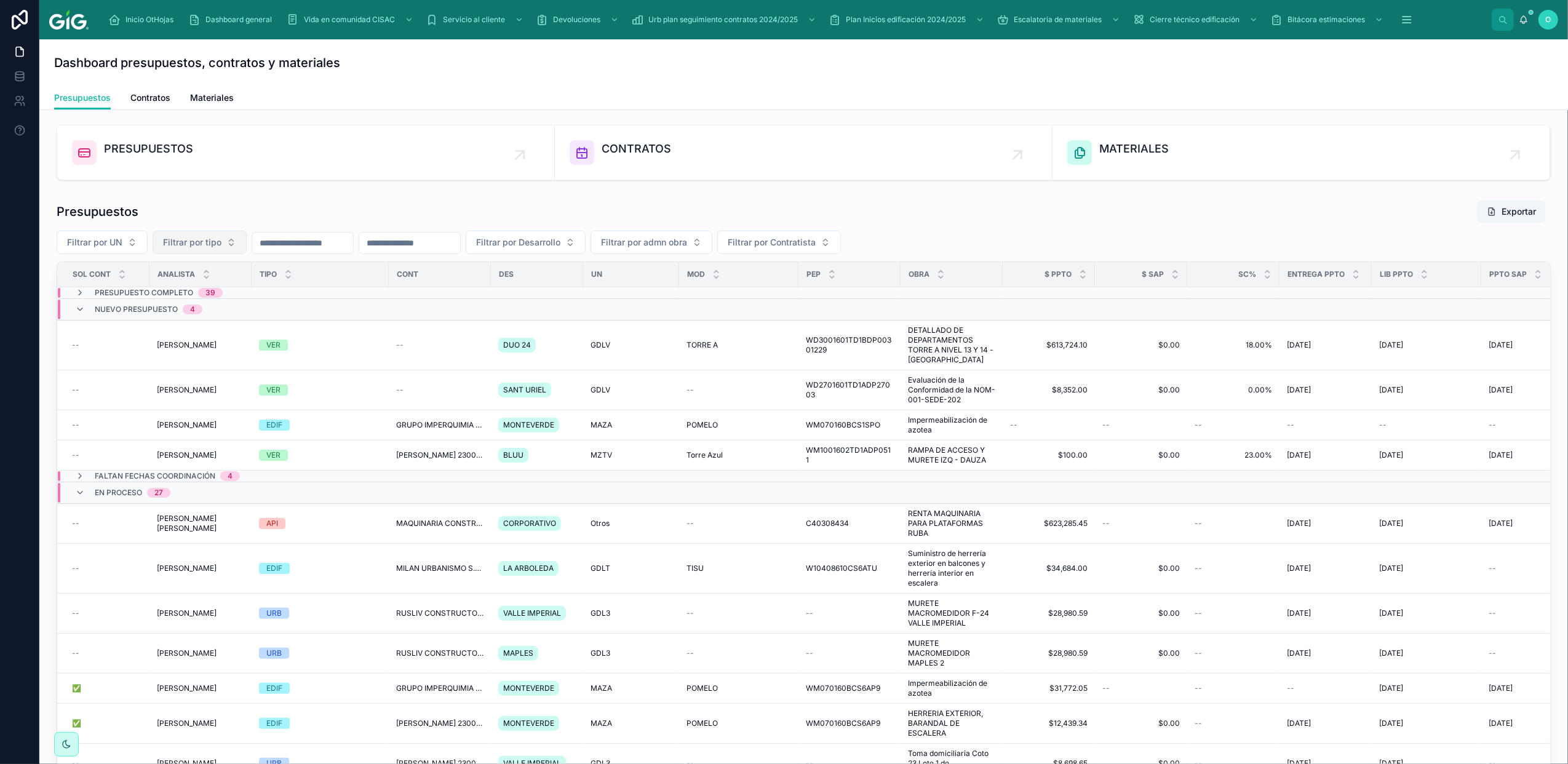
click at [232, 250] on button "Filtrar por tipo" at bounding box center [199, 242] width 94 height 23
click at [208, 338] on div "VER" at bounding box center [200, 333] width 147 height 20
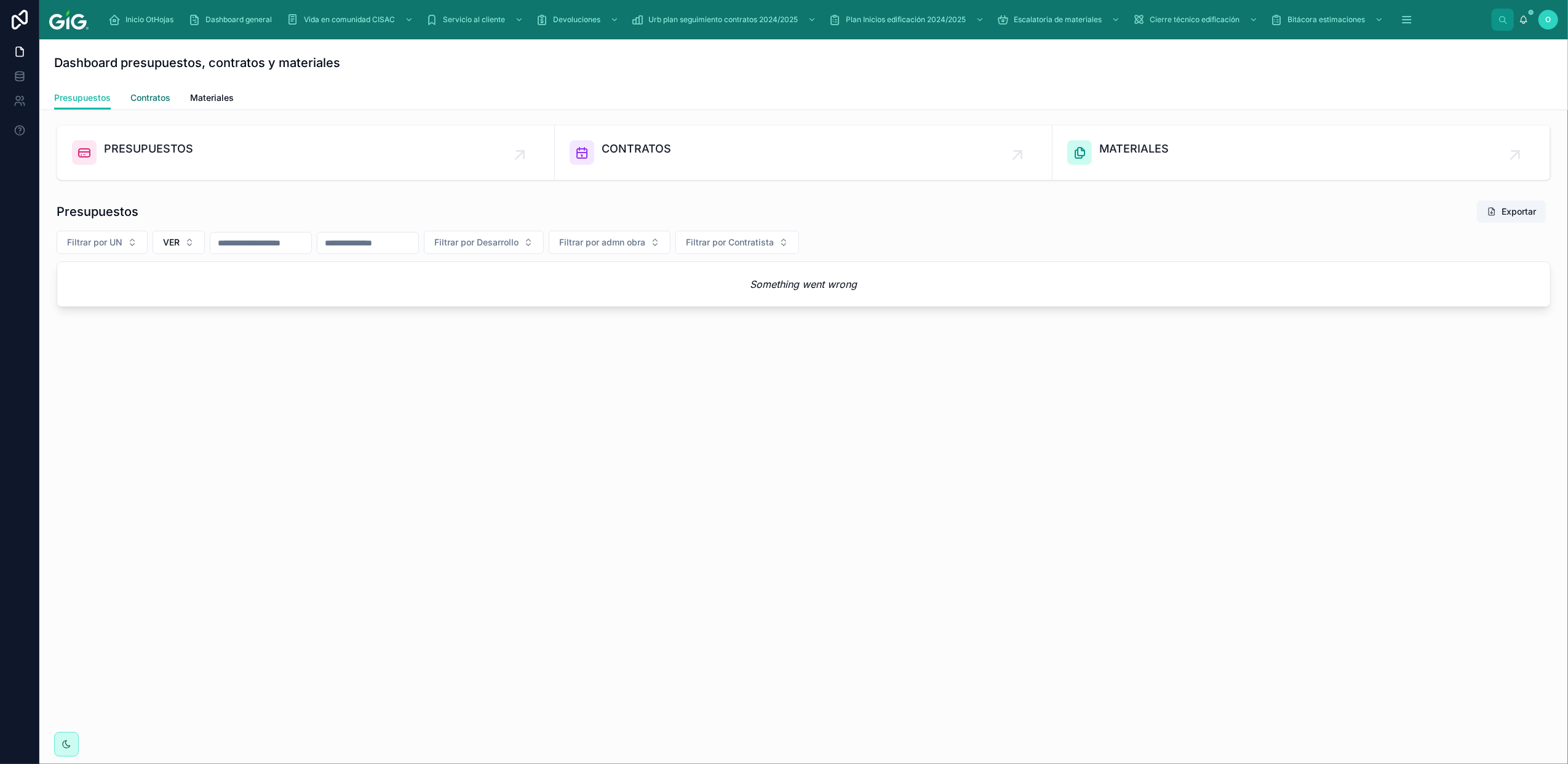
click at [153, 102] on span "Contratos" at bounding box center [150, 98] width 40 height 12
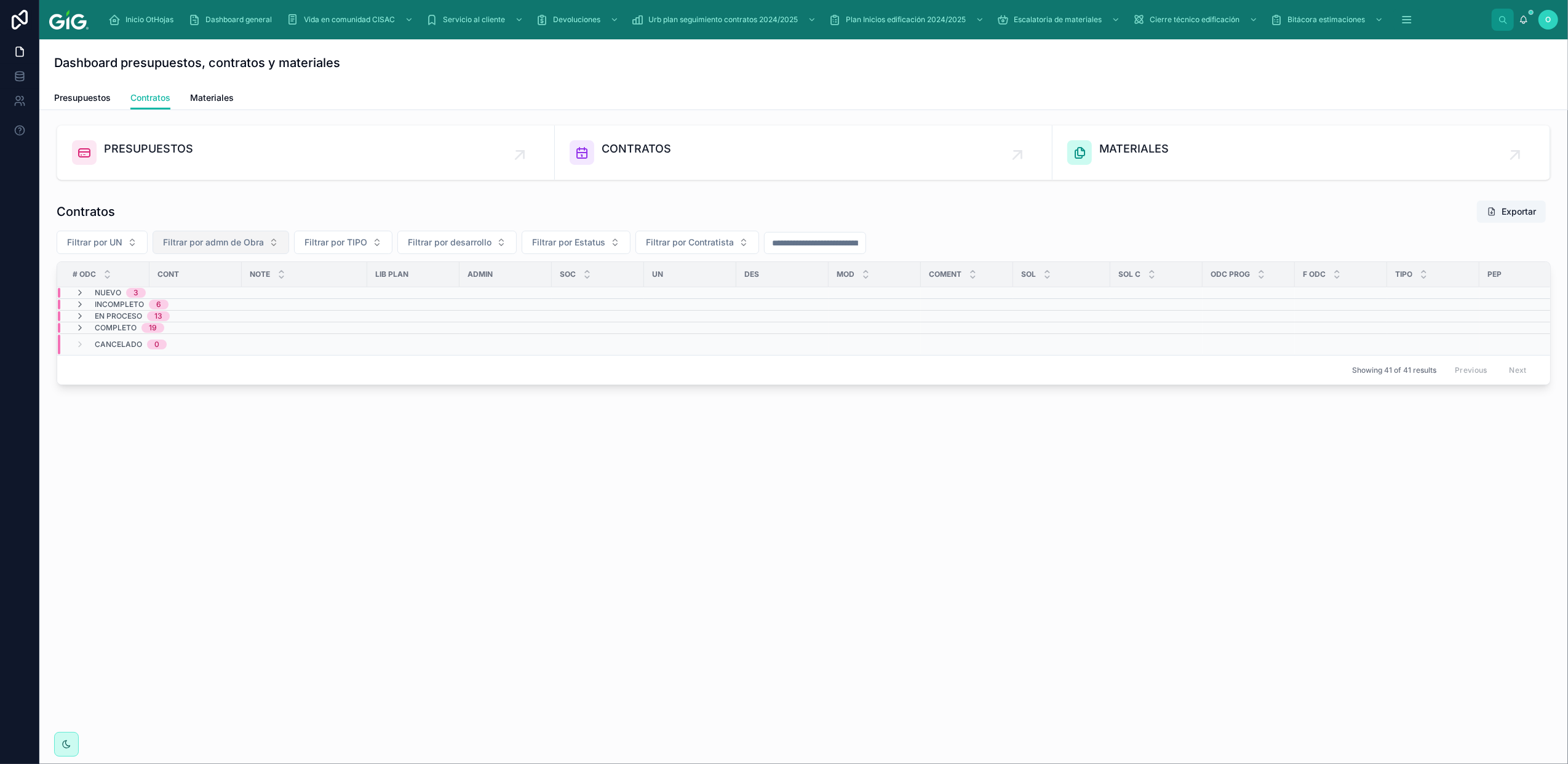
click at [190, 240] on span "Filtrar por admn de Obra" at bounding box center [214, 242] width 101 height 12
click at [99, 97] on span "Presupuestos" at bounding box center [82, 98] width 56 height 12
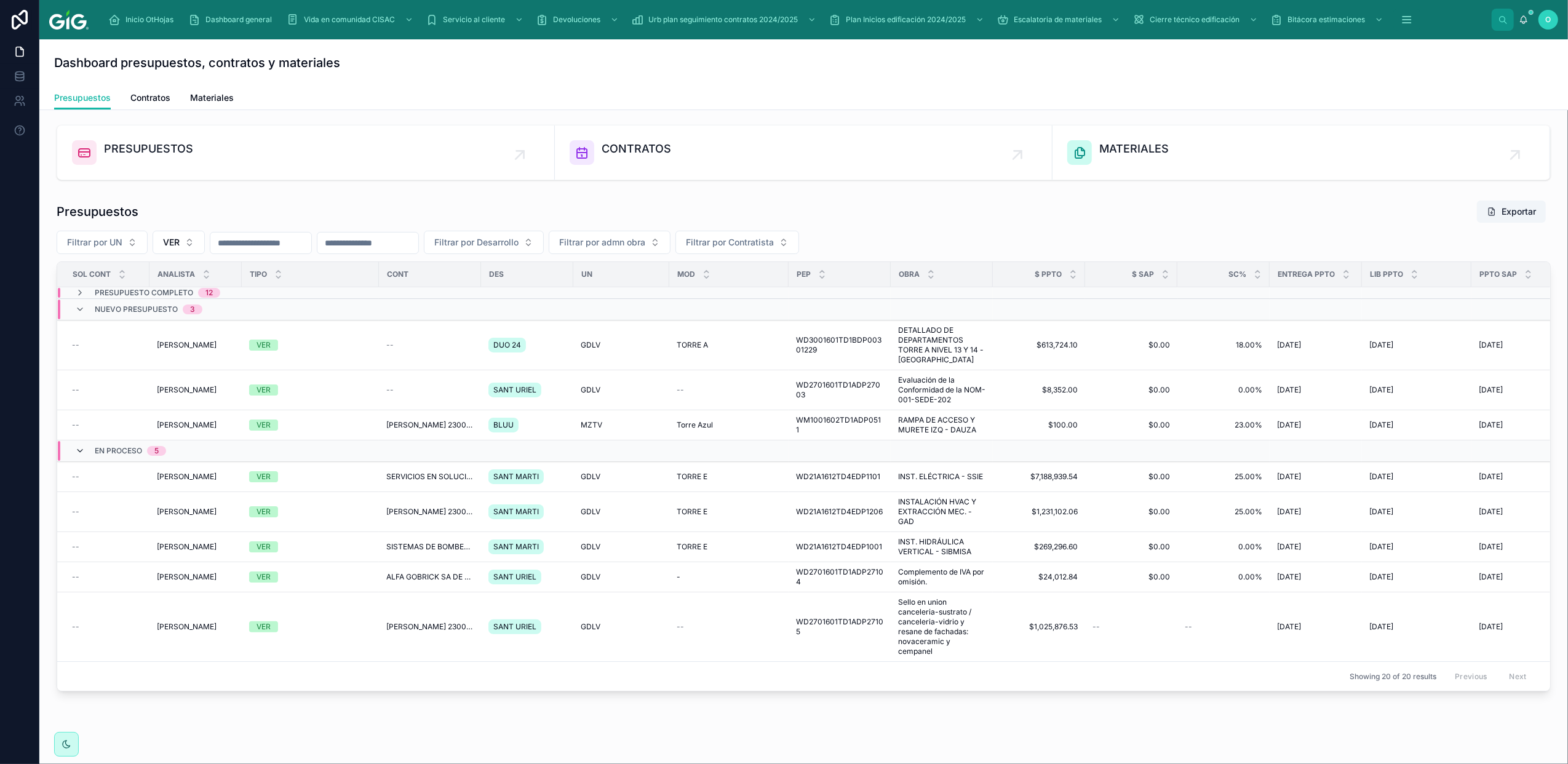
click at [75, 451] on icon at bounding box center [80, 450] width 10 height 10
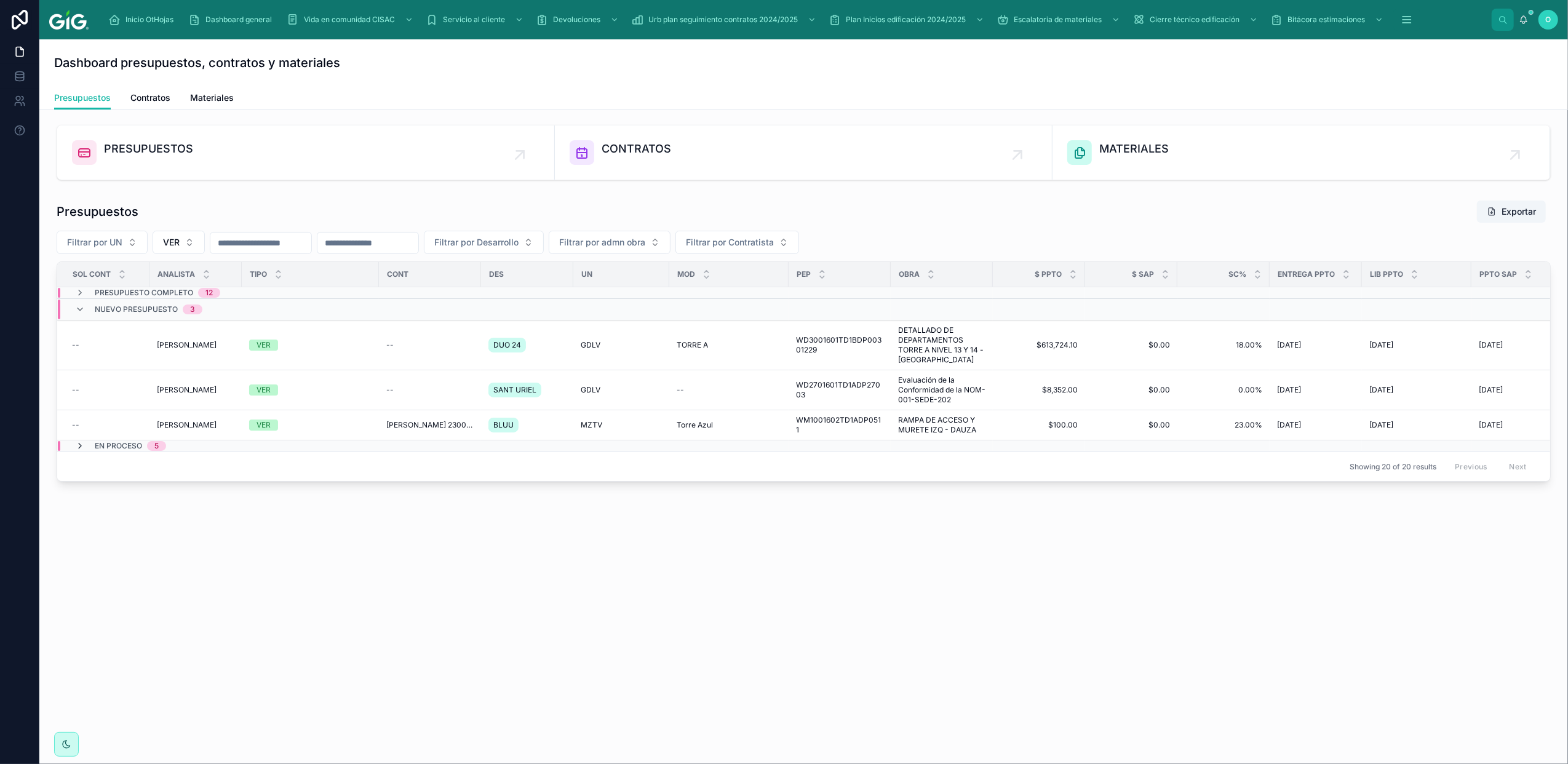
click at [80, 448] on icon at bounding box center [80, 446] width 10 height 10
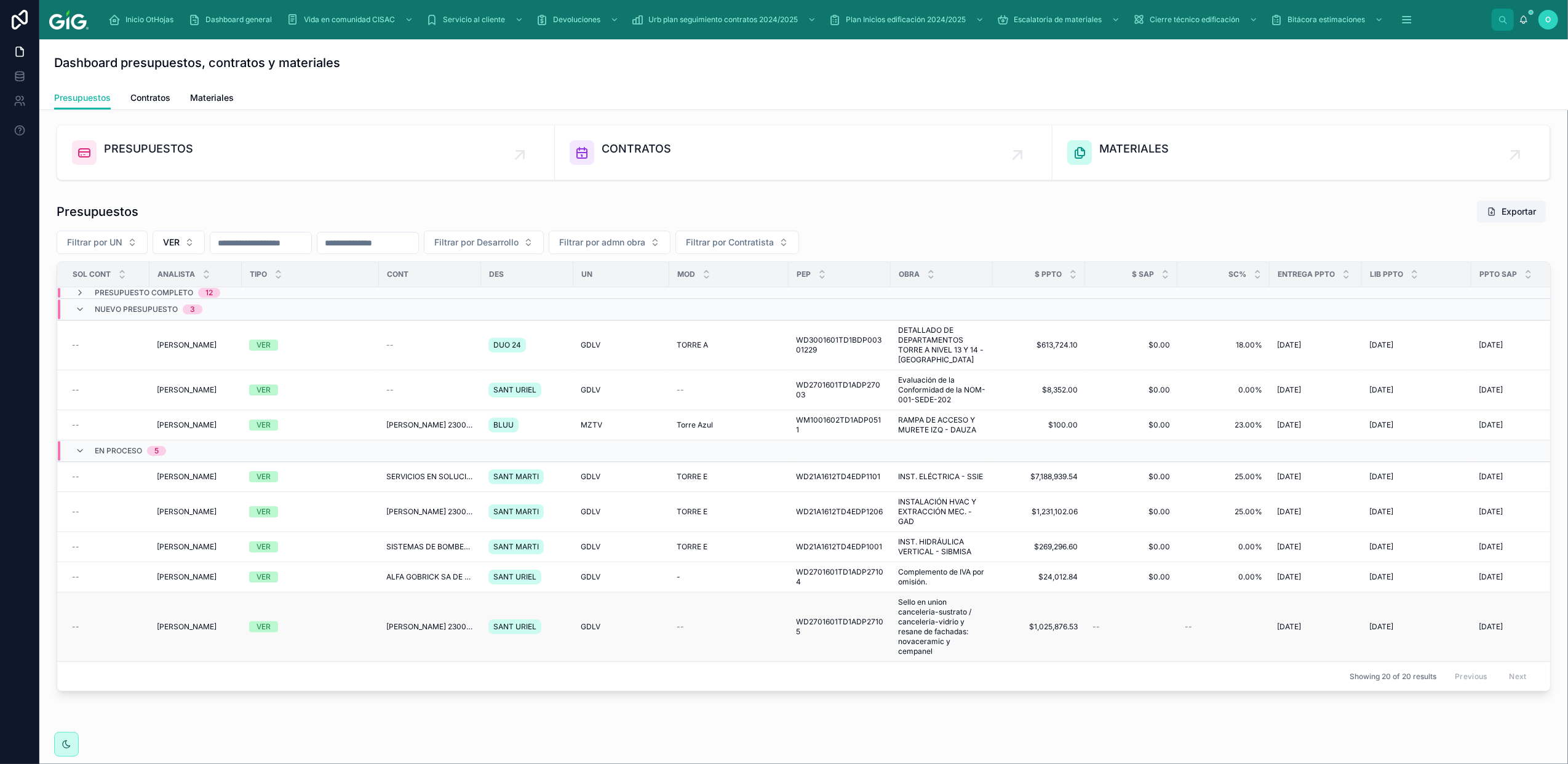
click at [1012, 624] on span "$1,025,876.53" at bounding box center [1039, 626] width 77 height 10
click at [739, 624] on div "--" at bounding box center [729, 626] width 105 height 10
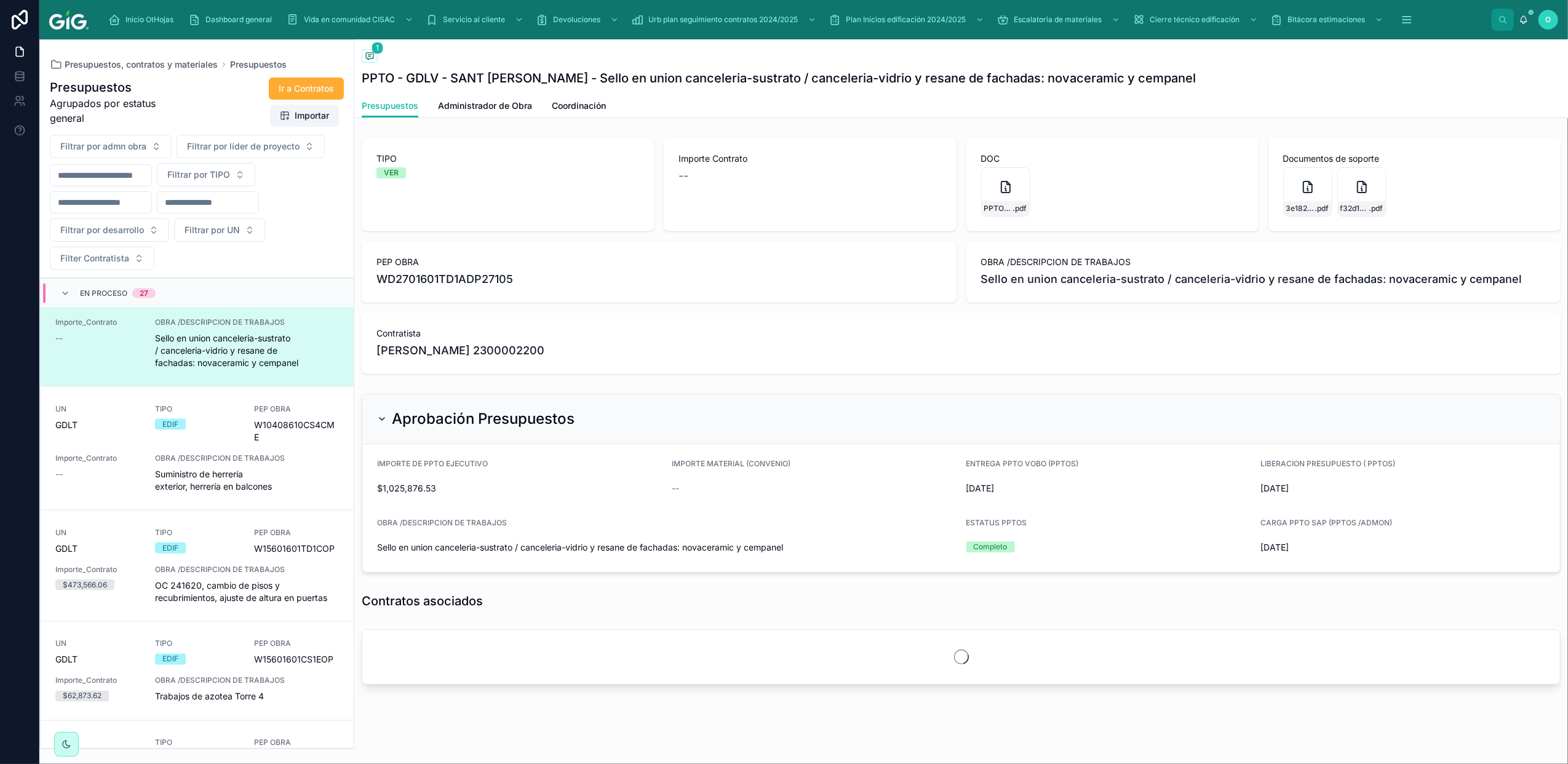
scroll to position [2031, 0]
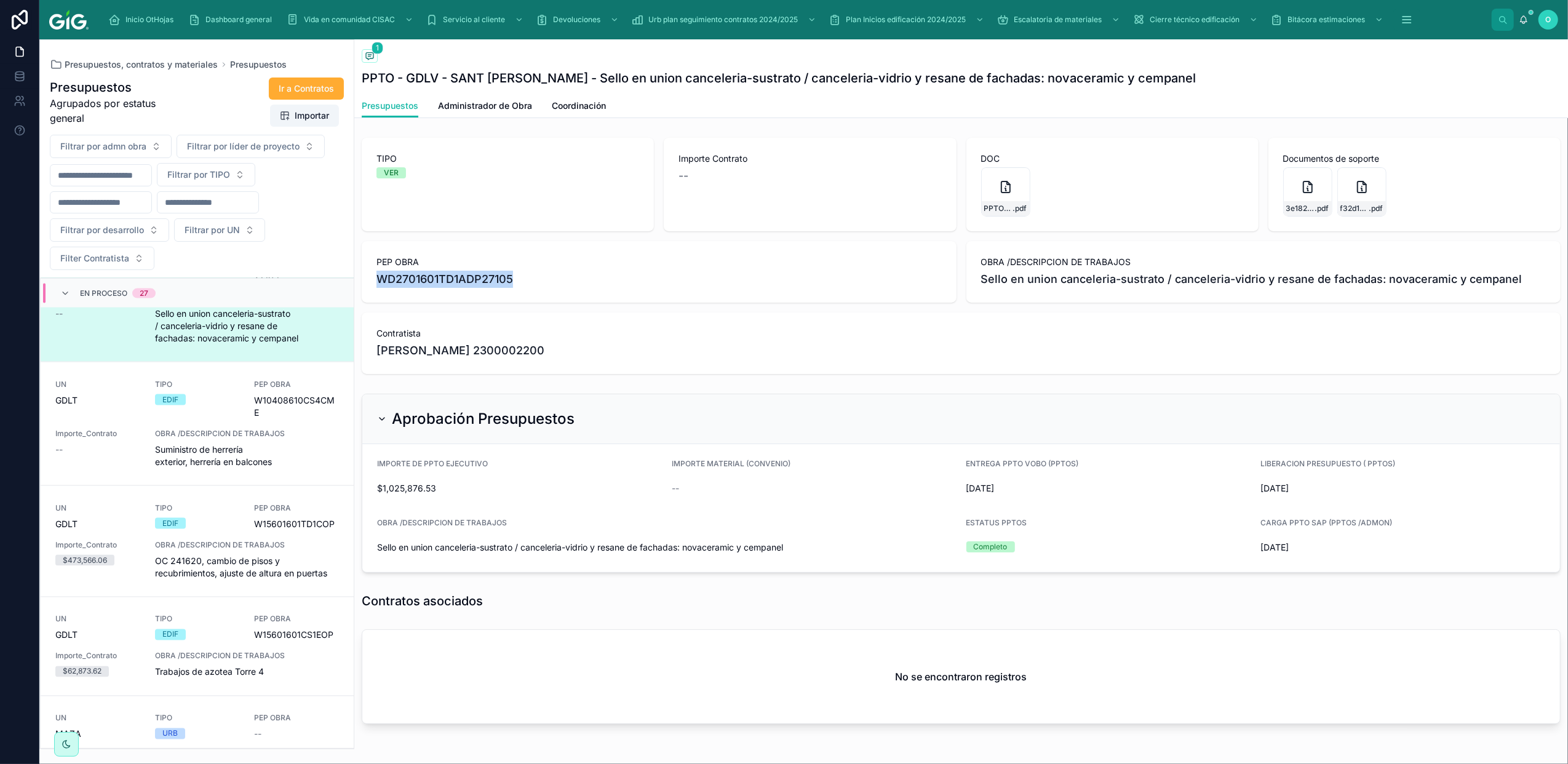
drag, startPoint x: 511, startPoint y: 281, endPoint x: 377, endPoint y: 279, distance: 134.0
click at [377, 279] on span "WD2701601TD1ADP27105" at bounding box center [660, 279] width 566 height 17
copy span "WD2701601TD1ADP27105"
drag, startPoint x: 594, startPoint y: 104, endPoint x: 1261, endPoint y: 461, distance: 756.5
click at [594, 104] on span "Coordinación" at bounding box center [579, 106] width 54 height 12
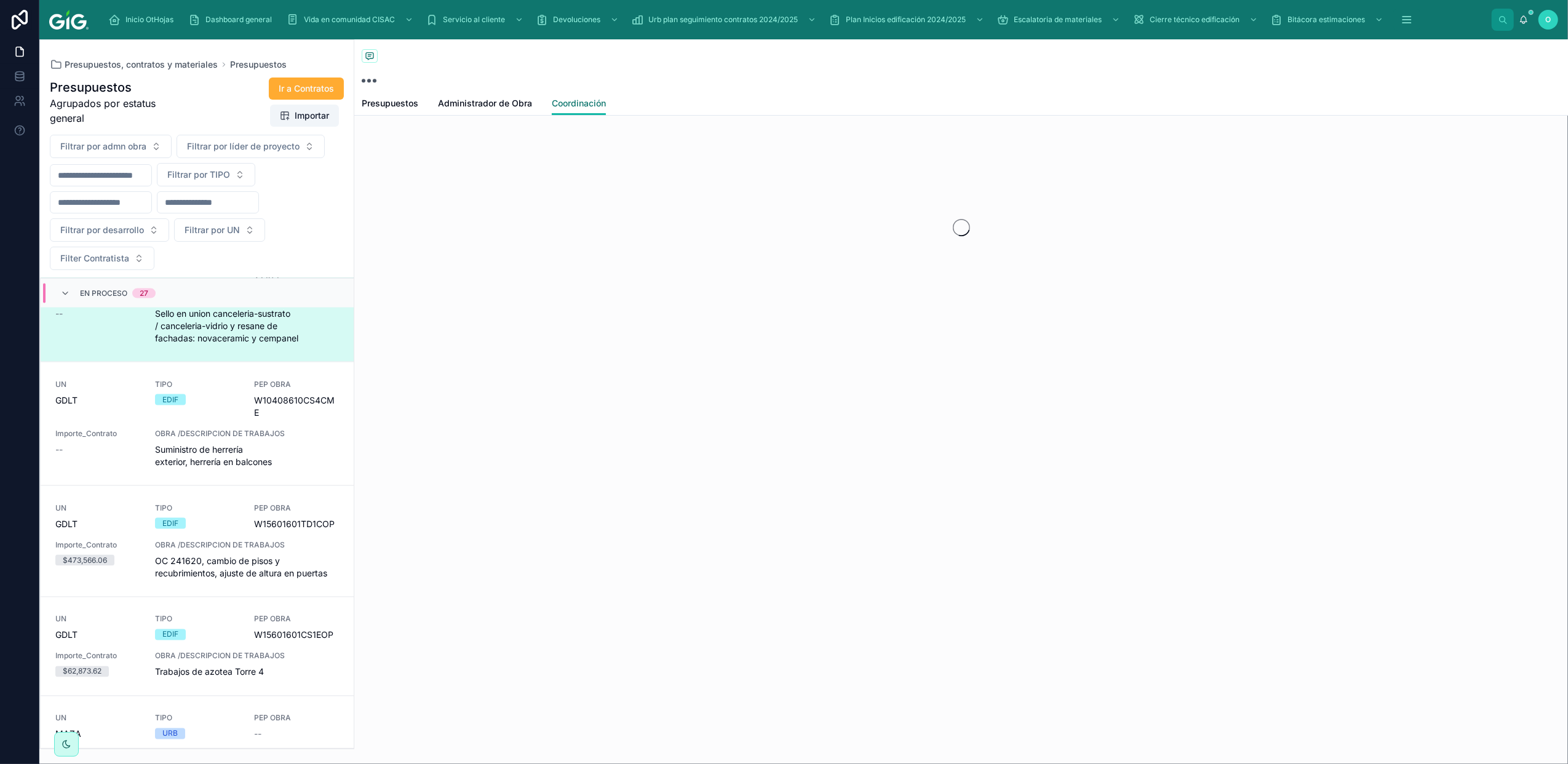
scroll to position [2055, 0]
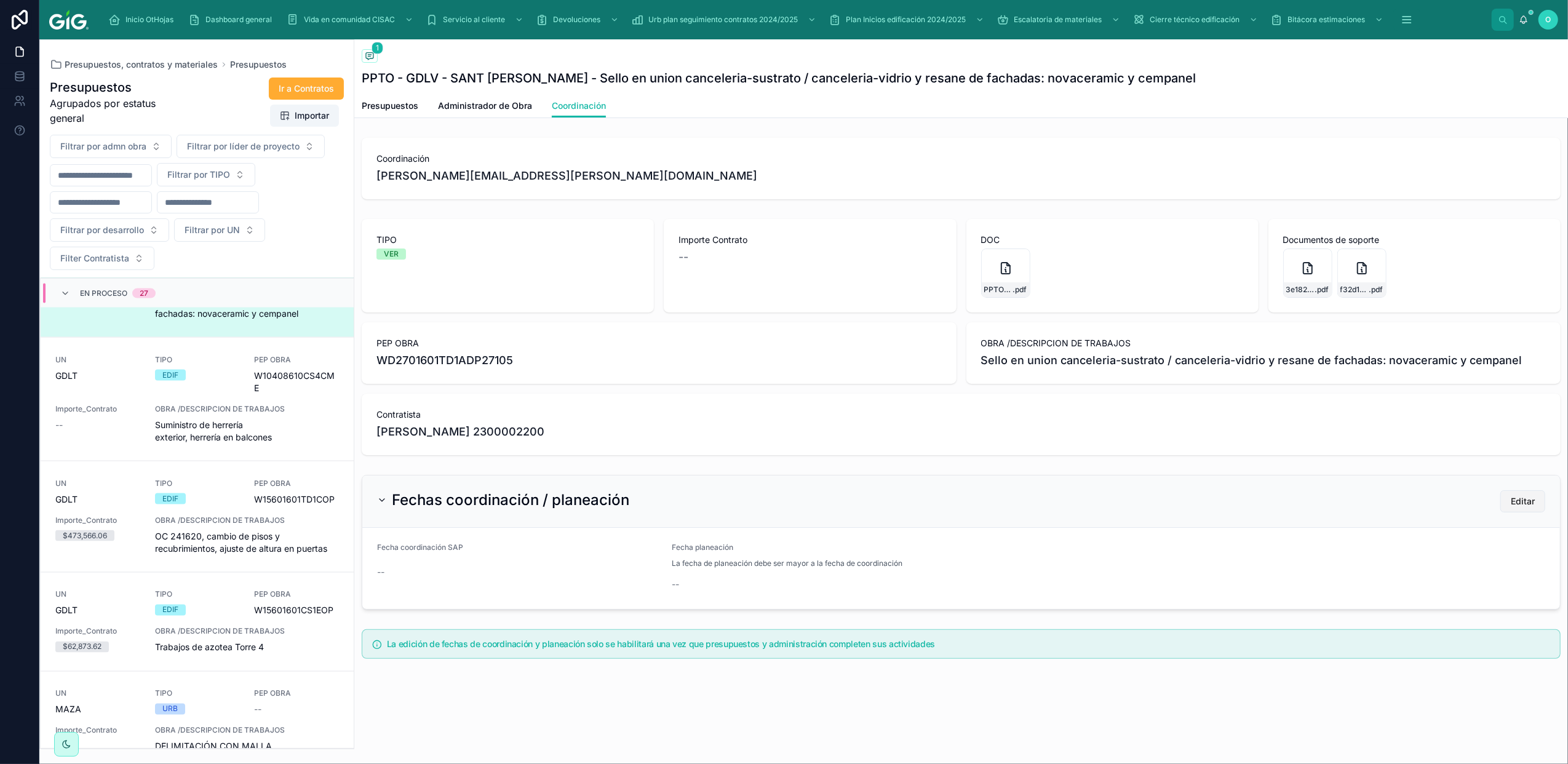
click at [1533, 499] on span "Editar" at bounding box center [1523, 502] width 24 height 12
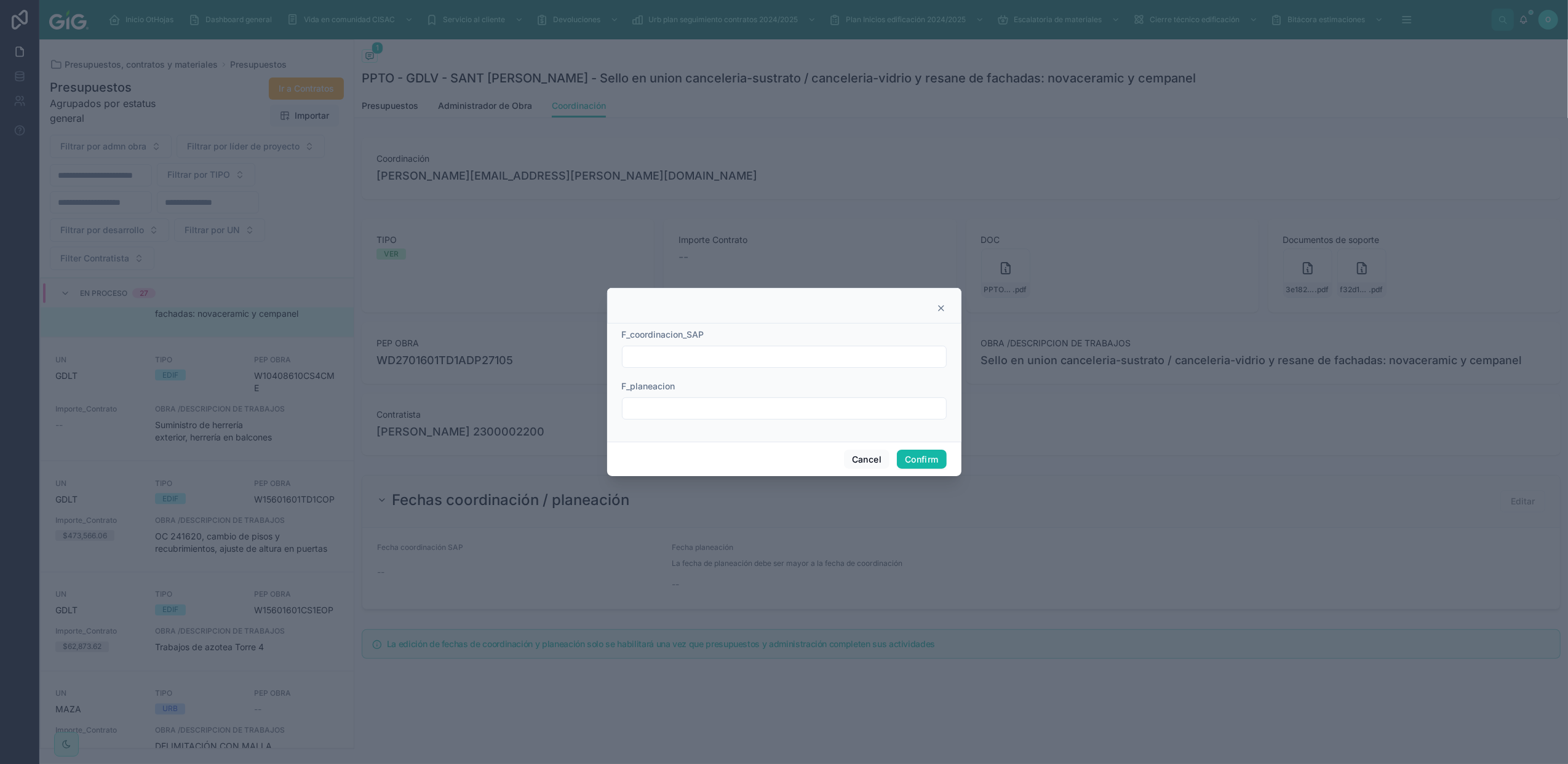
click at [726, 357] on input "text" at bounding box center [784, 356] width 323 height 17
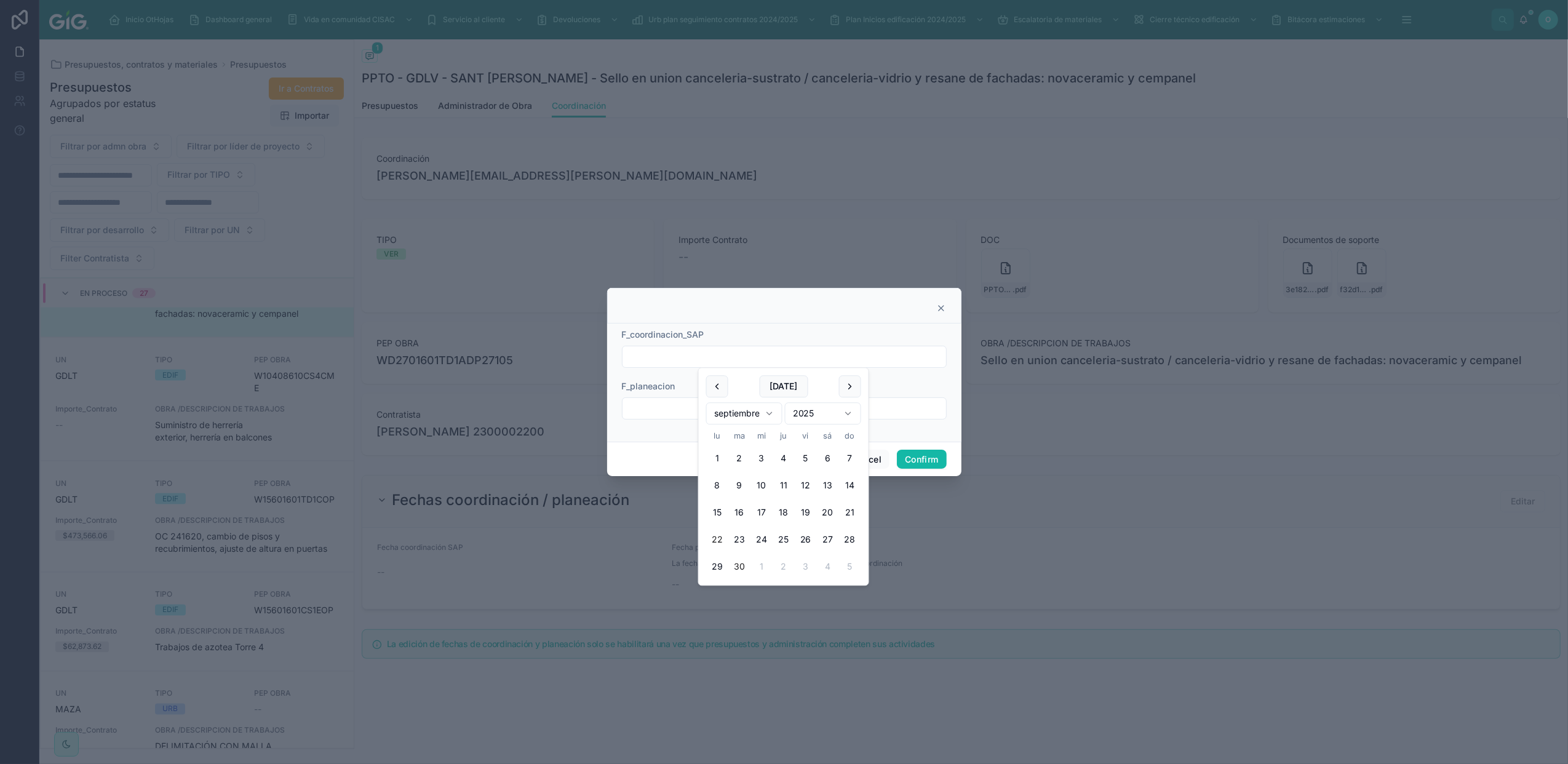
click at [719, 538] on button "22" at bounding box center [717, 540] width 22 height 22
type input "*********"
click at [656, 406] on input "text" at bounding box center [784, 408] width 323 height 17
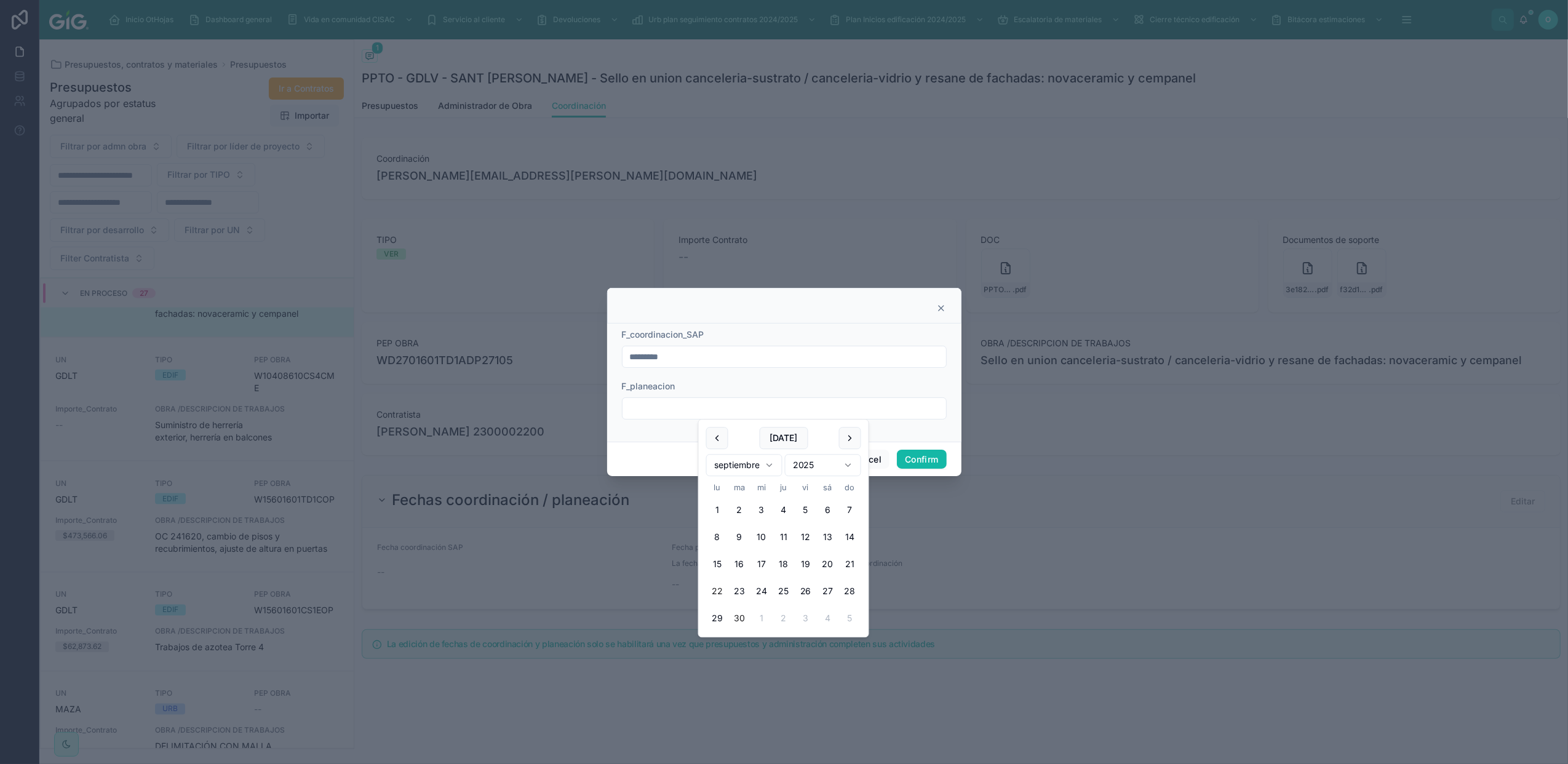
click at [717, 588] on button "22" at bounding box center [717, 591] width 22 height 22
type input "*********"
click at [916, 458] on button "Confirm" at bounding box center [921, 459] width 49 height 20
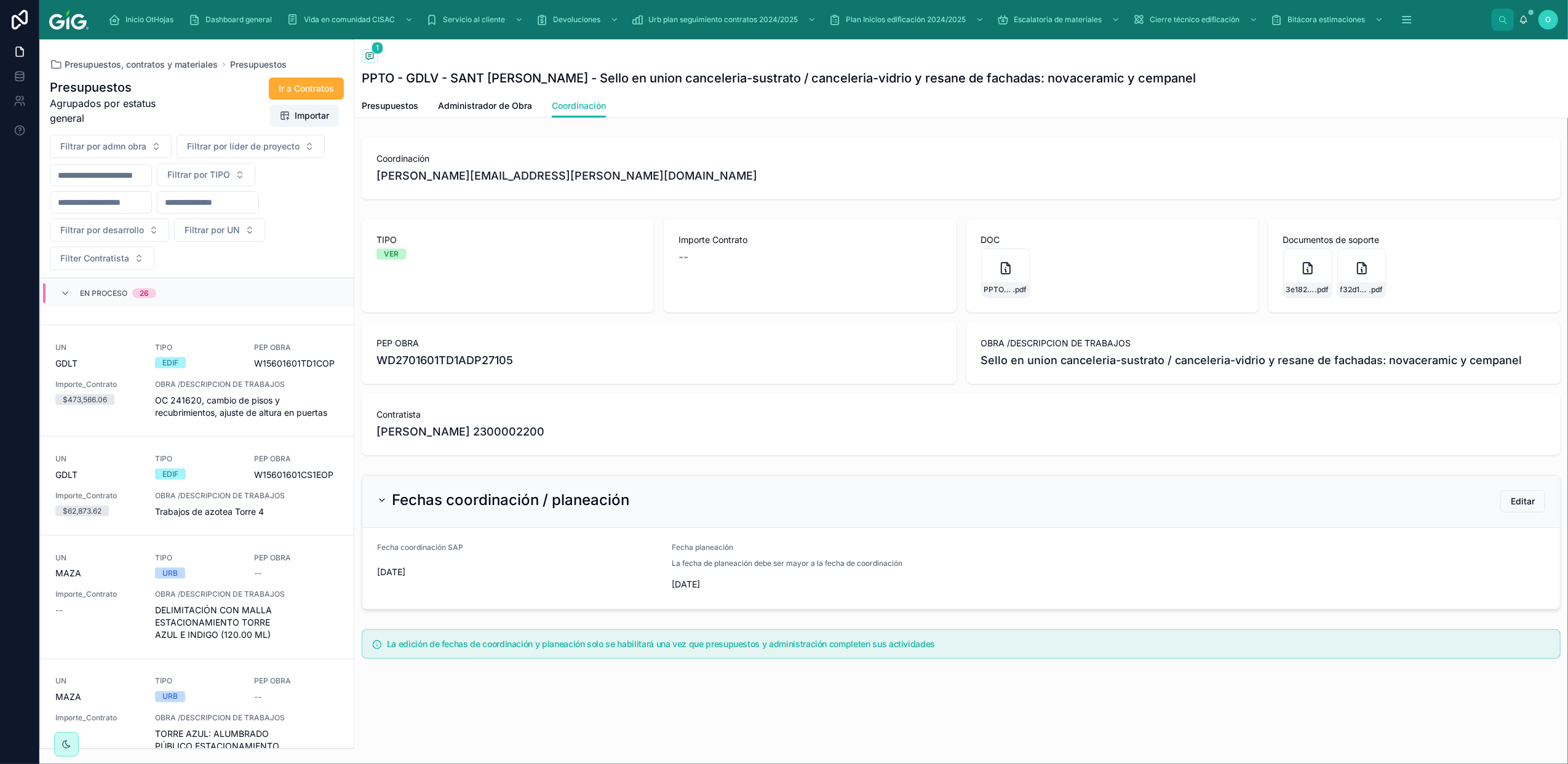
scroll to position [2068, 0]
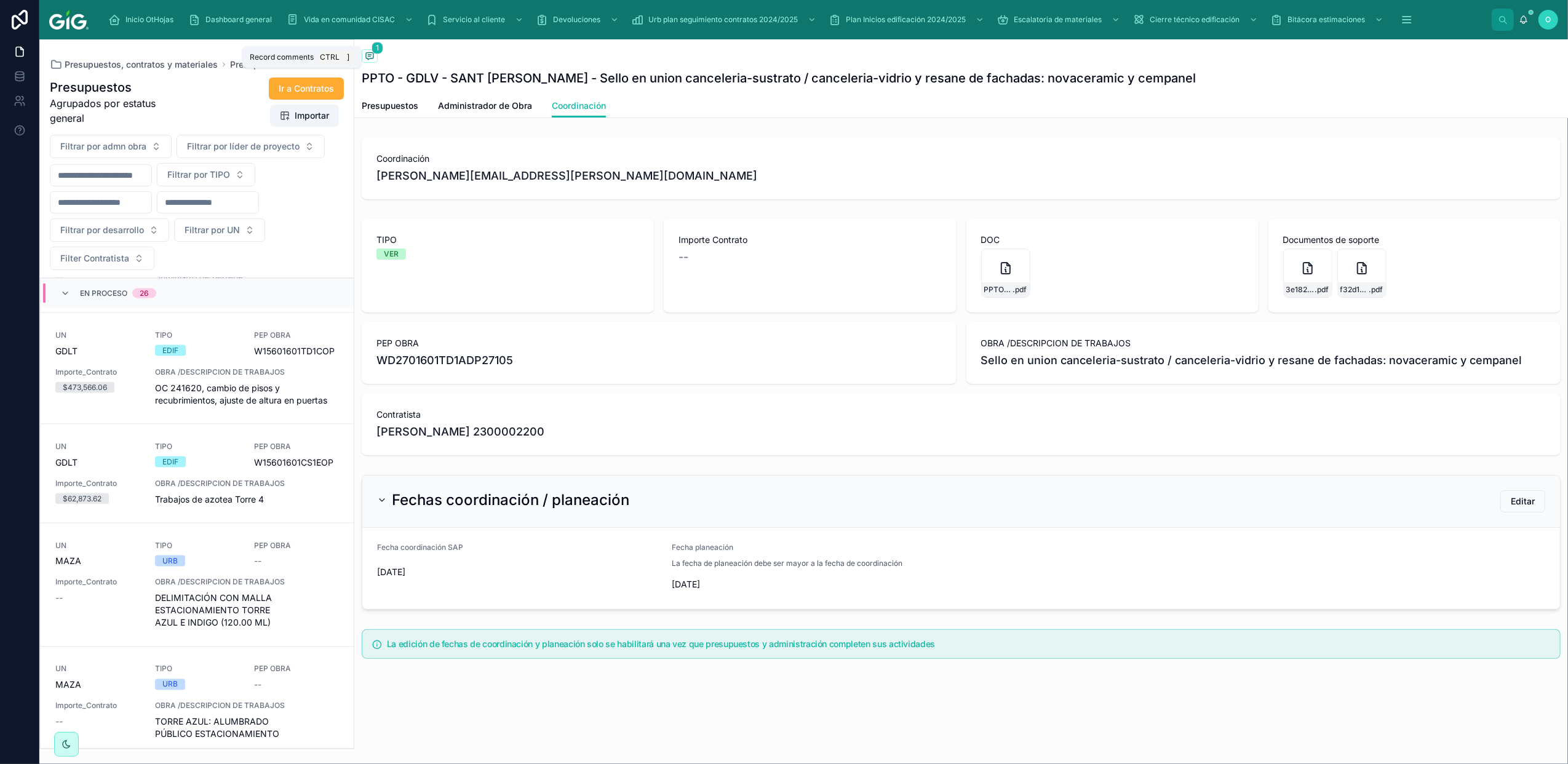
click at [368, 56] on icon at bounding box center [368, 56] width 2 height 0
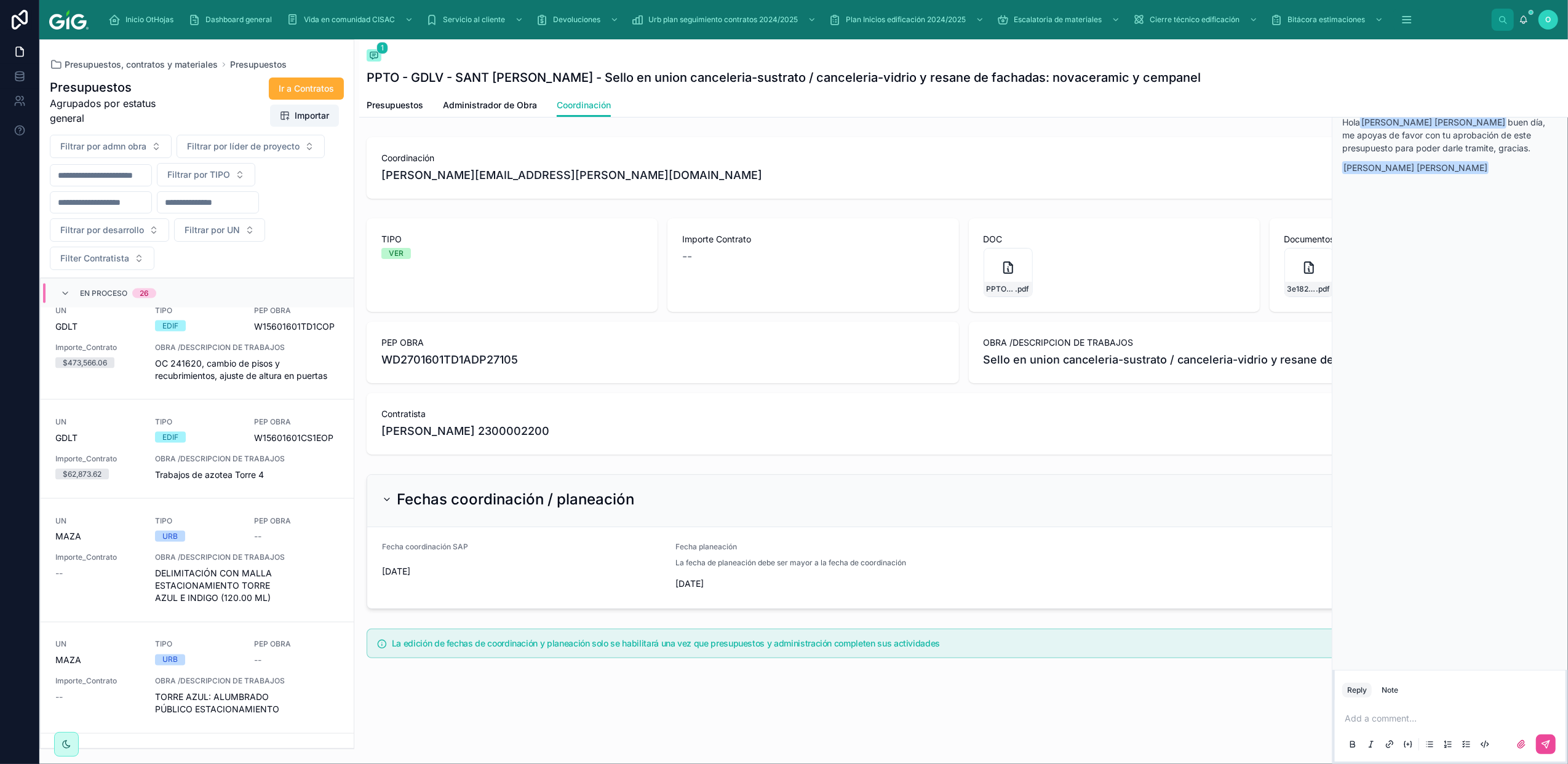
click at [1449, 715] on p at bounding box center [1452, 718] width 216 height 12
click at [1404, 714] on p at bounding box center [1452, 718] width 216 height 12
drag, startPoint x: 80, startPoint y: 65, endPoint x: 384, endPoint y: 542, distance: 565.6
click at [80, 65] on span "Presupuestos, contratos y materiales" at bounding box center [141, 65] width 153 height 12
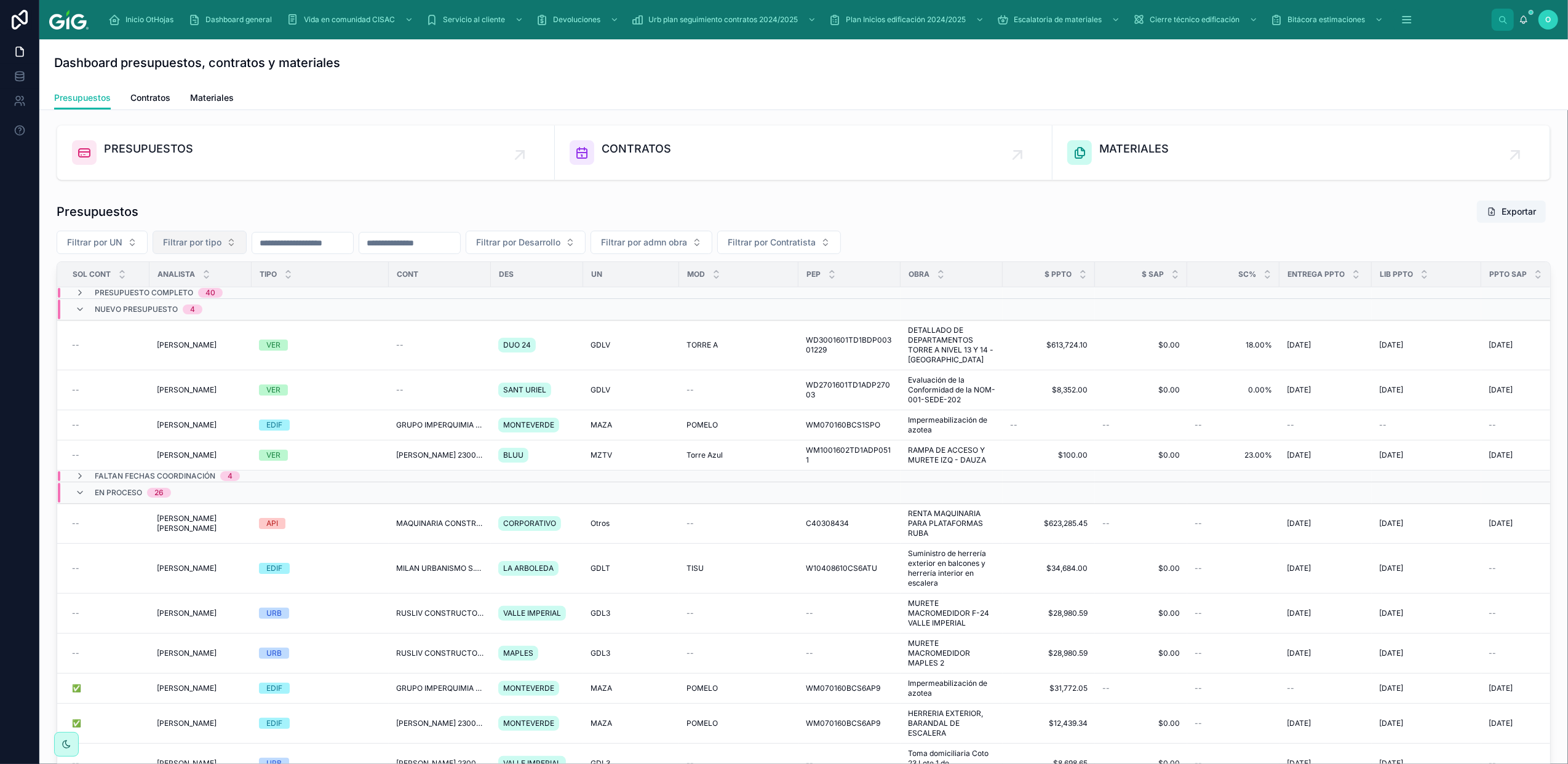
click at [236, 246] on button "Filtrar por tipo" at bounding box center [199, 242] width 94 height 23
click at [224, 331] on div "VER" at bounding box center [200, 333] width 147 height 20
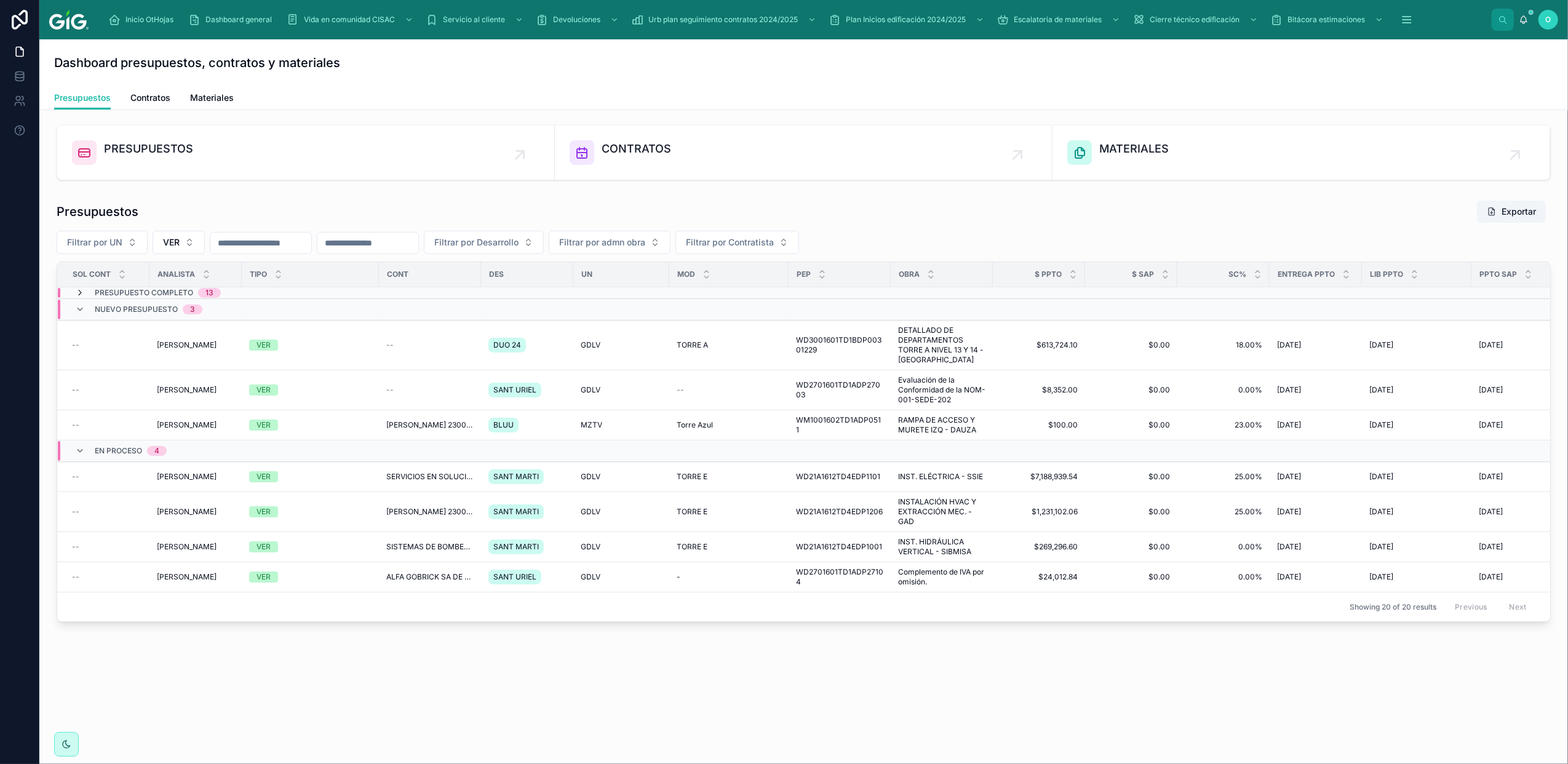
click at [77, 292] on icon at bounding box center [80, 293] width 10 height 10
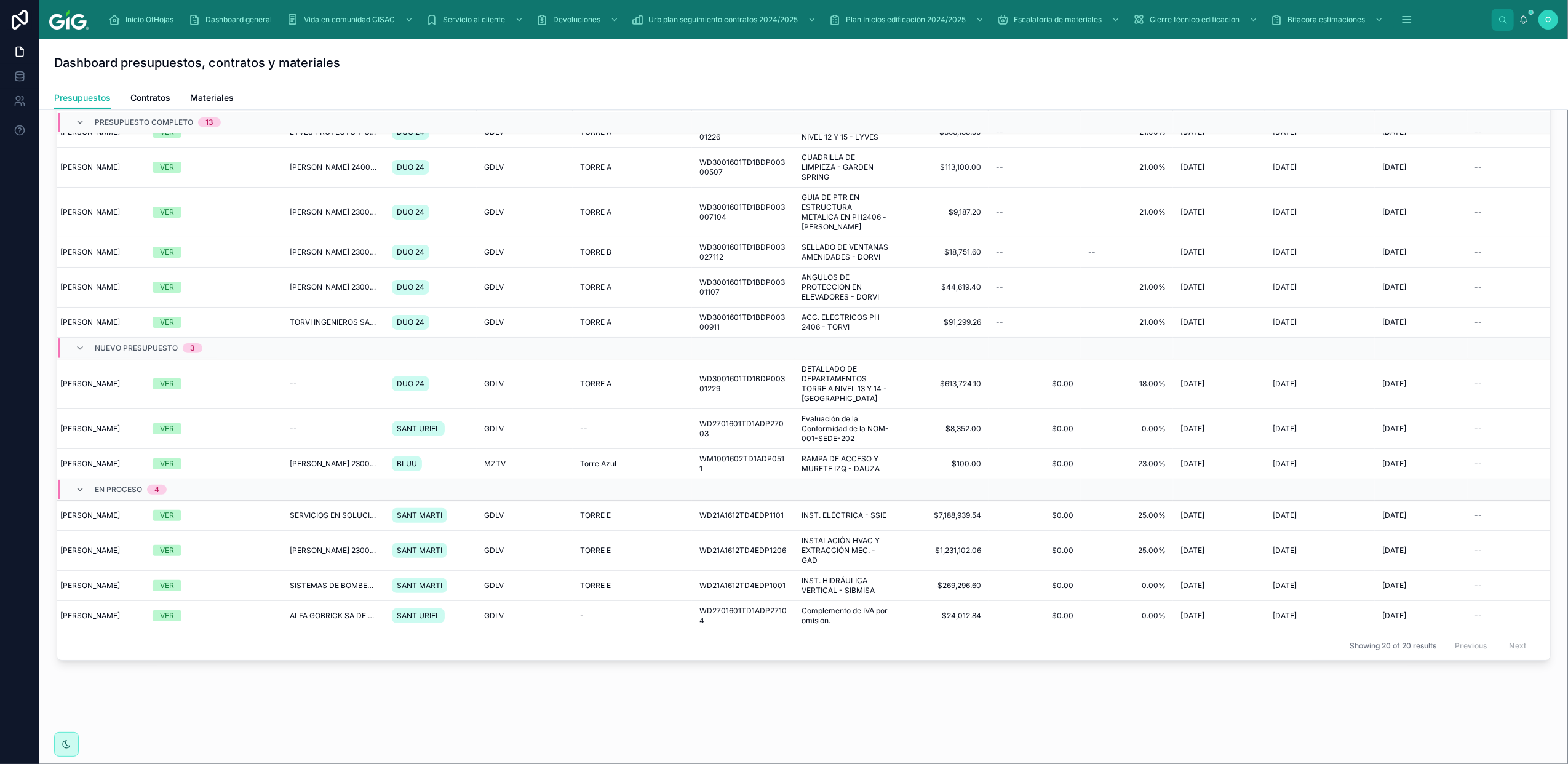
scroll to position [371, 0]
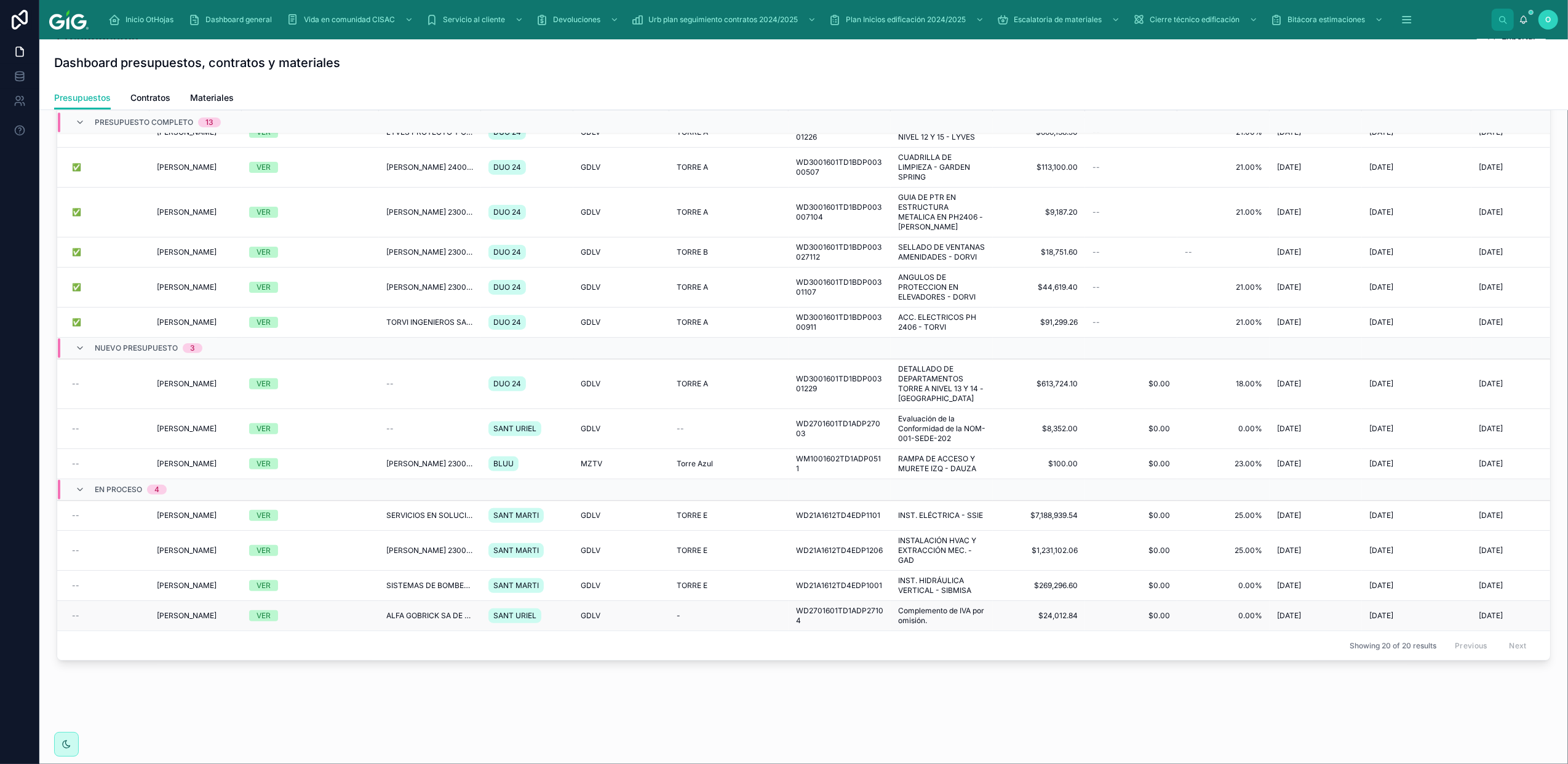
click at [330, 601] on td "VER" at bounding box center [311, 616] width 137 height 30
click at [350, 611] on div "VER" at bounding box center [310, 616] width 123 height 11
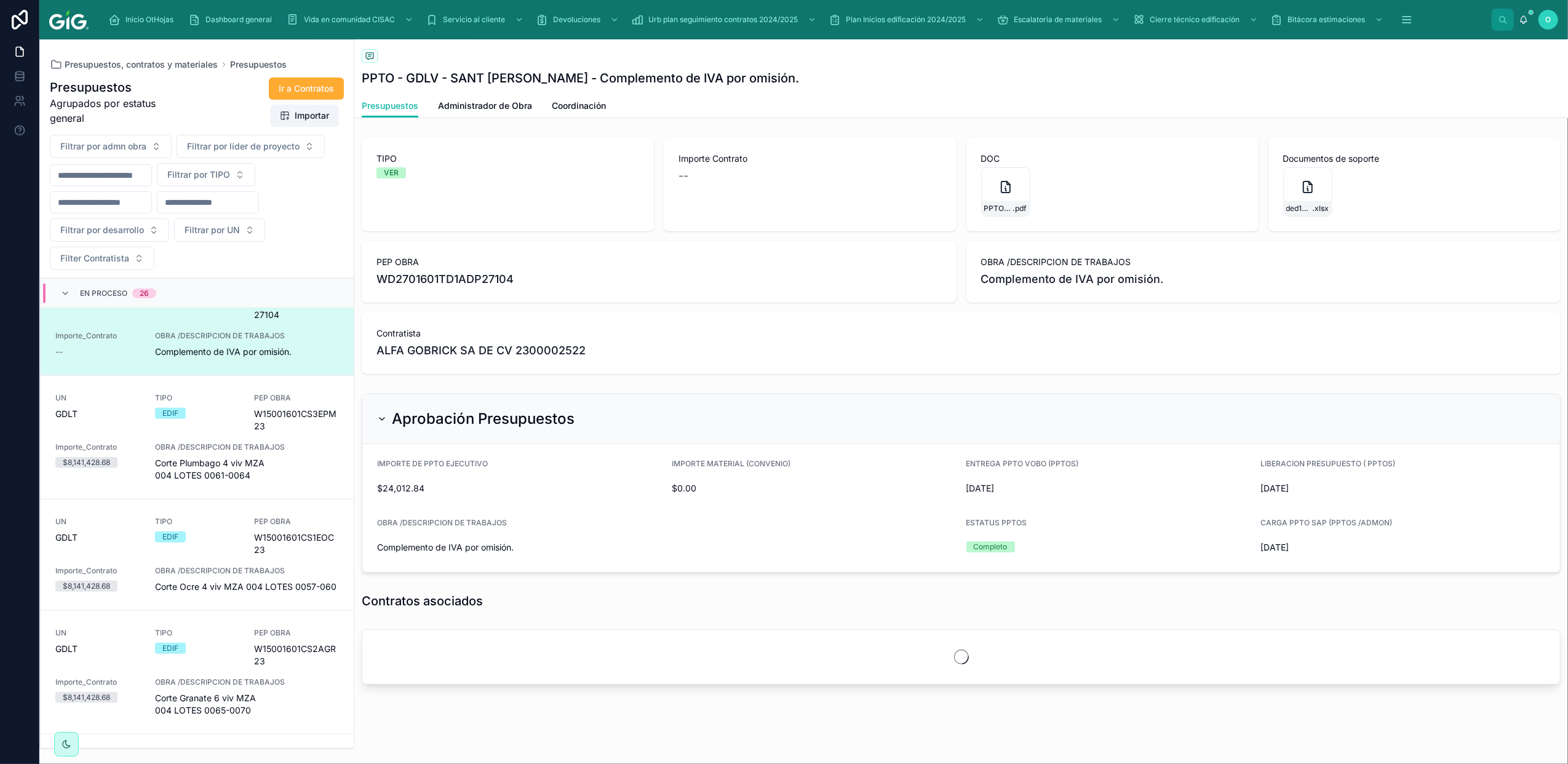
scroll to position [1381, 0]
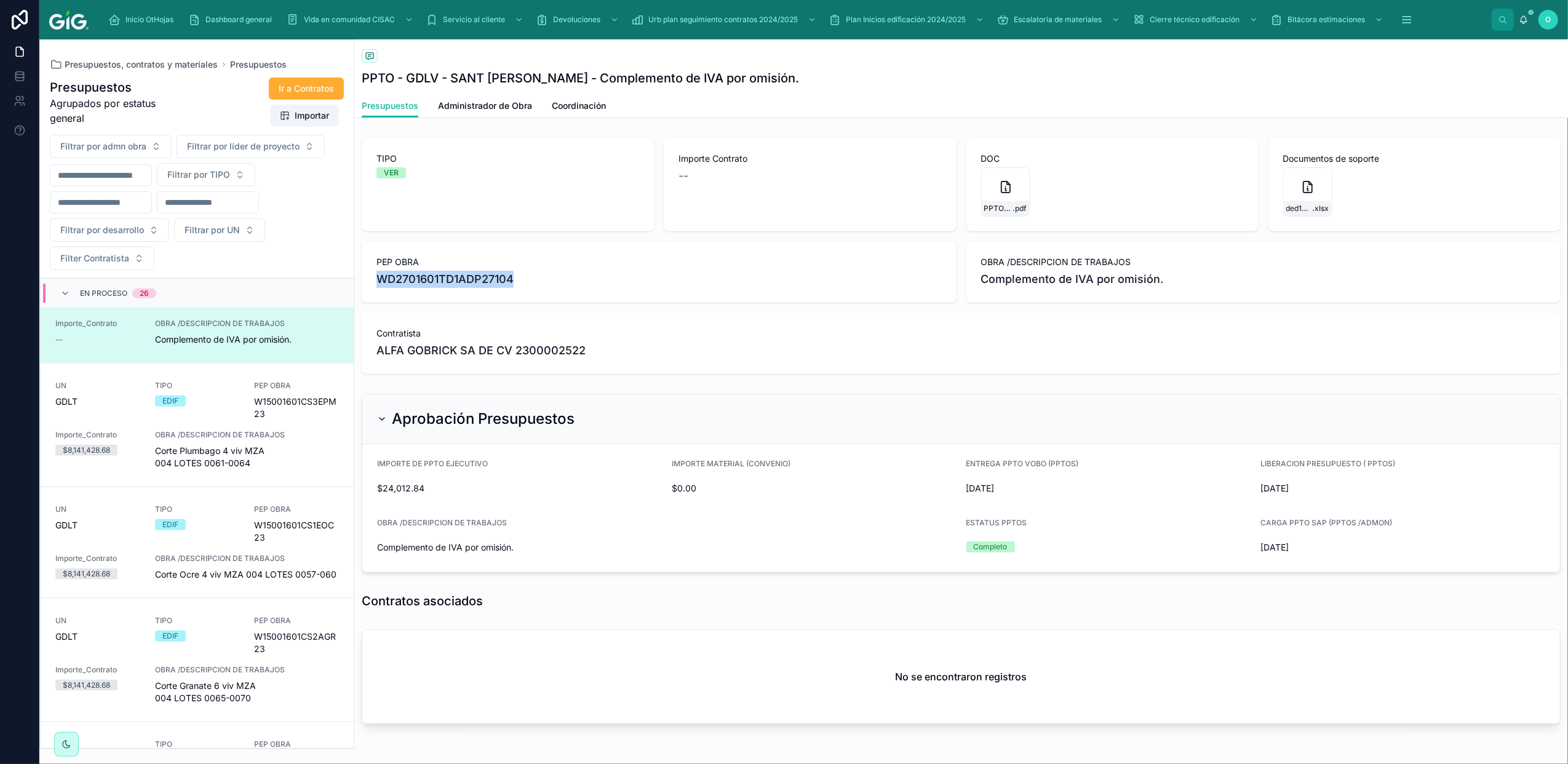
drag, startPoint x: 513, startPoint y: 283, endPoint x: 357, endPoint y: 283, distance: 156.0
click at [357, 283] on div "TIPO VER Importe Contrato -- DOC PPTO---GDLV---SANT-URIEL---Complemento-de-IVA-…" at bounding box center [961, 256] width 1214 height 246
copy span "WD2701601TD1ADP27104"
drag, startPoint x: 598, startPoint y: 101, endPoint x: 924, endPoint y: 343, distance: 406.0
click at [598, 101] on span "Coordinación" at bounding box center [579, 106] width 54 height 12
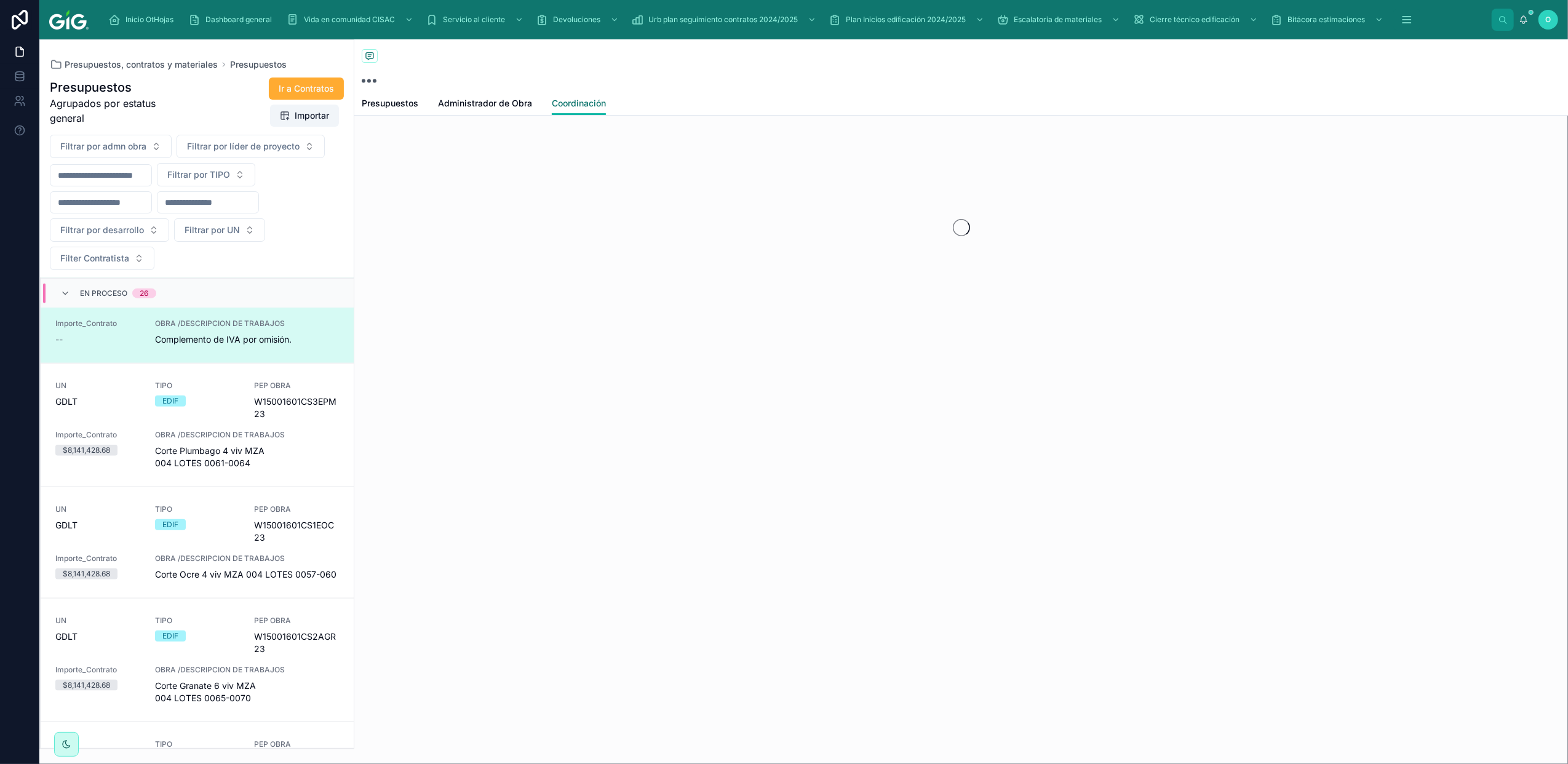
scroll to position [1394, 0]
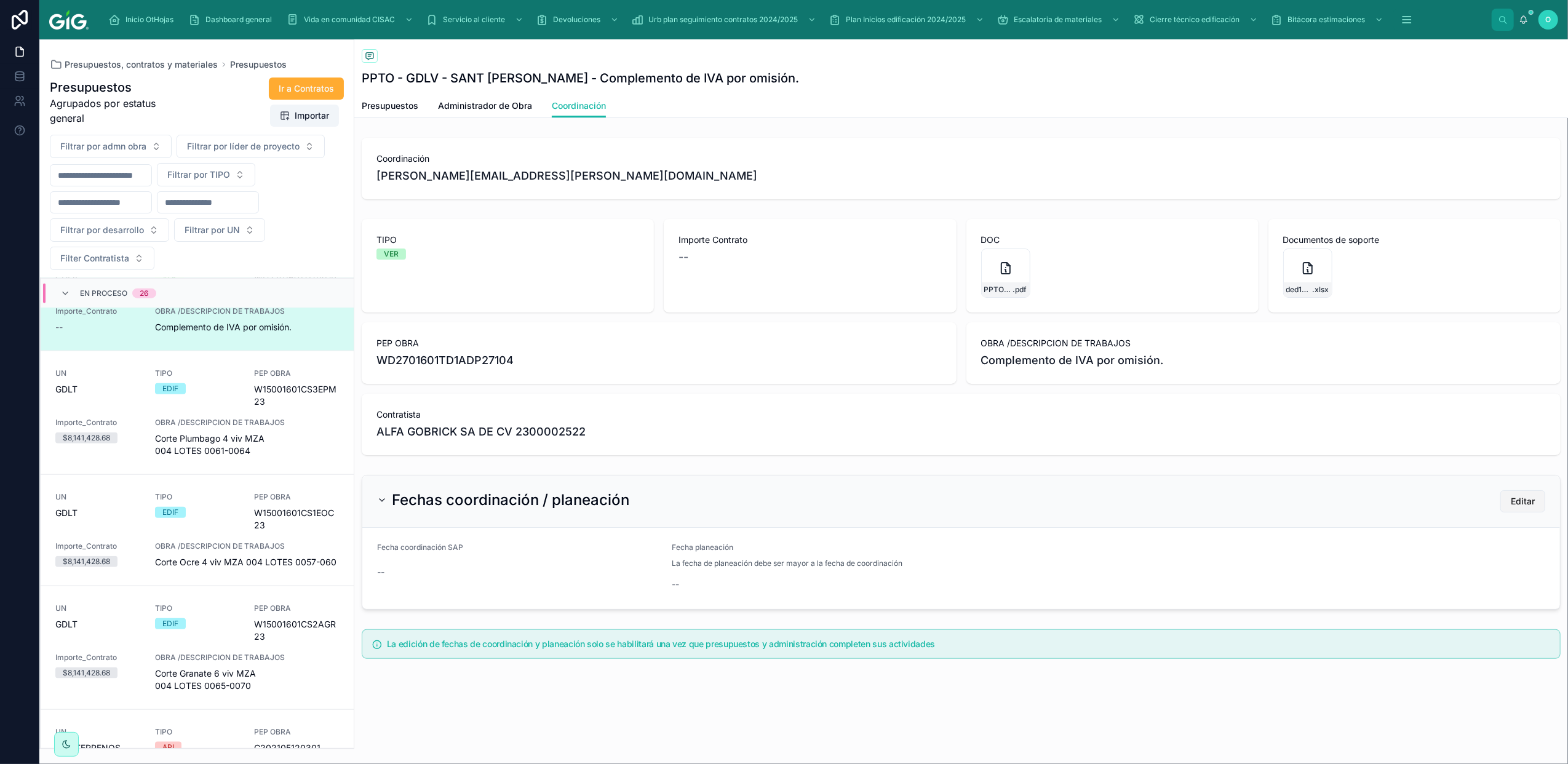
click at [1521, 500] on span "Editar" at bounding box center [1523, 502] width 24 height 12
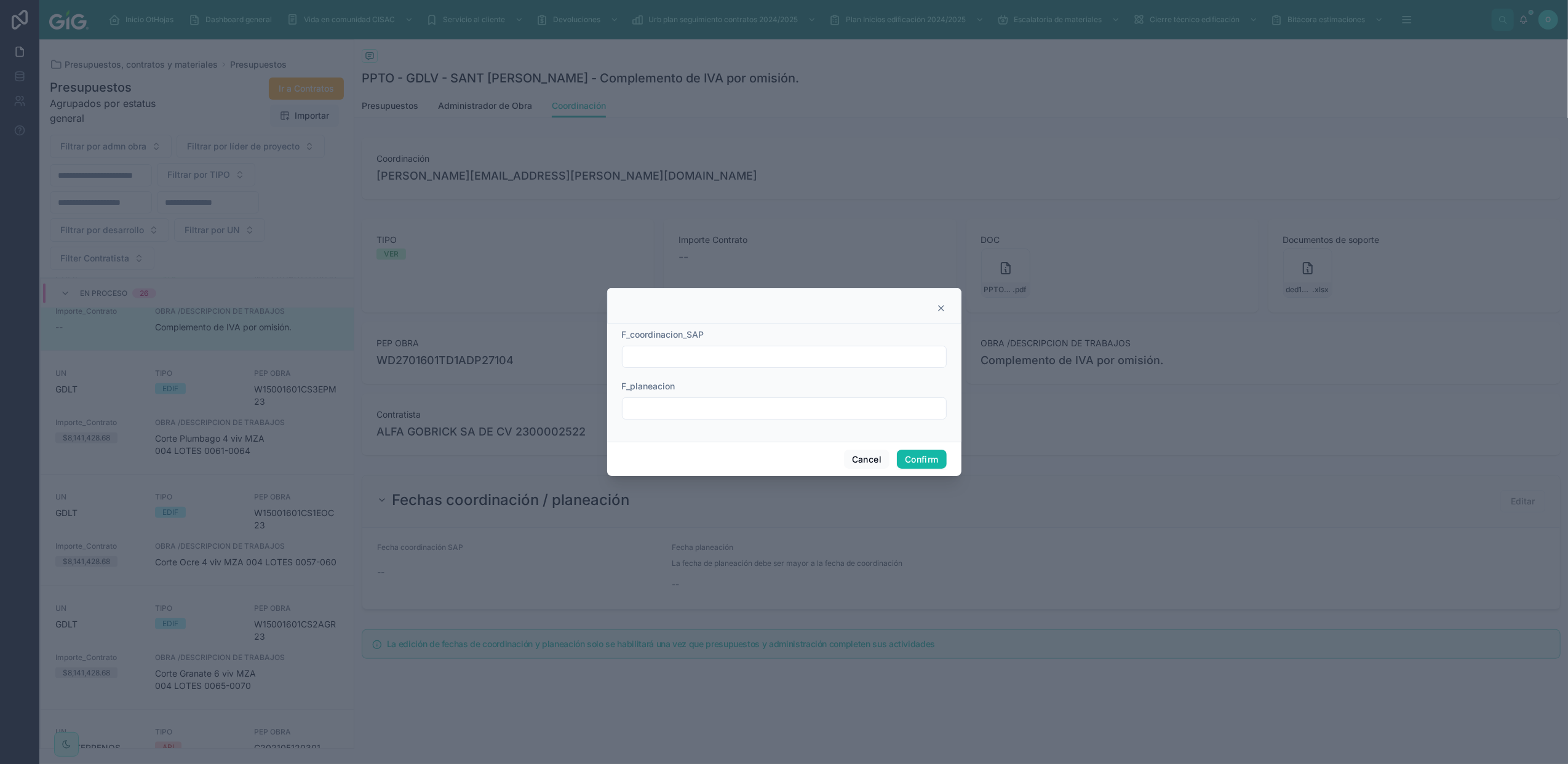
click at [732, 356] on input "text" at bounding box center [784, 356] width 323 height 17
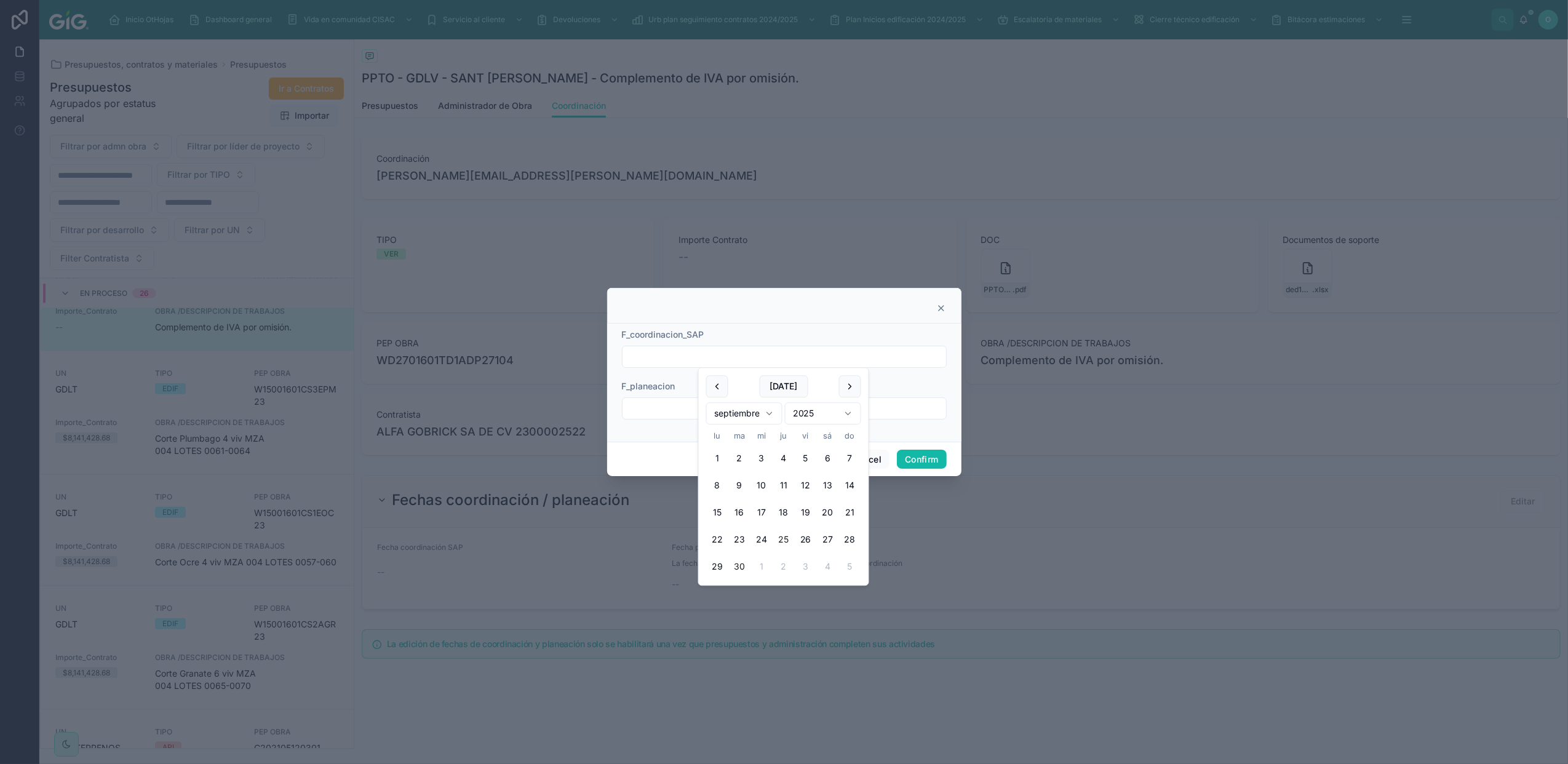
click at [780, 538] on button "25" at bounding box center [784, 540] width 22 height 22
type input "*********"
click at [658, 417] on input "text" at bounding box center [784, 408] width 323 height 17
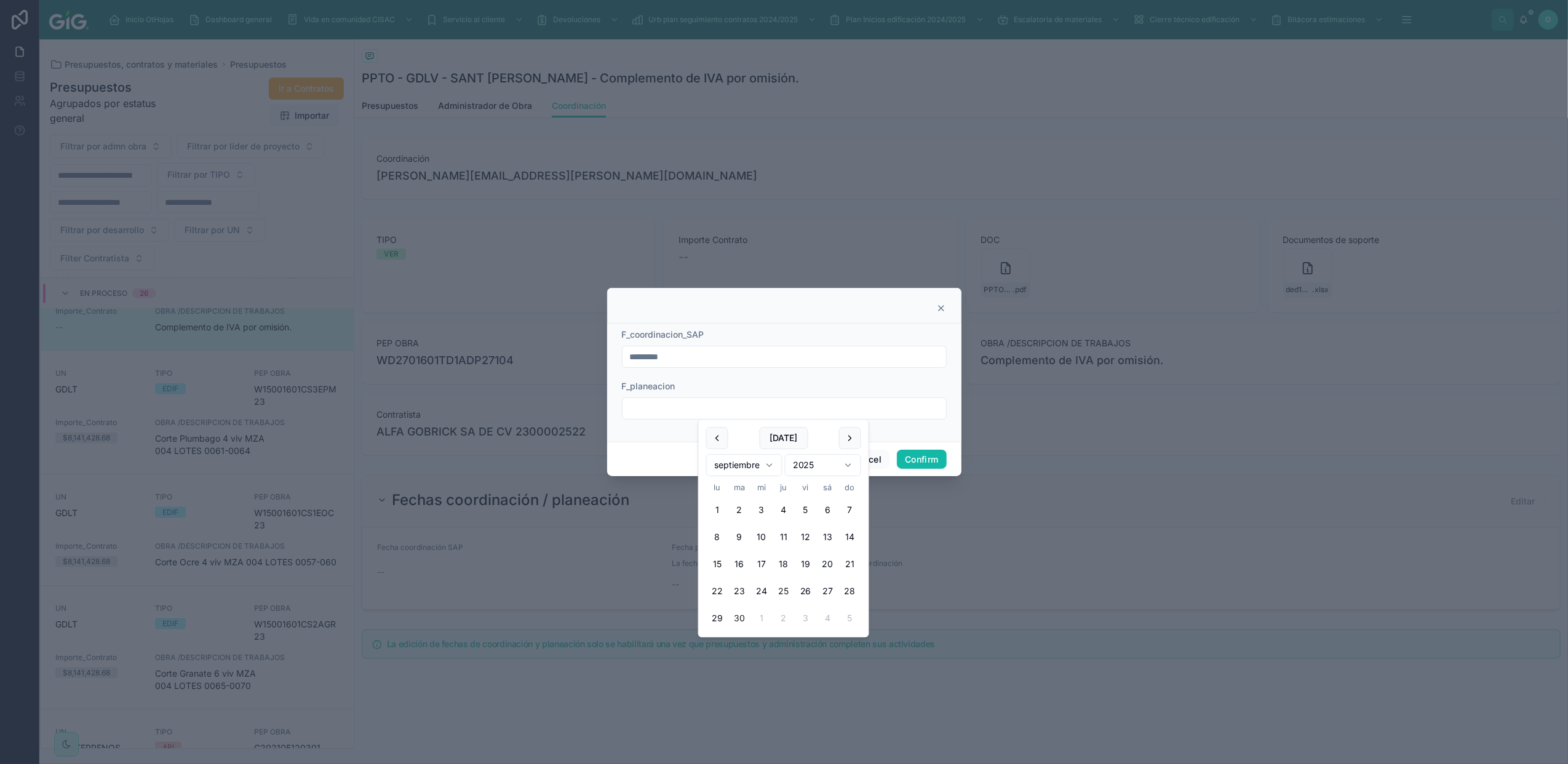
click at [779, 588] on button "25" at bounding box center [784, 591] width 22 height 22
type input "*********"
click at [905, 453] on button "Confirm" at bounding box center [921, 459] width 49 height 20
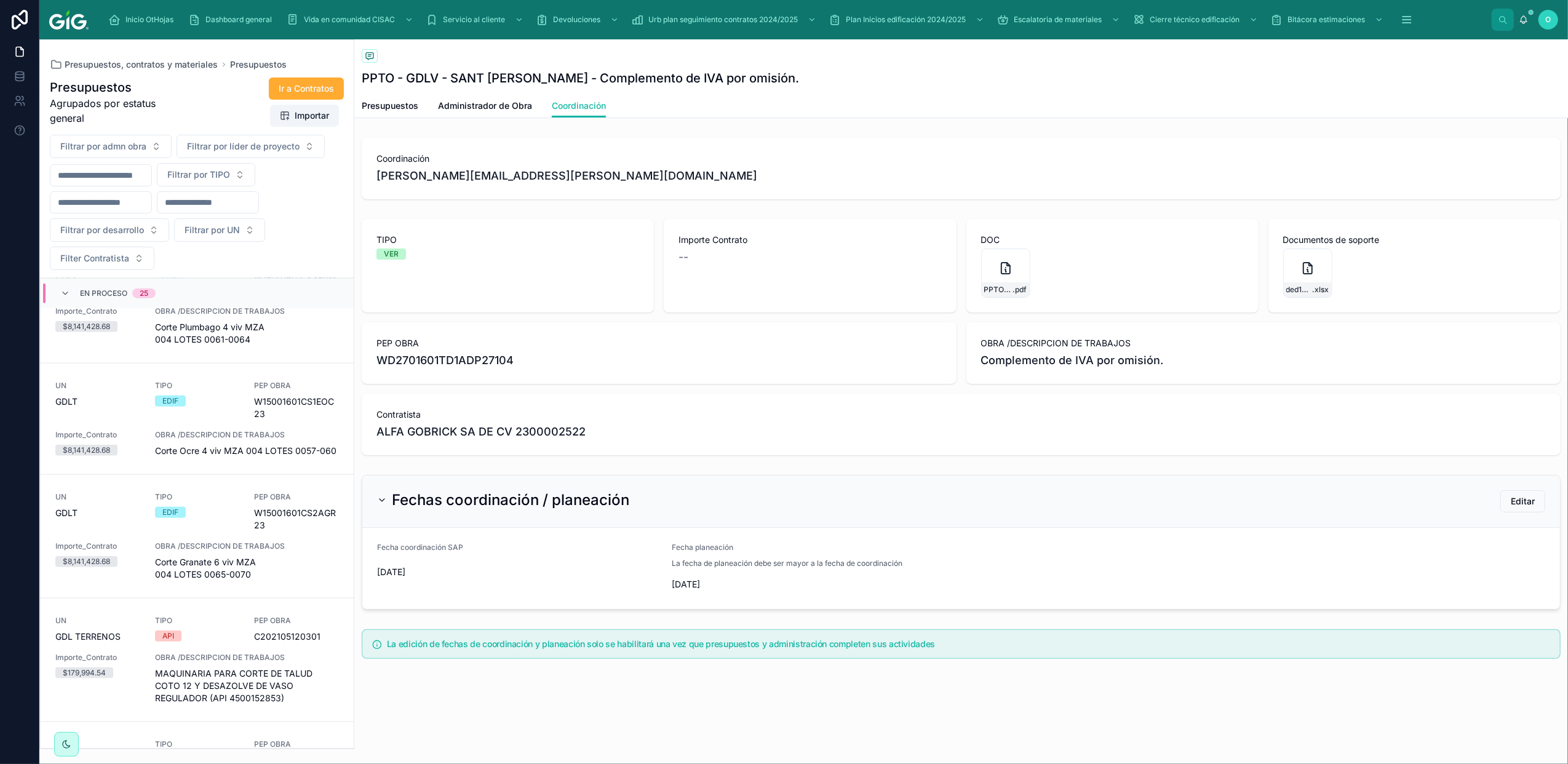
scroll to position [1419, 0]
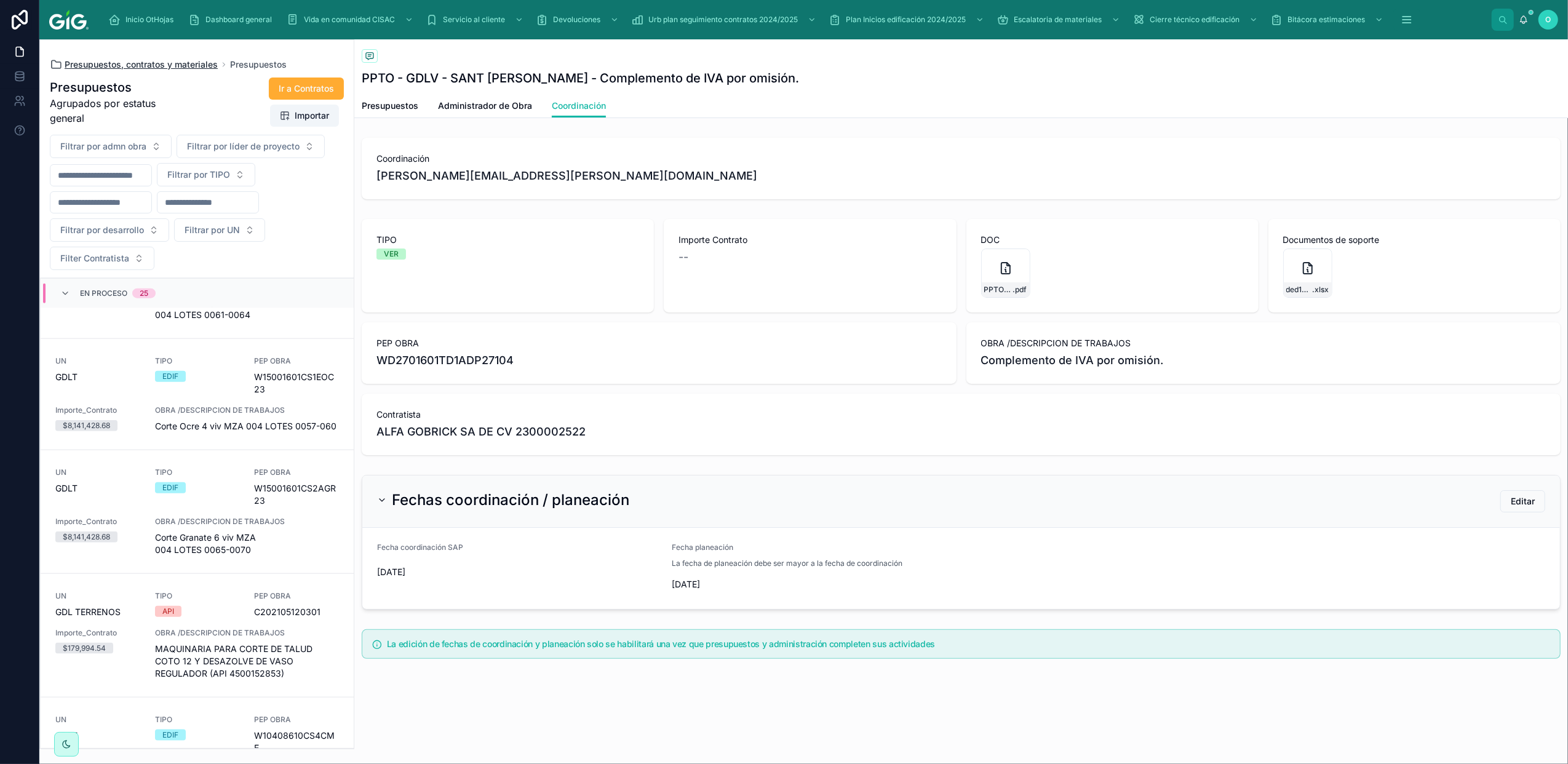
click at [138, 65] on span "Presupuestos, contratos y materiales" at bounding box center [141, 65] width 153 height 12
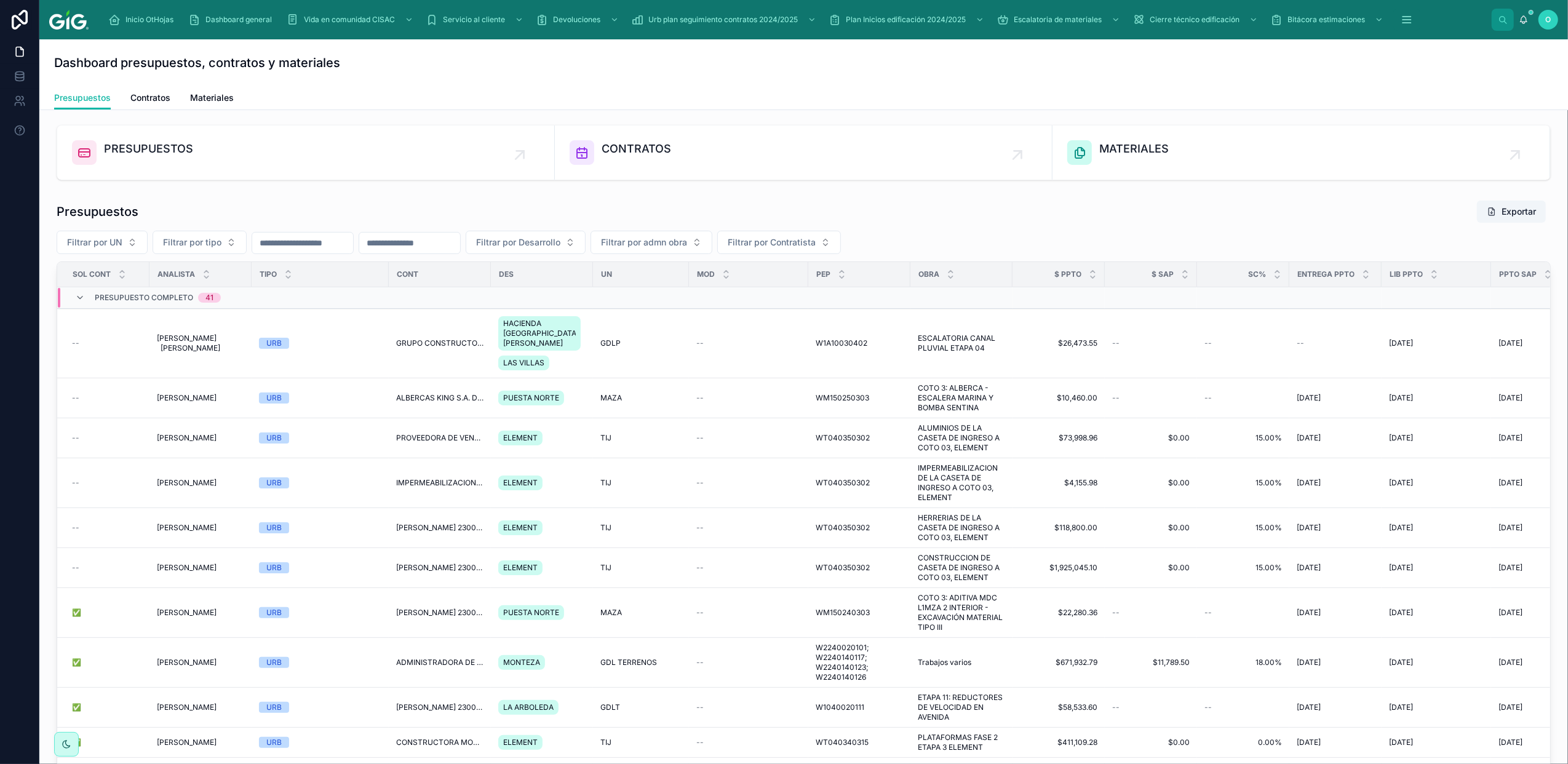
click at [431, 235] on input "text" at bounding box center [410, 243] width 101 height 17
click at [226, 238] on button "Filtrar por tipo" at bounding box center [199, 242] width 94 height 23
click at [214, 332] on div "VER" at bounding box center [200, 333] width 147 height 20
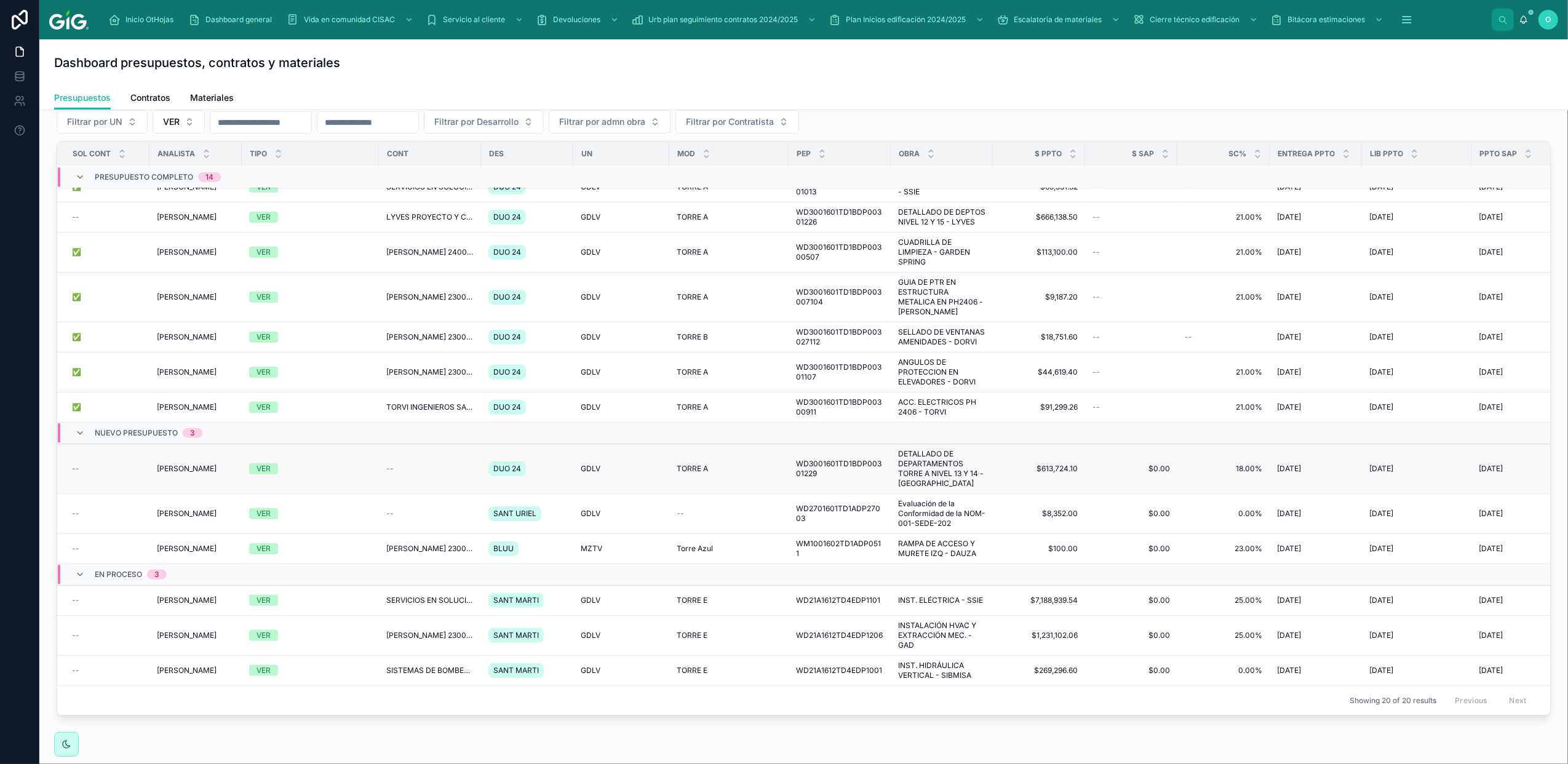
scroll to position [176, 0]
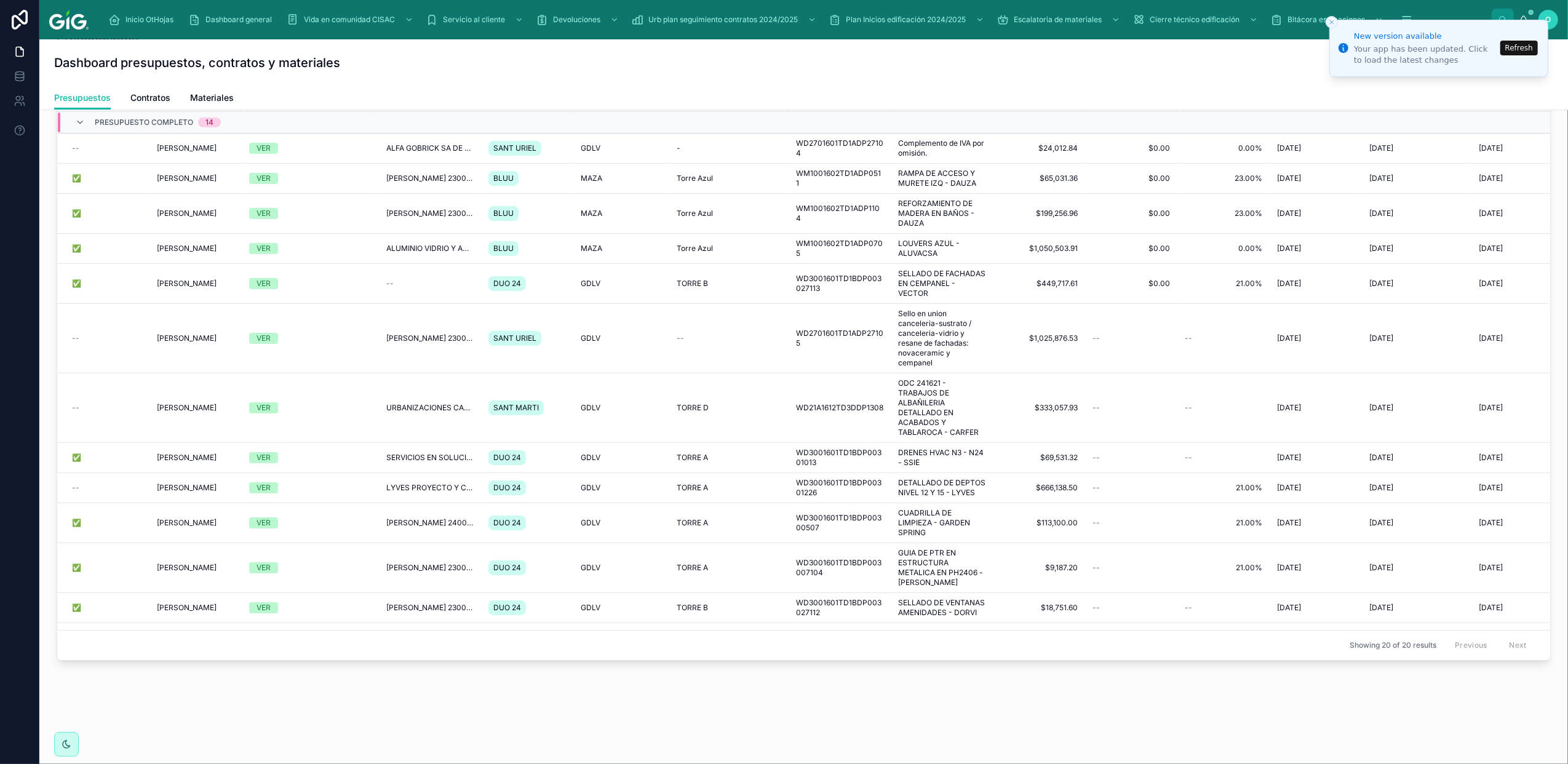
click at [1524, 44] on button "Refresh" at bounding box center [1519, 48] width 38 height 15
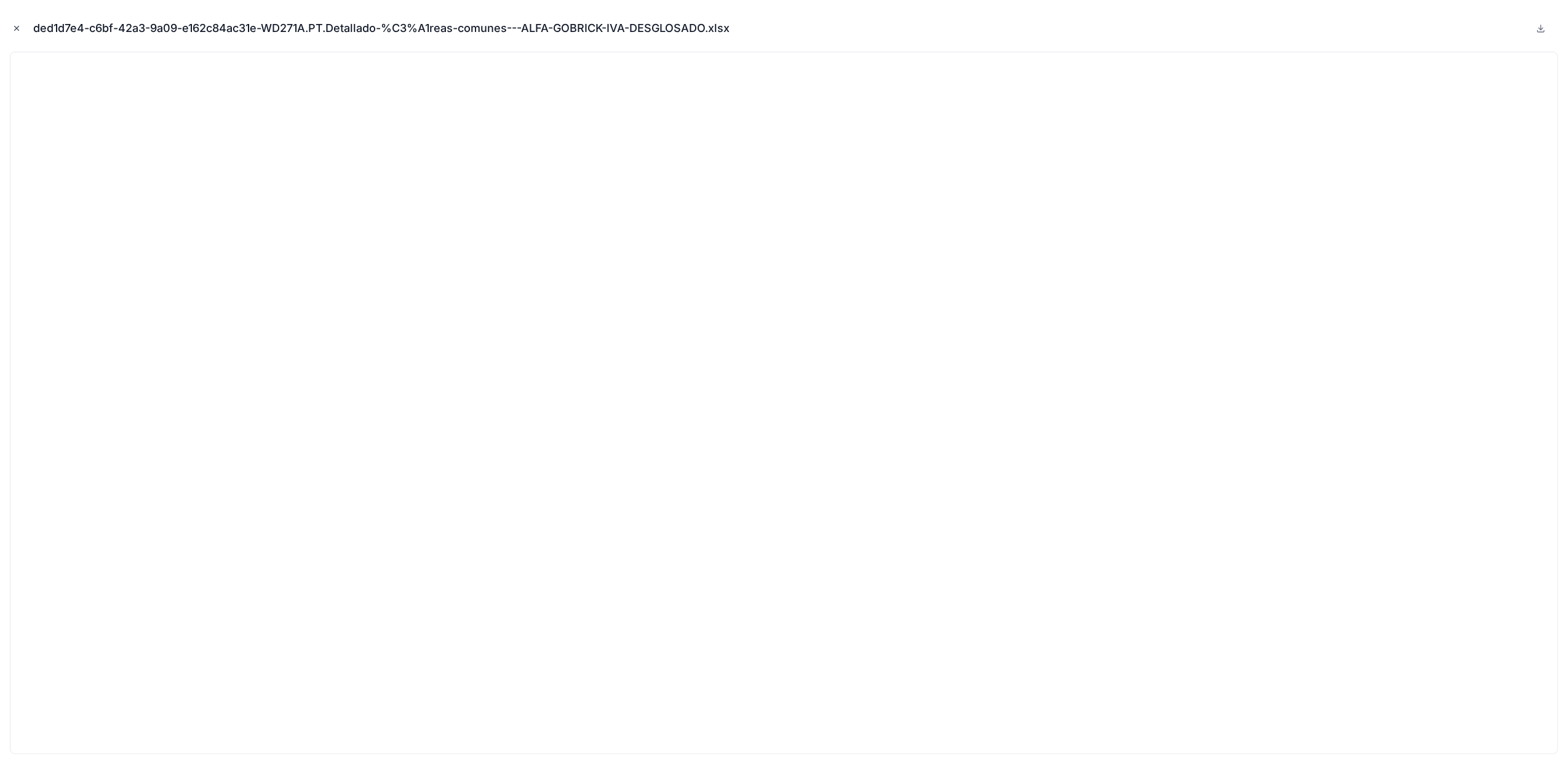
click at [15, 30] on icon "Close modal" at bounding box center [17, 29] width 5 height 5
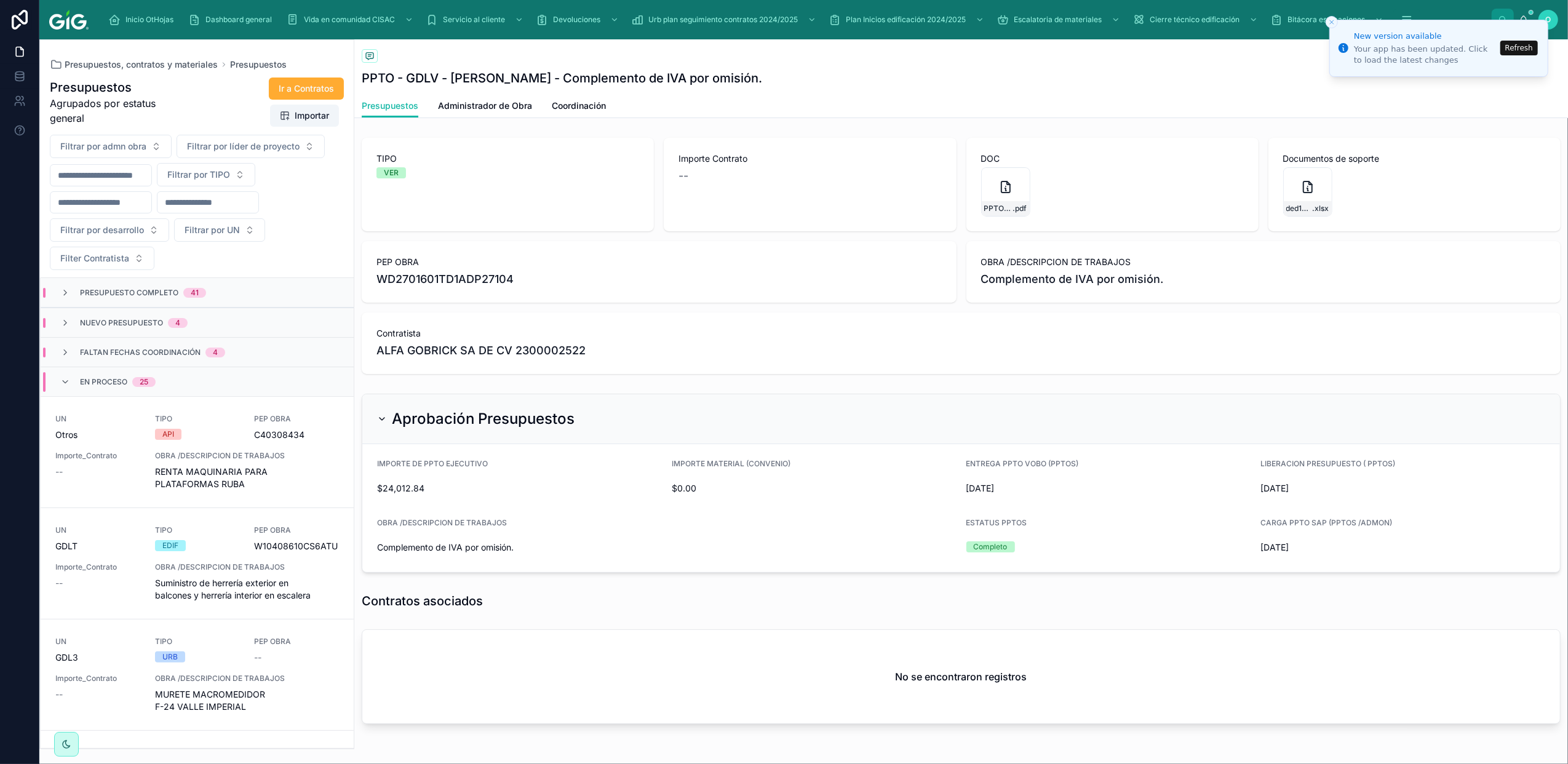
click at [1533, 42] on button "Refresh" at bounding box center [1519, 48] width 38 height 15
